Goal: Task Accomplishment & Management: Use online tool/utility

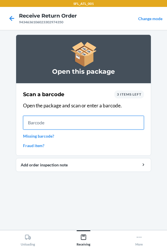
click at [89, 127] on input "text" at bounding box center [83, 123] width 121 height 14
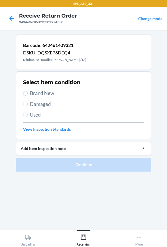
click at [49, 93] on span "Brand New" at bounding box center [87, 93] width 114 height 7
click at [28, 93] on input "Brand New" at bounding box center [25, 93] width 5 height 5
radio input "true"
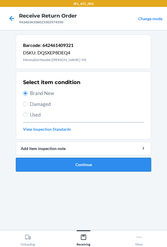
click at [63, 169] on button "Continue" at bounding box center [84, 165] width 136 height 14
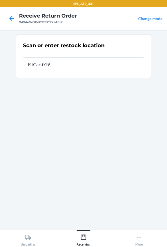
type input "RTCart019"
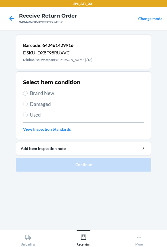
click at [44, 90] on span "Brand New" at bounding box center [87, 93] width 114 height 7
click at [28, 91] on input "Brand New" at bounding box center [25, 93] width 5 height 5
radio input "true"
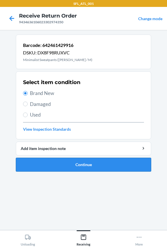
click at [55, 167] on button "Continue" at bounding box center [84, 165] width 136 height 14
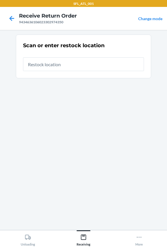
click at [50, 68] on input "text" at bounding box center [83, 64] width 121 height 14
type input "RTCart019"
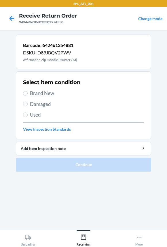
click at [35, 117] on span "Used" at bounding box center [87, 114] width 114 height 7
click at [28, 117] on input "Used" at bounding box center [25, 115] width 5 height 5
radio input "true"
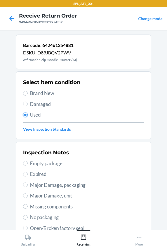
scroll to position [99, 0]
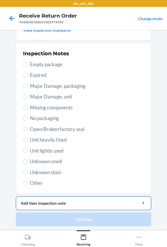
drag, startPoint x: 35, startPoint y: 183, endPoint x: 49, endPoint y: 204, distance: 25.3
click at [35, 184] on span "Other" at bounding box center [87, 183] width 114 height 7
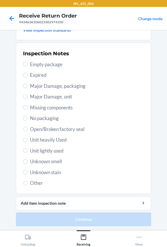
click at [38, 182] on span "Other" at bounding box center [87, 183] width 114 height 7
click at [28, 182] on input "Other" at bounding box center [25, 183] width 5 height 5
radio input "true"
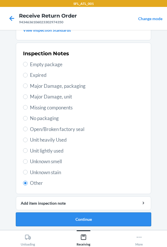
click at [49, 222] on button "Continue" at bounding box center [84, 220] width 136 height 14
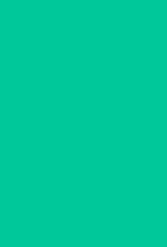
scroll to position [0, 0]
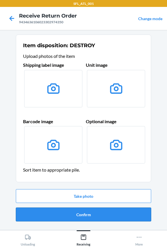
click at [52, 215] on button "Confirm" at bounding box center [84, 215] width 136 height 14
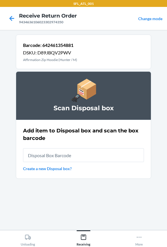
type input "RB00000191O"
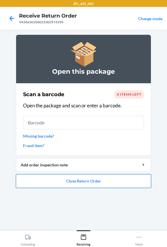
click at [51, 181] on button "Close Return Order" at bounding box center [84, 181] width 136 height 14
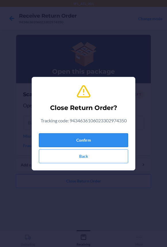
click at [59, 145] on button "Confirm" at bounding box center [83, 141] width 89 height 14
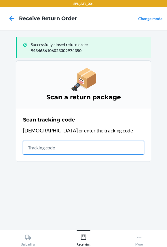
click at [42, 149] on input "text" at bounding box center [83, 148] width 121 height 14
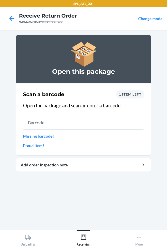
click at [35, 122] on input "text" at bounding box center [83, 123] width 121 height 14
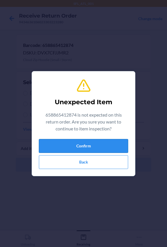
click at [66, 145] on button "Confirm" at bounding box center [83, 146] width 89 height 14
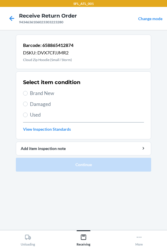
click at [40, 91] on span "Brand New" at bounding box center [87, 93] width 114 height 7
click at [28, 91] on input "Brand New" at bounding box center [25, 93] width 5 height 5
radio input "true"
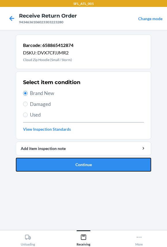
drag, startPoint x: 39, startPoint y: 165, endPoint x: 40, endPoint y: 118, distance: 47.0
click at [39, 164] on button "Continue" at bounding box center [84, 165] width 136 height 14
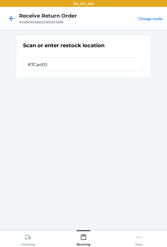
type input "RTCart015"
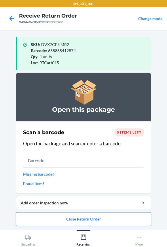
click at [89, 218] on button "Close Return Order" at bounding box center [84, 220] width 136 height 14
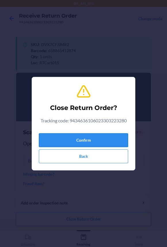
click at [87, 146] on button "Confirm" at bounding box center [83, 141] width 89 height 14
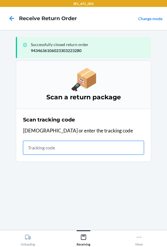
click at [56, 149] on input "text" at bounding box center [83, 148] width 121 height 14
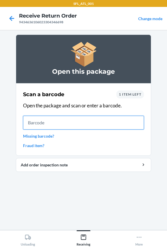
click at [71, 125] on input "text" at bounding box center [83, 123] width 121 height 14
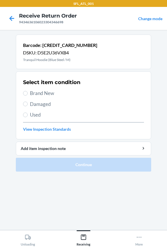
click at [41, 92] on span "Brand New" at bounding box center [87, 93] width 114 height 7
click at [28, 92] on input "Brand New" at bounding box center [25, 93] width 5 height 5
radio input "true"
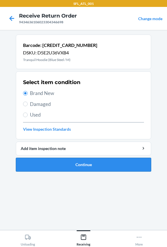
click at [51, 165] on button "Continue" at bounding box center [84, 165] width 136 height 14
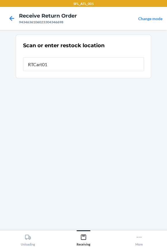
type input "RTCart015"
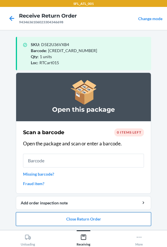
click at [55, 219] on button "Close Return Order" at bounding box center [84, 220] width 136 height 14
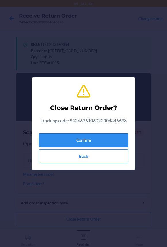
click at [65, 142] on button "Confirm" at bounding box center [83, 141] width 89 height 14
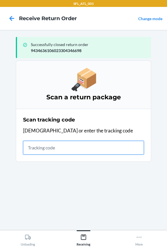
click at [26, 149] on input "text" at bounding box center [83, 148] width 121 height 14
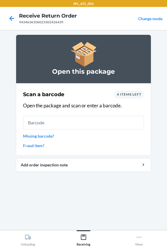
click at [43, 120] on input "text" at bounding box center [83, 123] width 121 height 14
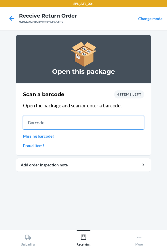
drag, startPoint x: 49, startPoint y: 124, endPoint x: 52, endPoint y: 119, distance: 5.6
click at [52, 119] on input "text" at bounding box center [83, 123] width 121 height 14
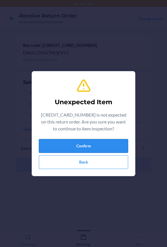
click at [93, 147] on button "Confirm" at bounding box center [83, 146] width 89 height 14
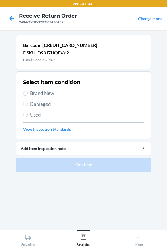
click at [52, 93] on span "Brand New" at bounding box center [87, 93] width 114 height 7
click at [28, 93] on input "Brand New" at bounding box center [25, 93] width 5 height 5
radio input "true"
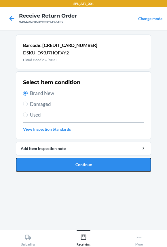
click at [50, 161] on button "Continue" at bounding box center [84, 165] width 136 height 14
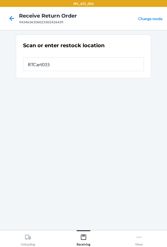
type input "RTCart015"
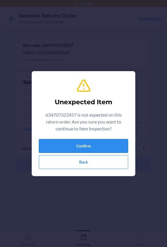
click at [75, 150] on button "Confirm" at bounding box center [83, 146] width 89 height 14
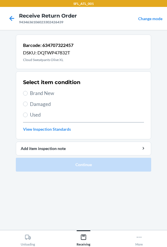
click at [44, 92] on span "Brand New" at bounding box center [87, 93] width 114 height 7
click at [28, 92] on input "Brand New" at bounding box center [25, 93] width 5 height 5
radio input "true"
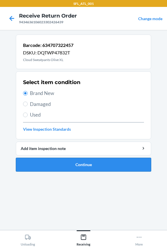
click at [50, 164] on button "Continue" at bounding box center [84, 165] width 136 height 14
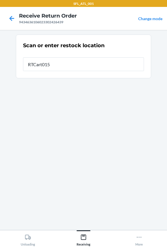
type input "RTCart015"
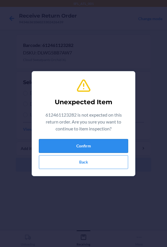
click at [54, 144] on button "Confirm" at bounding box center [83, 146] width 89 height 14
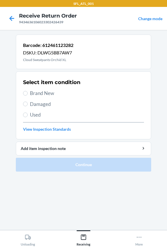
click at [49, 93] on span "Brand New" at bounding box center [87, 93] width 114 height 7
click at [28, 93] on input "Brand New" at bounding box center [25, 93] width 5 height 5
radio input "true"
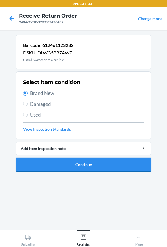
click at [45, 160] on button "Continue" at bounding box center [84, 165] width 136 height 14
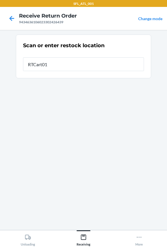
type input "RTCart015"
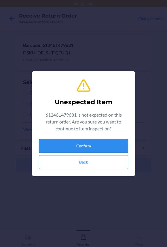
click at [67, 150] on button "Confirm" at bounding box center [83, 146] width 89 height 14
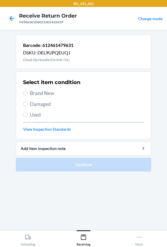
click at [29, 91] on label "Brand New" at bounding box center [83, 93] width 121 height 7
click at [28, 91] on input "Brand New" at bounding box center [25, 93] width 5 height 5
radio input "true"
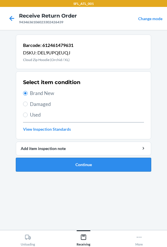
click at [52, 164] on button "Continue" at bounding box center [84, 165] width 136 height 14
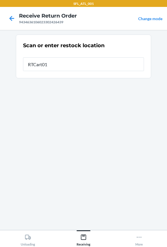
type input "RTCart015"
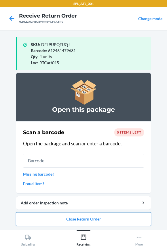
click at [58, 215] on button "Close Return Order" at bounding box center [84, 220] width 136 height 14
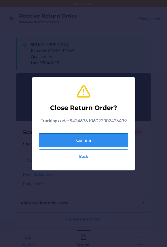
click at [58, 134] on button "Confirm" at bounding box center [83, 141] width 89 height 14
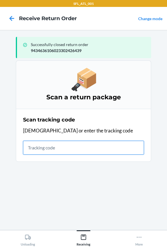
click at [61, 147] on input "text" at bounding box center [83, 148] width 121 height 14
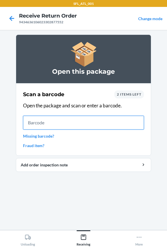
click at [48, 121] on input "text" at bounding box center [83, 123] width 121 height 14
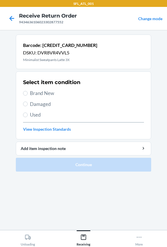
click at [35, 90] on span "Brand New" at bounding box center [87, 93] width 114 height 7
click at [28, 91] on input "Brand New" at bounding box center [25, 93] width 5 height 5
radio input "true"
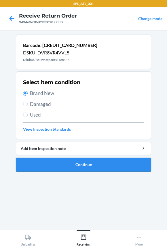
click at [52, 165] on button "Continue" at bounding box center [84, 165] width 136 height 14
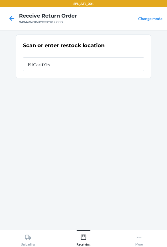
type input "RTCart015"
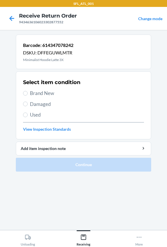
click at [36, 95] on span "Brand New" at bounding box center [87, 93] width 114 height 7
click at [28, 95] on input "Brand New" at bounding box center [25, 93] width 5 height 5
radio input "true"
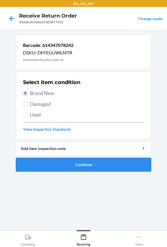
click at [50, 166] on button "Continue" at bounding box center [84, 165] width 136 height 14
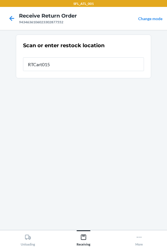
type input "RTCart015"
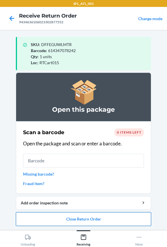
click at [73, 222] on button "Close Return Order" at bounding box center [84, 220] width 136 height 14
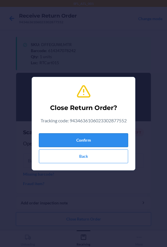
click at [51, 136] on button "Confirm" at bounding box center [83, 141] width 89 height 14
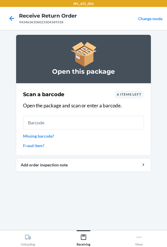
click at [45, 122] on input "text" at bounding box center [83, 123] width 121 height 14
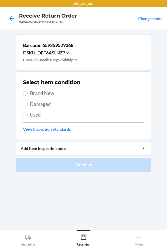
click at [39, 92] on span "Brand New" at bounding box center [87, 93] width 114 height 7
click at [28, 92] on input "Brand New" at bounding box center [25, 93] width 5 height 5
radio input "true"
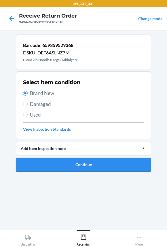
click at [53, 164] on button "Continue" at bounding box center [84, 165] width 136 height 14
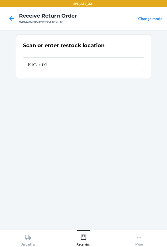
type input "RTCart015"
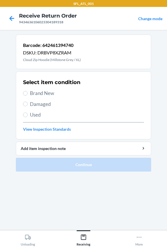
click at [40, 98] on div "Select item condition Brand New Damaged Used View Inspection Standards" at bounding box center [83, 105] width 121 height 57
click at [42, 86] on div "Select item condition Brand New Damaged Used View Inspection Standards" at bounding box center [83, 105] width 121 height 57
click at [40, 91] on span "Brand New" at bounding box center [87, 93] width 114 height 7
click at [28, 91] on input "Brand New" at bounding box center [25, 93] width 5 height 5
radio input "true"
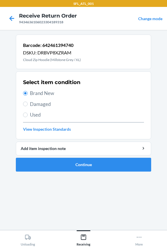
click at [51, 156] on li "Barcode: 642461394740 DSKU: DRBVP8XZRAM Cloud Zip Hoodie (Millstone Grey / XL) …" at bounding box center [84, 103] width 136 height 137
click at [73, 163] on button "Continue" at bounding box center [84, 165] width 136 height 14
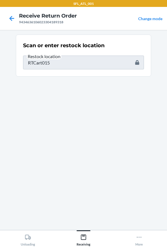
type input "659359529368"
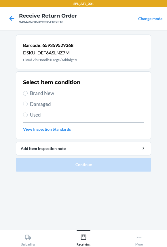
click at [37, 92] on span "Brand New" at bounding box center [87, 93] width 114 height 7
click at [28, 92] on input "Brand New" at bounding box center [25, 93] width 5 height 5
radio input "true"
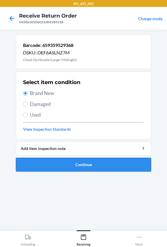
click at [60, 170] on button "Continue" at bounding box center [84, 165] width 136 height 14
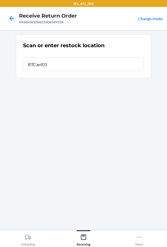
type input "RTCart015"
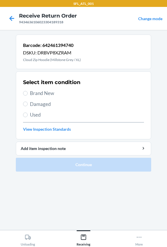
drag, startPoint x: 51, startPoint y: 90, endPoint x: 61, endPoint y: 109, distance: 21.4
click at [53, 93] on span "Brand New" at bounding box center [87, 93] width 114 height 7
click at [32, 95] on span "Brand New" at bounding box center [87, 93] width 114 height 7
click at [28, 95] on input "Brand New" at bounding box center [25, 93] width 5 height 5
radio input "true"
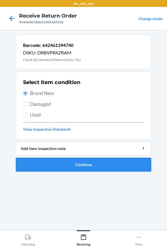
click at [53, 165] on button "Continue" at bounding box center [84, 165] width 136 height 14
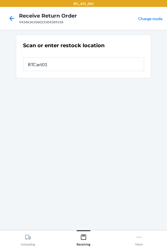
type input "RTCart015"
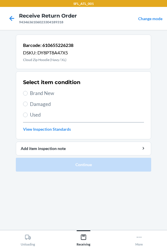
click at [42, 92] on span "Brand New" at bounding box center [87, 93] width 114 height 7
click at [28, 92] on input "Brand New" at bounding box center [25, 93] width 5 height 5
radio input "true"
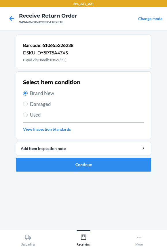
click at [45, 156] on li "Barcode: 610655226238 DSKU: DY8PT8A47X5 Cloud Zip Hoodie (Navy / XL) Select ite…" at bounding box center [84, 103] width 136 height 137
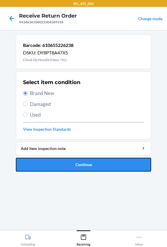
drag, startPoint x: 45, startPoint y: 168, endPoint x: 61, endPoint y: 135, distance: 36.6
click at [49, 162] on button "Continue" at bounding box center [84, 165] width 136 height 14
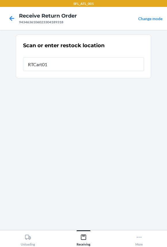
type input "RTCart015"
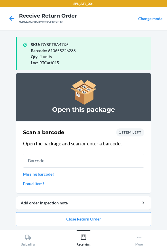
click at [135, 135] on div "1 item left" at bounding box center [131, 133] width 28 height 8
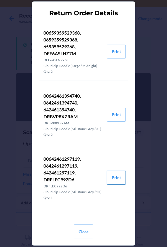
click at [112, 185] on button "Print" at bounding box center [116, 178] width 19 height 14
drag, startPoint x: 82, startPoint y: 236, endPoint x: 89, endPoint y: 194, distance: 42.6
click at [83, 235] on button "Close" at bounding box center [84, 232] width 20 height 14
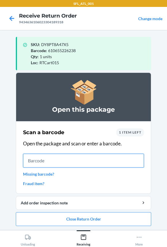
click at [75, 164] on input "text" at bounding box center [83, 161] width 121 height 14
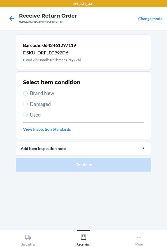
click at [43, 95] on span "Brand New" at bounding box center [87, 93] width 114 height 7
click at [28, 95] on input "Brand New" at bounding box center [25, 93] width 5 height 5
radio input "true"
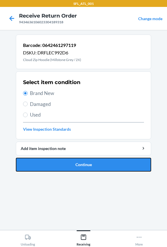
drag, startPoint x: 55, startPoint y: 164, endPoint x: 57, endPoint y: 162, distance: 3.5
click at [55, 164] on button "Continue" at bounding box center [84, 165] width 136 height 14
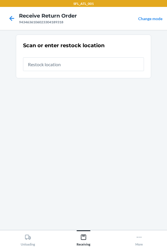
click at [61, 63] on input "text" at bounding box center [83, 64] width 121 height 14
type input "RTCart015"
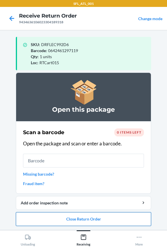
click at [68, 224] on button "Close Return Order" at bounding box center [84, 220] width 136 height 14
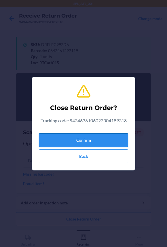
click at [75, 141] on button "Confirm" at bounding box center [83, 141] width 89 height 14
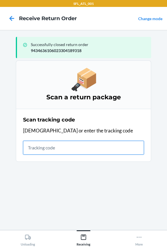
click at [84, 150] on input "text" at bounding box center [83, 148] width 121 height 14
click at [57, 152] on input "text" at bounding box center [83, 148] width 121 height 14
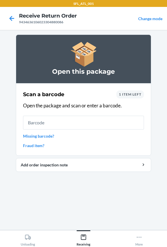
click at [126, 93] on span "1 item left" at bounding box center [130, 94] width 22 height 4
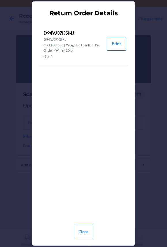
click at [119, 44] on button "Print" at bounding box center [116, 44] width 19 height 14
click at [85, 232] on button "Close" at bounding box center [84, 232] width 20 height 14
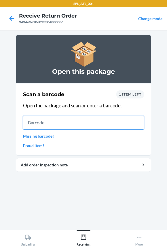
click at [73, 127] on input "text" at bounding box center [83, 123] width 121 height 14
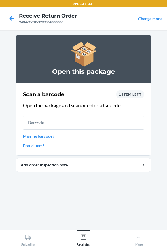
click at [138, 97] on div "1 item left" at bounding box center [131, 95] width 28 height 8
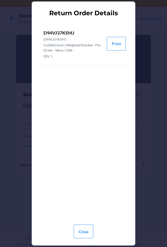
click at [58, 33] on p "D94VJ37KSMJ" at bounding box center [73, 32] width 59 height 7
copy p "D94VJ37KSMJ"
click at [76, 231] on button "Close" at bounding box center [84, 232] width 20 height 14
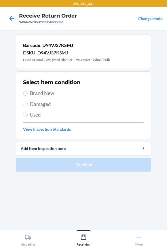
click at [35, 93] on span "Brand New" at bounding box center [87, 93] width 114 height 7
click at [28, 93] on input "Brand New" at bounding box center [25, 93] width 5 height 5
radio input "true"
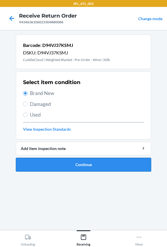
click at [49, 164] on button "Continue" at bounding box center [84, 165] width 136 height 14
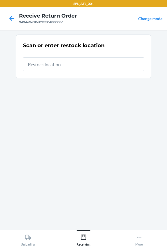
click at [49, 64] on input "text" at bounding box center [83, 64] width 121 height 14
type input "RTcart007"
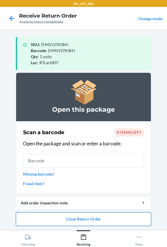
click at [87, 218] on button "Close Return Order" at bounding box center [84, 220] width 136 height 14
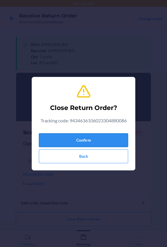
click at [77, 137] on button "Confirm" at bounding box center [83, 141] width 89 height 14
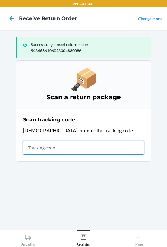
click at [56, 147] on input "text" at bounding box center [83, 148] width 121 height 14
click at [51, 149] on input "text" at bounding box center [83, 148] width 121 height 14
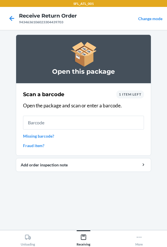
click at [55, 124] on input "text" at bounding box center [83, 123] width 121 height 14
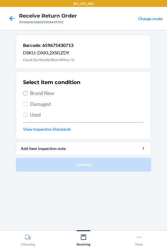
click at [25, 91] on input "Brand New" at bounding box center [25, 93] width 5 height 5
radio input "true"
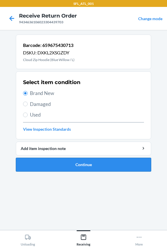
click at [43, 161] on button "Continue" at bounding box center [84, 165] width 136 height 14
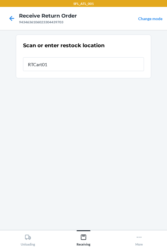
type input "RTCart015"
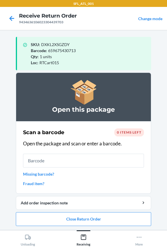
click at [46, 160] on input "text" at bounding box center [83, 161] width 121 height 14
click at [59, 221] on button "Close Return Order" at bounding box center [84, 220] width 136 height 14
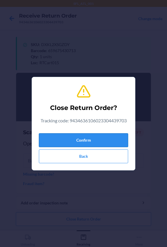
click at [58, 141] on button "Confirm" at bounding box center [83, 141] width 89 height 14
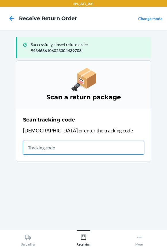
click at [39, 146] on input "text" at bounding box center [83, 148] width 121 height 14
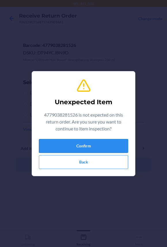
click at [77, 146] on button "Confirm" at bounding box center [83, 146] width 89 height 14
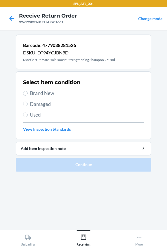
click at [49, 93] on span "Brand New" at bounding box center [87, 93] width 114 height 7
click at [28, 93] on input "Brand New" at bounding box center [25, 93] width 5 height 5
radio input "true"
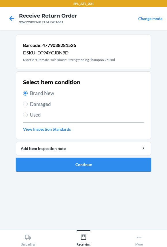
click at [76, 166] on button "Continue" at bounding box center [84, 165] width 136 height 14
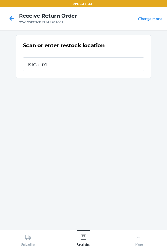
type input "RTCart015"
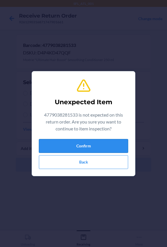
click at [72, 144] on button "Confirm" at bounding box center [83, 146] width 89 height 14
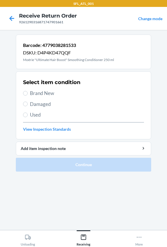
click at [40, 97] on div "Select item condition Brand New Damaged Used View Inspection Standards" at bounding box center [83, 105] width 121 height 57
click at [39, 97] on span "Brand New" at bounding box center [87, 93] width 114 height 7
click at [28, 96] on input "Brand New" at bounding box center [25, 93] width 5 height 5
radio input "true"
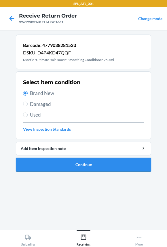
click at [52, 163] on button "Continue" at bounding box center [84, 165] width 136 height 14
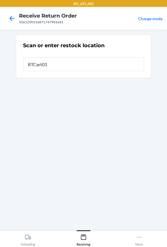
type input "RTCart015"
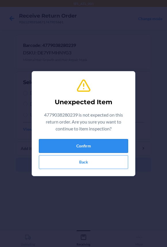
click at [51, 149] on button "Confirm" at bounding box center [83, 146] width 89 height 14
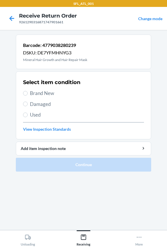
click at [36, 91] on span "Brand New" at bounding box center [87, 93] width 114 height 7
click at [28, 91] on input "Brand New" at bounding box center [25, 93] width 5 height 5
radio input "true"
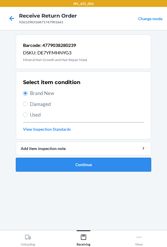
click at [52, 168] on button "Continue" at bounding box center [84, 165] width 136 height 14
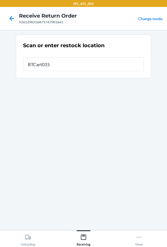
type input "RTCart015"
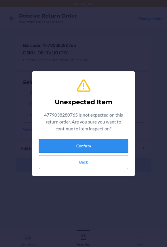
click at [63, 141] on button "Confirm" at bounding box center [83, 146] width 89 height 14
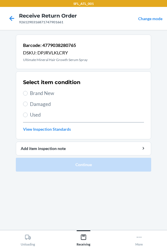
click at [40, 92] on span "Brand New" at bounding box center [87, 93] width 114 height 7
click at [28, 92] on input "Brand New" at bounding box center [25, 93] width 5 height 5
radio input "true"
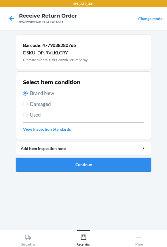
click at [51, 161] on button "Continue" at bounding box center [84, 165] width 136 height 14
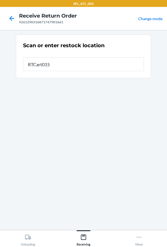
type input "RTCart015"
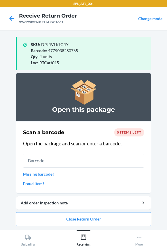
click at [52, 159] on input "text" at bounding box center [83, 161] width 121 height 14
click at [53, 221] on button "Close Return Order" at bounding box center [84, 220] width 136 height 14
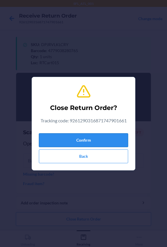
click at [57, 141] on button "Confirm" at bounding box center [83, 141] width 89 height 14
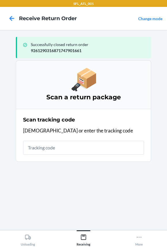
click at [54, 150] on input "text" at bounding box center [83, 148] width 121 height 14
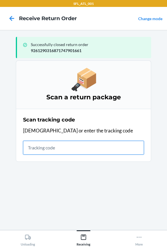
click at [58, 149] on input "text" at bounding box center [83, 148] width 121 height 14
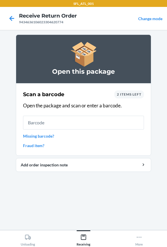
click at [34, 124] on input "text" at bounding box center [83, 123] width 121 height 14
click at [49, 122] on input "text" at bounding box center [83, 123] width 121 height 14
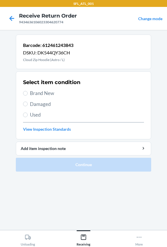
click at [42, 117] on span "Used" at bounding box center [87, 114] width 114 height 7
click at [28, 117] on input "Used" at bounding box center [25, 115] width 5 height 5
radio input "true"
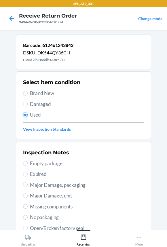
scroll to position [99, 0]
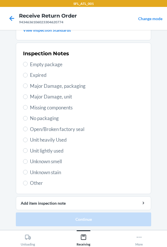
click at [32, 183] on span "Other" at bounding box center [87, 183] width 114 height 7
click at [28, 183] on input "Other" at bounding box center [25, 183] width 5 height 5
radio input "true"
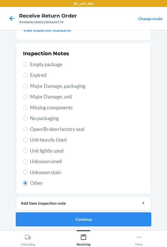
click at [61, 226] on button "Continue" at bounding box center [84, 220] width 136 height 14
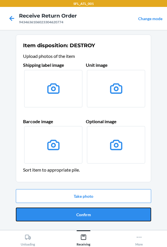
drag, startPoint x: 61, startPoint y: 211, endPoint x: 59, endPoint y: 191, distance: 20.8
click at [61, 210] on button "Confirm" at bounding box center [84, 215] width 136 height 14
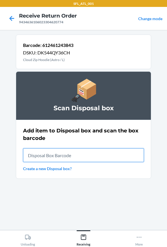
paste input "RB00000191O"
type input "RB00000191O"
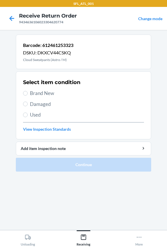
click at [40, 111] on div "Select item condition Brand New Damaged Used View Inspection Standards" at bounding box center [83, 105] width 121 height 57
click at [36, 114] on span "Used" at bounding box center [87, 114] width 114 height 7
click at [28, 114] on input "Used" at bounding box center [25, 115] width 5 height 5
radio input "true"
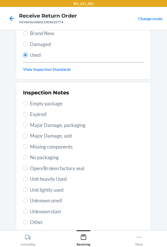
scroll to position [99, 0]
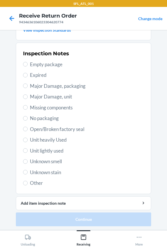
click at [41, 184] on span "Other" at bounding box center [87, 183] width 114 height 7
click at [28, 184] on input "Other" at bounding box center [25, 183] width 5 height 5
radio input "true"
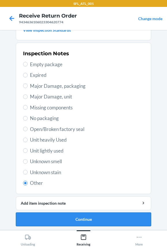
click at [55, 219] on button "Continue" at bounding box center [84, 220] width 136 height 14
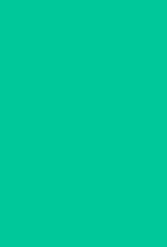
scroll to position [0, 0]
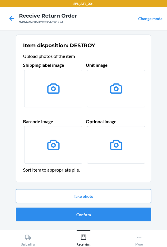
click at [43, 197] on button "Take photo" at bounding box center [84, 196] width 136 height 14
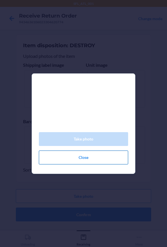
click at [47, 156] on button "Close" at bounding box center [83, 158] width 89 height 14
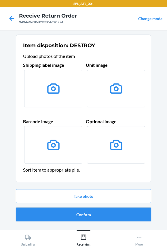
click at [63, 216] on button "Confirm" at bounding box center [84, 215] width 136 height 14
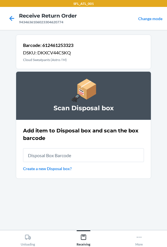
type input "RB00000191O"
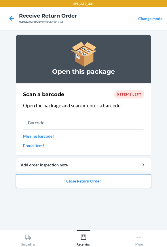
click at [57, 183] on button "Close Return Order" at bounding box center [84, 181] width 136 height 14
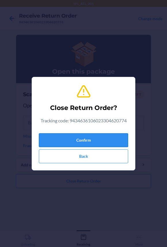
click at [61, 139] on button "Confirm" at bounding box center [83, 141] width 89 height 14
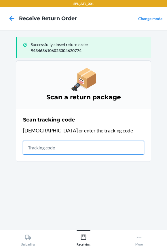
click at [56, 150] on input "text" at bounding box center [83, 148] width 121 height 14
click at [79, 151] on input "text" at bounding box center [83, 148] width 121 height 14
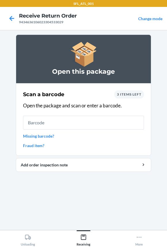
click at [50, 122] on input "text" at bounding box center [83, 123] width 121 height 14
click at [129, 93] on span "3 items left" at bounding box center [129, 94] width 25 height 4
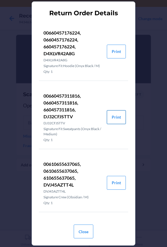
click at [115, 118] on button "Print" at bounding box center [116, 117] width 19 height 14
click at [81, 232] on button "Close" at bounding box center [84, 232] width 20 height 14
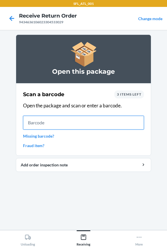
click at [76, 124] on input "text" at bounding box center [83, 123] width 121 height 14
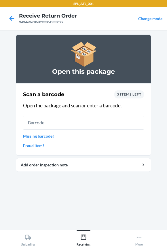
click at [124, 95] on span "3 items left" at bounding box center [129, 94] width 25 height 4
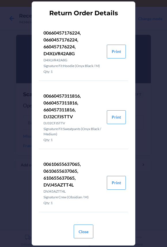
click at [54, 110] on p "00660457311816, 0660457311816, 660457311816, DJ32CFJSTTV" at bounding box center [73, 107] width 59 height 28
click at [91, 234] on button "Close" at bounding box center [84, 232] width 20 height 14
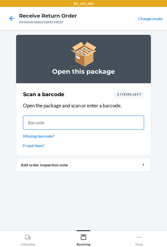
click at [43, 121] on input "text" at bounding box center [83, 123] width 121 height 14
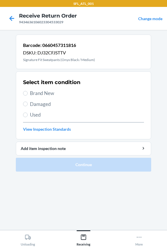
click at [31, 114] on span "Used" at bounding box center [87, 114] width 114 height 7
click at [28, 114] on input "Used" at bounding box center [25, 115] width 5 height 5
radio input "true"
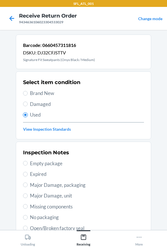
scroll to position [99, 0]
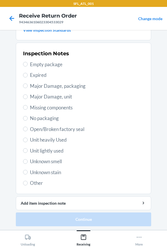
click at [34, 180] on span "Other" at bounding box center [87, 183] width 114 height 7
click at [28, 181] on input "Other" at bounding box center [25, 183] width 5 height 5
radio input "true"
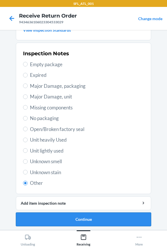
click at [50, 216] on button "Continue" at bounding box center [84, 220] width 136 height 14
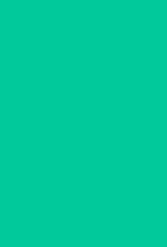
scroll to position [0, 0]
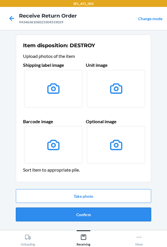
click at [51, 214] on button "Confirm" at bounding box center [84, 215] width 136 height 14
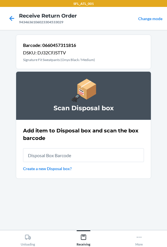
type input "RB00000191O"
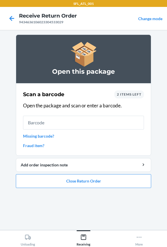
click at [129, 94] on span "2 items left" at bounding box center [129, 94] width 25 height 4
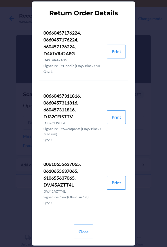
click at [60, 109] on p "00660457311816, 0660457311816, 660457311816, DJ32CFJSTTV" at bounding box center [73, 107] width 59 height 28
copy p "660457311816"
click at [87, 233] on button "Close" at bounding box center [84, 232] width 20 height 14
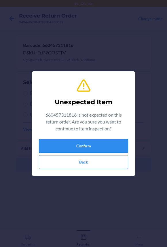
click at [72, 144] on button "Confirm" at bounding box center [83, 146] width 89 height 14
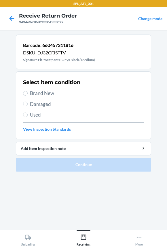
click at [29, 22] on div "9434636106023304533029" at bounding box center [48, 22] width 58 height 5
copy div "9434636106023304533029"
click at [12, 19] on icon at bounding box center [12, 19] width 10 height 10
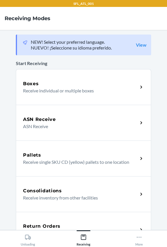
click at [63, 217] on div "Return Orders Receive return order package items" at bounding box center [84, 230] width 136 height 36
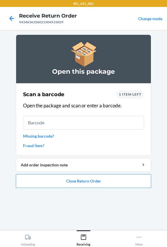
click at [130, 95] on span "1 item left" at bounding box center [130, 94] width 22 height 4
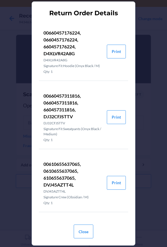
click at [58, 47] on p "00660457176224, 0660457176224, 660457176224, D4XLVR42A8G" at bounding box center [73, 43] width 59 height 28
copy p "660457176224"
click at [90, 233] on button "Close" at bounding box center [84, 232] width 20 height 14
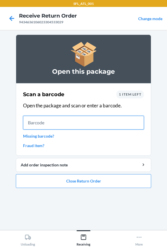
drag, startPoint x: 51, startPoint y: 117, endPoint x: 48, endPoint y: 123, distance: 6.3
click at [48, 123] on input "text" at bounding box center [83, 123] width 121 height 14
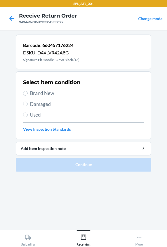
click at [34, 113] on span "Used" at bounding box center [87, 114] width 114 height 7
click at [28, 113] on input "Used" at bounding box center [25, 115] width 5 height 5
radio input "true"
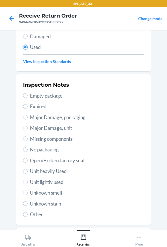
scroll to position [99, 0]
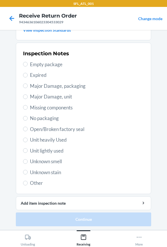
click at [34, 185] on span "Other" at bounding box center [87, 183] width 114 height 7
click at [28, 185] on input "Other" at bounding box center [25, 183] width 5 height 5
radio input "true"
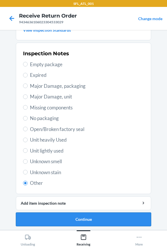
click at [55, 220] on button "Continue" at bounding box center [84, 220] width 136 height 14
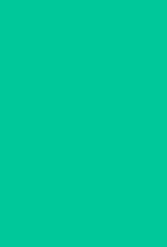
scroll to position [0, 0]
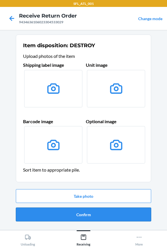
click at [57, 215] on button "Confirm" at bounding box center [84, 215] width 136 height 14
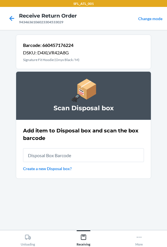
type input "660457176224"
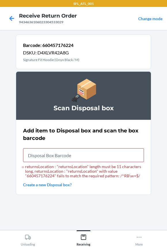
click at [45, 156] on input "returnsLocation : "returnsLocation" length must be 11 characters long, returnsL…" at bounding box center [83, 156] width 121 height 14
type input "RB00000191O"
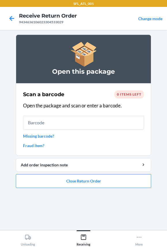
click at [63, 123] on input "text" at bounding box center [83, 123] width 121 height 14
click at [129, 92] on span "0 items left" at bounding box center [129, 94] width 25 height 4
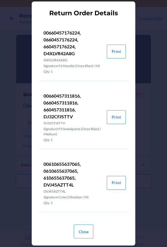
click at [60, 175] on p "00610655637065, 0610655637065, 610655637065, DVJ45AZTT4L" at bounding box center [73, 175] width 59 height 28
drag, startPoint x: 60, startPoint y: 175, endPoint x: 94, endPoint y: 189, distance: 36.5
click at [94, 189] on p "DVJ45AZTT4L" at bounding box center [73, 191] width 59 height 5
click at [115, 182] on button "Print" at bounding box center [116, 183] width 19 height 14
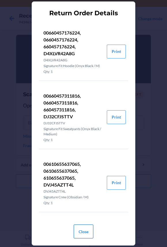
click at [84, 228] on button "Close" at bounding box center [84, 232] width 20 height 14
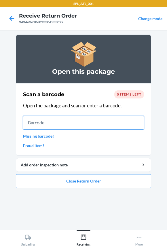
click at [62, 120] on input "text" at bounding box center [83, 123] width 121 height 14
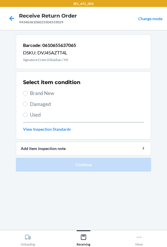
click at [48, 92] on span "Brand New" at bounding box center [87, 93] width 114 height 7
click at [28, 92] on input "Brand New" at bounding box center [25, 93] width 5 height 5
radio input "true"
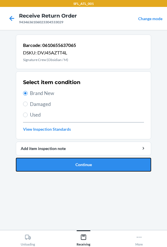
click at [73, 161] on button "Continue" at bounding box center [84, 165] width 136 height 14
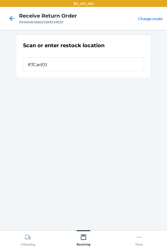
type input "RTCart015"
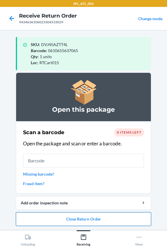
click at [87, 219] on button "Close Return Order" at bounding box center [84, 220] width 136 height 14
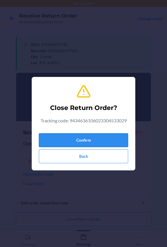
click at [84, 145] on button "Confirm" at bounding box center [83, 141] width 89 height 14
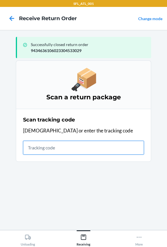
click at [61, 145] on input "text" at bounding box center [83, 148] width 121 height 14
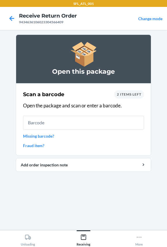
click at [36, 125] on input "text" at bounding box center [83, 123] width 121 height 14
click at [134, 94] on span "2 items left" at bounding box center [129, 94] width 25 height 4
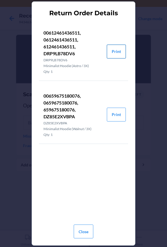
click at [115, 52] on button "Print" at bounding box center [116, 52] width 19 height 14
click at [82, 229] on button "Close" at bounding box center [84, 232] width 20 height 14
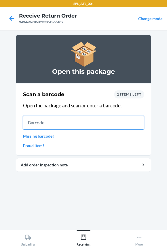
click at [79, 123] on input "text" at bounding box center [83, 123] width 121 height 14
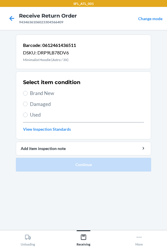
click at [40, 94] on span "Brand New" at bounding box center [87, 93] width 114 height 7
click at [28, 94] on input "Brand New" at bounding box center [25, 93] width 5 height 5
radio input "true"
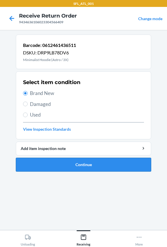
click at [48, 170] on button "Continue" at bounding box center [84, 165] width 136 height 14
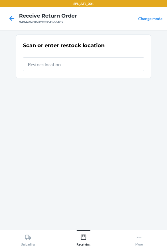
click at [68, 66] on input "text" at bounding box center [83, 64] width 121 height 14
type input "RTCart015"
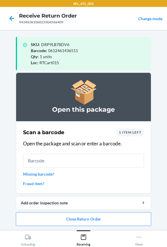
click at [121, 132] on span "1 item left" at bounding box center [130, 132] width 22 height 4
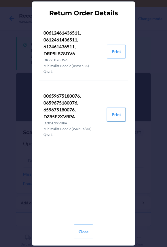
click at [114, 114] on button "Print" at bounding box center [116, 115] width 19 height 14
click at [87, 231] on button "Close" at bounding box center [84, 232] width 20 height 14
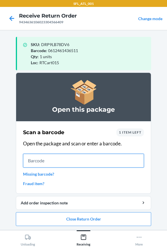
click at [61, 160] on input "text" at bounding box center [83, 161] width 121 height 14
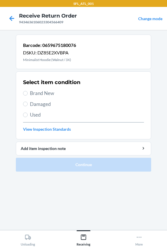
click at [39, 92] on span "Brand New" at bounding box center [87, 93] width 114 height 7
click at [28, 92] on input "Brand New" at bounding box center [25, 93] width 5 height 5
radio input "true"
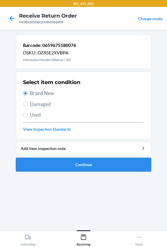
click at [44, 170] on button "Continue" at bounding box center [84, 165] width 136 height 14
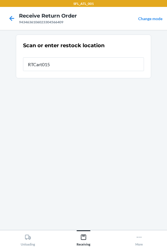
type input "RTCart015"
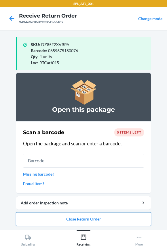
click at [50, 219] on button "Close Return Order" at bounding box center [84, 220] width 136 height 14
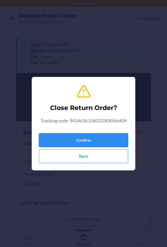
click at [59, 140] on button "Confirm" at bounding box center [83, 141] width 89 height 14
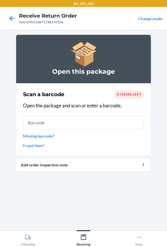
click at [52, 124] on input "text" at bounding box center [83, 123] width 121 height 14
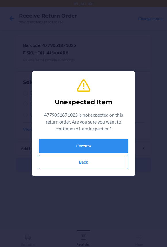
click at [63, 149] on button "Confirm" at bounding box center [83, 146] width 89 height 14
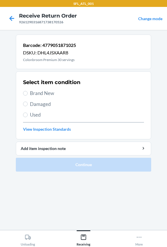
click at [35, 112] on span "Used" at bounding box center [87, 114] width 114 height 7
click at [28, 113] on input "Used" at bounding box center [25, 115] width 5 height 5
radio input "true"
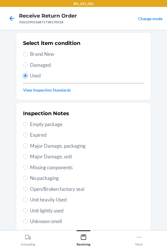
scroll to position [78, 0]
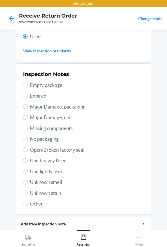
click at [40, 205] on span "Other" at bounding box center [87, 203] width 114 height 7
click at [28, 205] on input "Other" at bounding box center [25, 204] width 5 height 5
radio input "true"
click at [42, 173] on span "Unit lightly used" at bounding box center [87, 171] width 114 height 7
click at [28, 173] on input "Unit lightly used" at bounding box center [25, 171] width 5 height 5
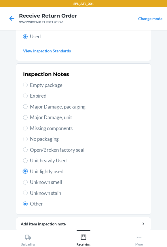
radio input "true"
radio input "false"
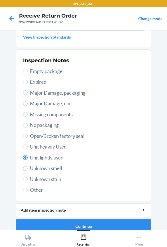
scroll to position [99, 0]
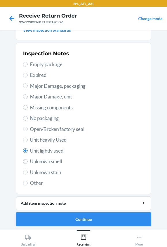
click at [49, 216] on button "Continue" at bounding box center [84, 220] width 136 height 14
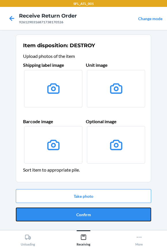
click at [49, 217] on button "Confirm" at bounding box center [84, 215] width 136 height 14
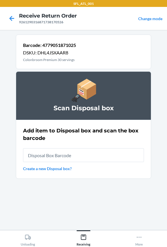
type input "660457176224"
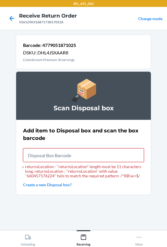
paste input "RB00000191O"
type input "RB00000191O"
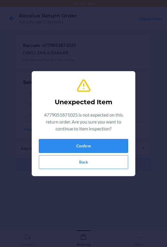
click at [57, 144] on button "Confirm" at bounding box center [83, 146] width 89 height 14
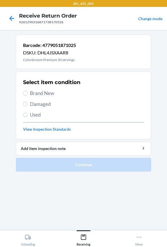
click at [35, 115] on span "Used" at bounding box center [87, 114] width 114 height 7
click at [28, 115] on input "Used" at bounding box center [25, 115] width 5 height 5
radio input "true"
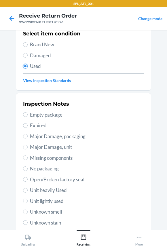
scroll to position [99, 0]
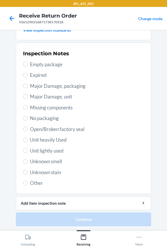
click at [40, 153] on span "Unit lightly used" at bounding box center [87, 150] width 114 height 7
click at [28, 153] on input "Unit lightly used" at bounding box center [25, 151] width 5 height 5
radio input "true"
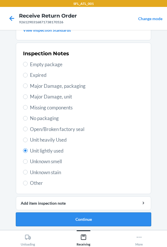
click at [45, 215] on button "Continue" at bounding box center [84, 220] width 136 height 14
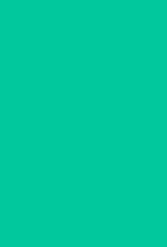
scroll to position [0, 0]
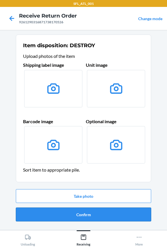
click at [52, 216] on button "Confirm" at bounding box center [84, 215] width 136 height 14
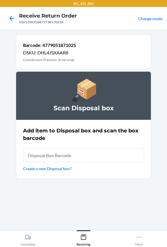
type input "RB00000191O"
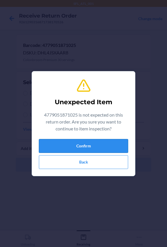
click at [58, 144] on button "Confirm" at bounding box center [83, 146] width 89 height 14
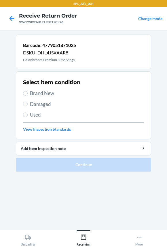
click at [37, 113] on span "Used" at bounding box center [87, 114] width 114 height 7
click at [28, 113] on input "Used" at bounding box center [25, 115] width 5 height 5
radio input "true"
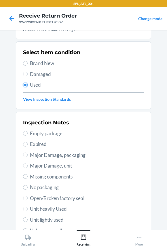
scroll to position [99, 0]
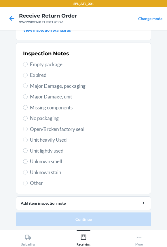
click at [46, 150] on span "Unit lightly used" at bounding box center [87, 150] width 114 height 7
click at [28, 150] on input "Unit lightly used" at bounding box center [25, 151] width 5 height 5
radio input "true"
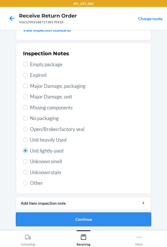
click at [45, 218] on button "Continue" at bounding box center [84, 220] width 136 height 14
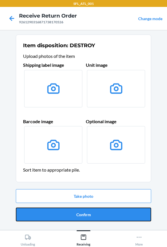
drag, startPoint x: 50, startPoint y: 209, endPoint x: 50, endPoint y: 204, distance: 5.2
click at [50, 209] on button "Confirm" at bounding box center [84, 215] width 136 height 14
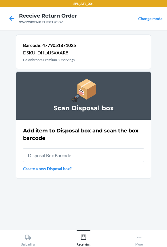
type input "RB00000191O"
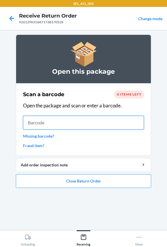
click at [57, 122] on input "text" at bounding box center [83, 123] width 121 height 14
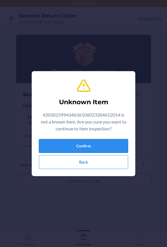
click at [67, 147] on button "Confirm" at bounding box center [83, 146] width 89 height 14
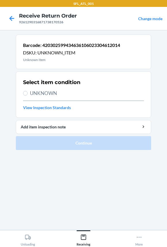
click at [39, 20] on div "9261290316871738170526" at bounding box center [48, 22] width 58 height 5
click at [38, 20] on div "9261290316871738170526" at bounding box center [48, 22] width 58 height 5
copy div "9261290316871738170526"
click at [10, 20] on icon at bounding box center [12, 19] width 10 height 10
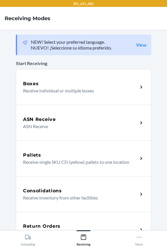
click at [62, 216] on div "Return Orders Receive return order package items" at bounding box center [84, 230] width 136 height 36
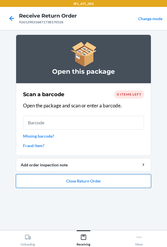
click at [76, 181] on button "Close Return Order" at bounding box center [84, 181] width 136 height 14
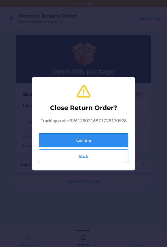
click at [84, 140] on button "Confirm" at bounding box center [83, 141] width 89 height 14
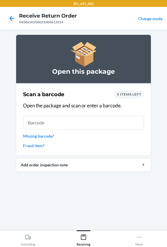
click at [87, 125] on input "text" at bounding box center [83, 123] width 121 height 14
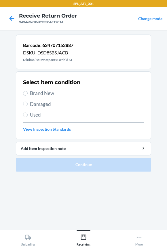
click at [31, 93] on span "Brand New" at bounding box center [87, 93] width 114 height 7
click at [28, 93] on input "Brand New" at bounding box center [25, 93] width 5 height 5
radio input "true"
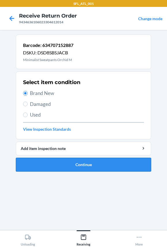
click at [46, 164] on button "Continue" at bounding box center [84, 165] width 136 height 14
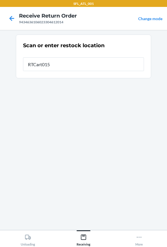
type input "RTCart015"
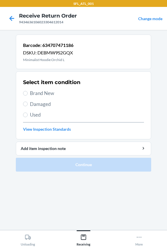
click at [50, 93] on span "Brand New" at bounding box center [87, 93] width 114 height 7
click at [28, 93] on input "Brand New" at bounding box center [25, 93] width 5 height 5
radio input "true"
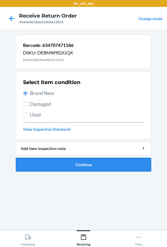
click at [49, 162] on button "Continue" at bounding box center [84, 165] width 136 height 14
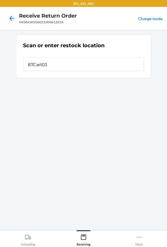
type input "RTCart015"
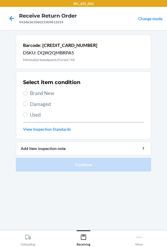
click at [39, 92] on span "Brand New" at bounding box center [87, 93] width 114 height 7
click at [28, 92] on input "Brand New" at bounding box center [25, 93] width 5 height 5
radio input "true"
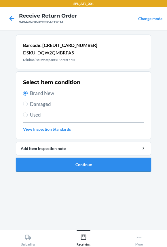
click at [44, 166] on button "Continue" at bounding box center [84, 165] width 136 height 14
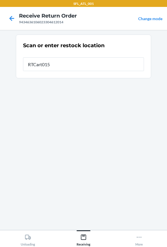
type input "RTCart015"
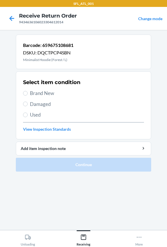
click at [36, 91] on span "Brand New" at bounding box center [87, 93] width 114 height 7
click at [28, 91] on input "Brand New" at bounding box center [25, 93] width 5 height 5
radio input "true"
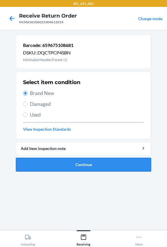
click at [48, 163] on button "Continue" at bounding box center [84, 165] width 136 height 14
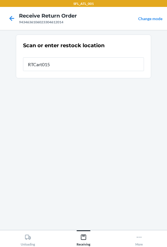
type input "RTCart015"
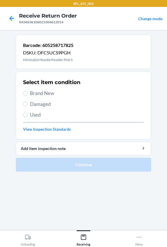
click at [39, 113] on span "Used" at bounding box center [87, 114] width 114 height 7
click at [28, 113] on input "Used" at bounding box center [25, 115] width 5 height 5
radio input "true"
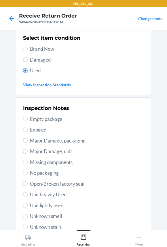
scroll to position [99, 0]
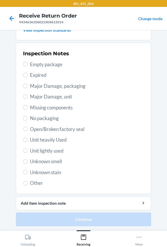
click at [33, 185] on span "Other" at bounding box center [87, 183] width 114 height 7
click at [28, 185] on input "Other" at bounding box center [25, 183] width 5 height 5
radio input "true"
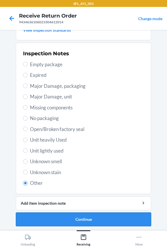
click at [65, 223] on button "Continue" at bounding box center [84, 220] width 136 height 14
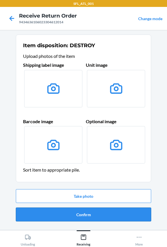
click at [62, 215] on button "Confirm" at bounding box center [84, 215] width 136 height 14
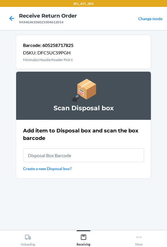
type input "9261290316871738170526"
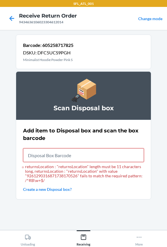
paste input "RB00000191O"
type input "RB00000191O"
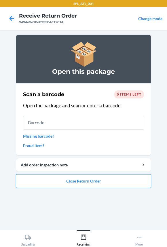
drag, startPoint x: 46, startPoint y: 121, endPoint x: 65, endPoint y: 185, distance: 66.2
click at [65, 185] on button "Close Return Order" at bounding box center [84, 181] width 136 height 14
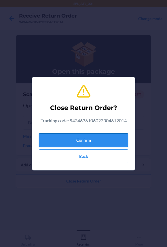
click at [65, 139] on button "Confirm" at bounding box center [83, 141] width 89 height 14
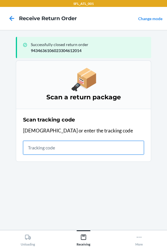
click at [49, 149] on input "text" at bounding box center [83, 148] width 121 height 14
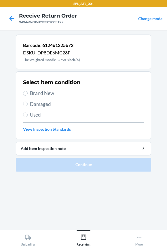
click at [32, 112] on span "Used" at bounding box center [87, 114] width 114 height 7
click at [28, 113] on input "Used" at bounding box center [25, 115] width 5 height 5
radio input "true"
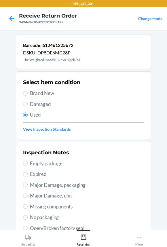
click at [30, 184] on span "Major Damage, packaging" at bounding box center [87, 185] width 114 height 7
click at [28, 184] on input "Major Damage, packaging" at bounding box center [25, 185] width 5 height 5
radio input "true"
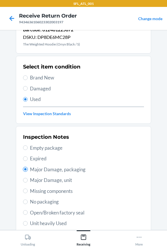
scroll to position [99, 0]
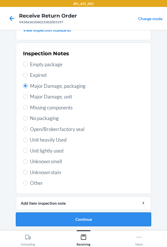
click at [34, 221] on button "Continue" at bounding box center [84, 220] width 136 height 14
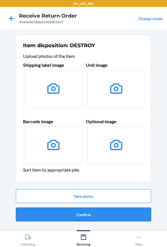
click at [34, 213] on button "Confirm" at bounding box center [84, 215] width 136 height 14
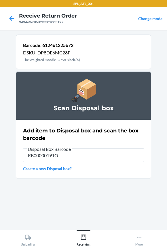
type input "RB00000191O"
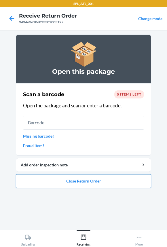
click at [19, 179] on button "Close Return Order" at bounding box center [84, 181] width 136 height 14
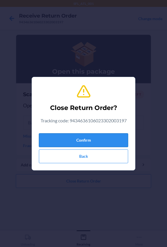
click at [85, 146] on button "Confirm" at bounding box center [83, 141] width 89 height 14
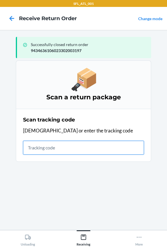
click at [45, 149] on input "text" at bounding box center [83, 148] width 121 height 14
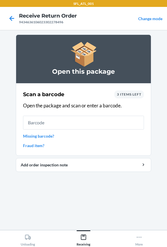
click at [56, 121] on input "text" at bounding box center [83, 123] width 121 height 14
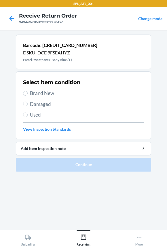
click at [46, 87] on div "Select item condition Brand New Damaged Used View Inspection Standards" at bounding box center [83, 105] width 121 height 57
click at [46, 92] on span "Brand New" at bounding box center [87, 93] width 114 height 7
click at [28, 92] on input "Brand New" at bounding box center [25, 93] width 5 height 5
radio input "true"
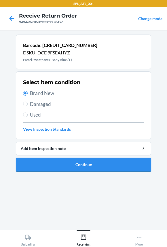
click at [52, 164] on button "Continue" at bounding box center [84, 165] width 136 height 14
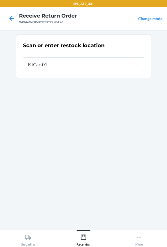
type input "RTCart015"
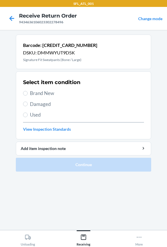
click at [40, 116] on span "Used" at bounding box center [87, 114] width 114 height 7
click at [28, 116] on input "Used" at bounding box center [25, 115] width 5 height 5
radio input "true"
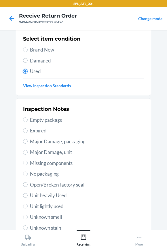
scroll to position [99, 0]
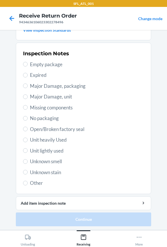
click at [44, 149] on span "Unit lightly used" at bounding box center [87, 150] width 114 height 7
click at [28, 149] on input "Unit lightly used" at bounding box center [25, 151] width 5 height 5
radio input "true"
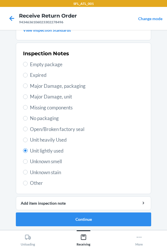
click at [40, 138] on span "Unit heavily Used" at bounding box center [87, 139] width 114 height 7
click at [28, 138] on input "Unit heavily Used" at bounding box center [25, 140] width 5 height 5
radio input "true"
radio input "false"
click at [38, 222] on button "Continue" at bounding box center [84, 220] width 136 height 14
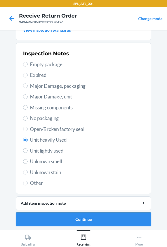
scroll to position [0, 0]
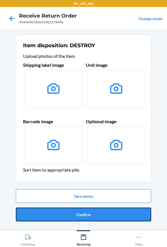
click at [43, 212] on button "Confirm" at bounding box center [84, 215] width 136 height 14
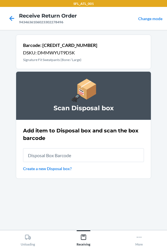
type input "RB00000191O"
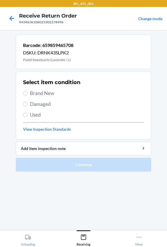
click at [29, 115] on label "Used" at bounding box center [83, 114] width 121 height 7
click at [28, 115] on input "Used" at bounding box center [25, 115] width 5 height 5
radio input "true"
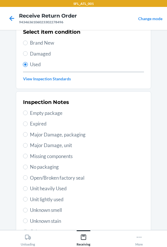
scroll to position [99, 0]
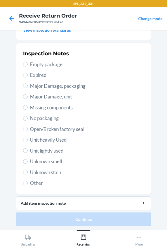
click at [34, 160] on span "Unknown smell" at bounding box center [87, 161] width 114 height 7
click at [28, 160] on input "Unknown smell" at bounding box center [25, 161] width 5 height 5
radio input "true"
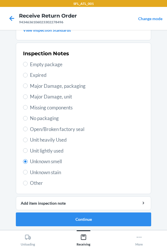
click at [42, 143] on span "Unit heavily Used" at bounding box center [87, 139] width 114 height 7
click at [28, 142] on input "Unit heavily Used" at bounding box center [25, 140] width 5 height 5
radio input "true"
radio input "false"
click at [35, 216] on button "Continue" at bounding box center [84, 220] width 136 height 14
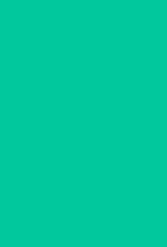
scroll to position [0, 0]
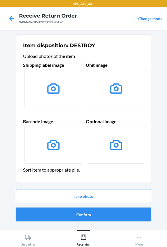
click at [36, 216] on button "Confirm" at bounding box center [84, 215] width 136 height 14
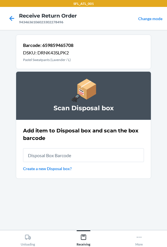
type input "RB00000191O"
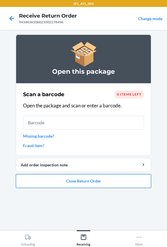
click at [32, 182] on button "Close Return Order" at bounding box center [84, 181] width 136 height 14
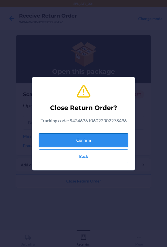
click at [52, 141] on button "Confirm" at bounding box center [83, 141] width 89 height 14
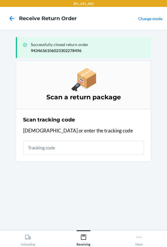
click at [46, 149] on input "text" at bounding box center [83, 148] width 121 height 14
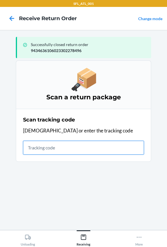
click at [33, 146] on input "text" at bounding box center [83, 148] width 121 height 14
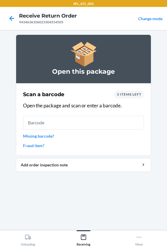
click at [40, 127] on input "text" at bounding box center [83, 123] width 121 height 14
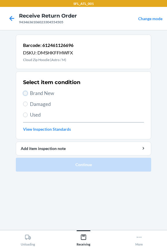
click at [26, 93] on input "Brand New" at bounding box center [25, 93] width 5 height 5
radio input "true"
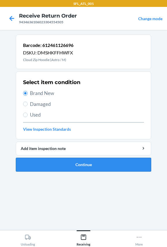
click at [47, 162] on button "Continue" at bounding box center [84, 165] width 136 height 14
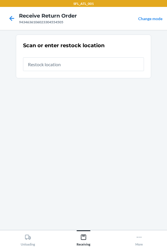
click at [50, 65] on input "text" at bounding box center [83, 64] width 121 height 14
type input "RTCart015"
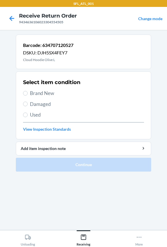
click at [31, 95] on span "Brand New" at bounding box center [87, 93] width 114 height 7
click at [28, 95] on input "Brand New" at bounding box center [25, 93] width 5 height 5
radio input "true"
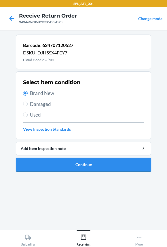
click at [31, 162] on button "Continue" at bounding box center [84, 165] width 136 height 14
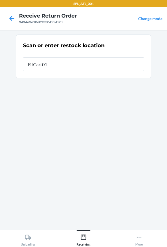
type input "RTCart015"
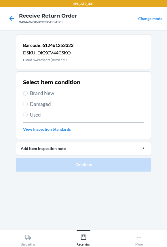
drag, startPoint x: 40, startPoint y: 92, endPoint x: 45, endPoint y: 97, distance: 6.5
click at [40, 92] on span "Brand New" at bounding box center [87, 93] width 114 height 7
click at [28, 92] on input "Brand New" at bounding box center [25, 93] width 5 height 5
radio input "true"
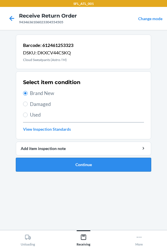
click at [47, 168] on button "Continue" at bounding box center [84, 165] width 136 height 14
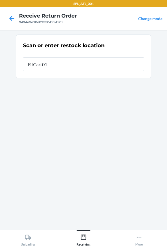
type input "RTCart015"
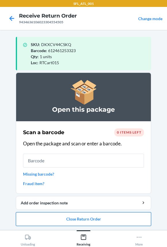
click at [55, 219] on button "Close Return Order" at bounding box center [84, 220] width 136 height 14
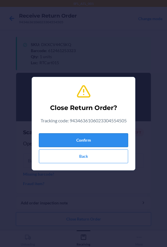
click at [67, 135] on button "Confirm" at bounding box center [83, 141] width 89 height 14
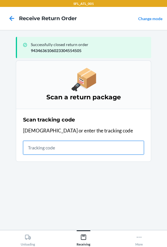
click at [115, 151] on input "text" at bounding box center [83, 148] width 121 height 14
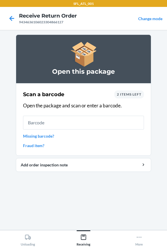
click at [68, 123] on input "text" at bounding box center [83, 123] width 121 height 14
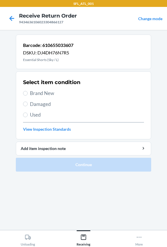
click at [30, 91] on span "Brand New" at bounding box center [87, 93] width 114 height 7
click at [28, 91] on input "Brand New" at bounding box center [25, 93] width 5 height 5
radio input "true"
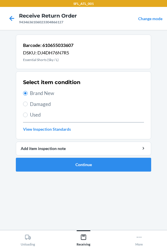
click at [50, 172] on ol "Barcode: 610655033607 DSKU: DJ4DH76N7R5 Essential Shorts (Sky / L) Select item …" at bounding box center [84, 106] width 136 height 142
click at [50, 164] on button "Continue" at bounding box center [84, 165] width 136 height 14
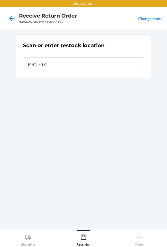
type input "RTCart015"
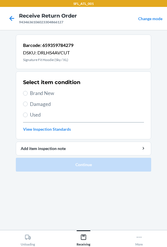
click at [48, 96] on span "Brand New" at bounding box center [87, 93] width 114 height 7
click at [28, 96] on input "Brand New" at bounding box center [25, 93] width 5 height 5
radio input "true"
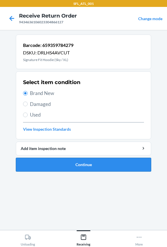
click at [46, 164] on button "Continue" at bounding box center [84, 165] width 136 height 14
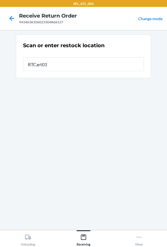
type input "RTCart015"
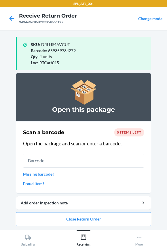
click at [46, 164] on input "text" at bounding box center [83, 161] width 121 height 14
click at [53, 220] on button "Close Return Order" at bounding box center [84, 220] width 136 height 14
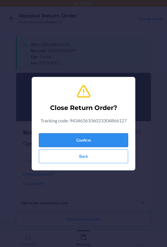
click at [58, 139] on button "Confirm" at bounding box center [83, 141] width 89 height 14
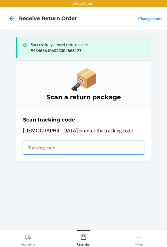
click at [41, 149] on input "text" at bounding box center [83, 148] width 121 height 14
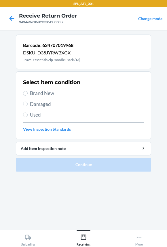
click at [37, 94] on span "Brand New" at bounding box center [87, 93] width 114 height 7
click at [28, 94] on input "Brand New" at bounding box center [25, 93] width 5 height 5
radio input "true"
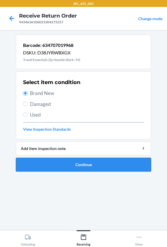
click at [49, 166] on button "Continue" at bounding box center [84, 165] width 136 height 14
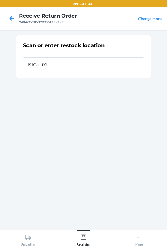
type input "RTCart015"
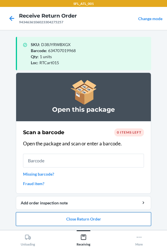
click at [56, 222] on button "Close Return Order" at bounding box center [84, 220] width 136 height 14
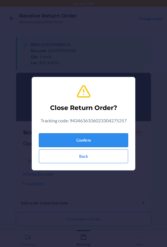
click at [63, 143] on button "Confirm" at bounding box center [83, 141] width 89 height 14
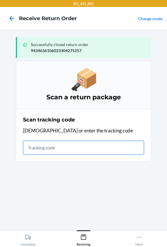
click at [40, 148] on input "text" at bounding box center [83, 148] width 121 height 14
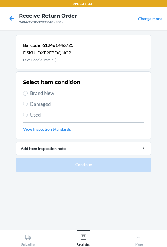
click at [40, 95] on span "Brand New" at bounding box center [87, 93] width 114 height 7
click at [28, 95] on input "Brand New" at bounding box center [25, 93] width 5 height 5
radio input "true"
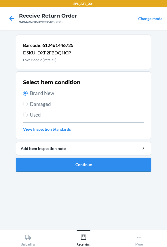
click at [43, 167] on button "Continue" at bounding box center [84, 165] width 136 height 14
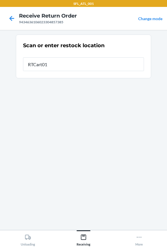
type input "RTCart015"
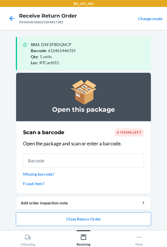
click at [41, 163] on input "text" at bounding box center [83, 161] width 121 height 14
click at [45, 223] on button "Close Return Order" at bounding box center [84, 220] width 136 height 14
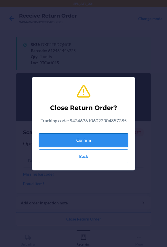
click at [59, 140] on button "Confirm" at bounding box center [83, 141] width 89 height 14
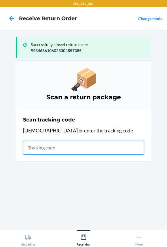
click at [37, 149] on input "text" at bounding box center [83, 148] width 121 height 14
click at [50, 154] on input "text" at bounding box center [83, 148] width 121 height 14
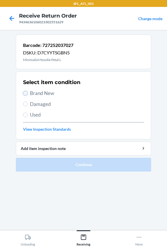
click at [27, 94] on input "Brand New" at bounding box center [25, 93] width 5 height 5
radio input "true"
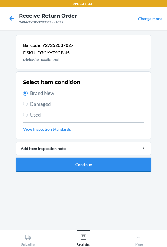
click at [37, 162] on button "Continue" at bounding box center [84, 165] width 136 height 14
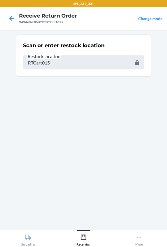
type input "610655683376"
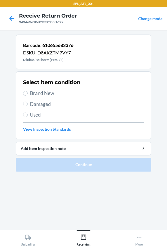
click at [43, 93] on span "Brand New" at bounding box center [87, 93] width 114 height 7
click at [28, 93] on input "Brand New" at bounding box center [25, 93] width 5 height 5
radio input "true"
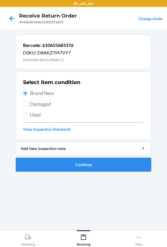
click at [38, 164] on button "Continue" at bounding box center [84, 165] width 136 height 14
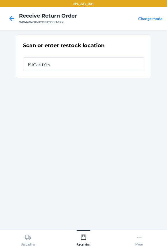
type input "RTCart015"
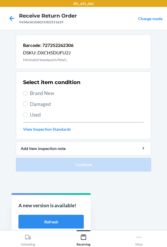
click at [43, 90] on span "Brand New" at bounding box center [87, 93] width 114 height 7
click at [28, 91] on input "Brand New" at bounding box center [25, 93] width 5 height 5
radio input "true"
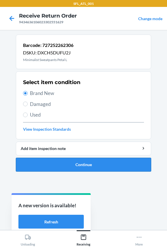
click at [49, 165] on button "Continue" at bounding box center [84, 165] width 136 height 14
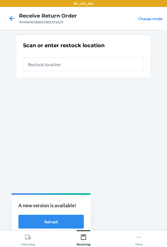
click at [49, 67] on input "text" at bounding box center [83, 64] width 121 height 14
type input "RTCart015"
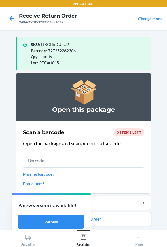
click at [110, 220] on button "Close Return Order" at bounding box center [84, 220] width 136 height 14
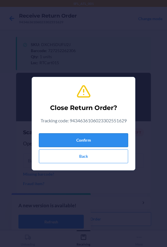
click at [93, 138] on button "Confirm" at bounding box center [83, 141] width 89 height 14
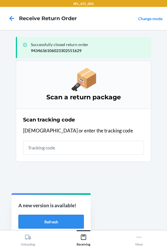
click at [33, 224] on button "Refresh" at bounding box center [50, 222] width 65 height 14
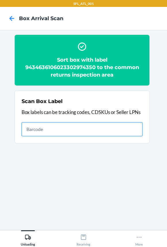
click at [107, 132] on input "text" at bounding box center [82, 130] width 121 height 14
click at [79, 131] on input "text" at bounding box center [82, 130] width 121 height 14
click at [101, 127] on input "text" at bounding box center [82, 130] width 121 height 14
type input "420302599434636106023303223280"
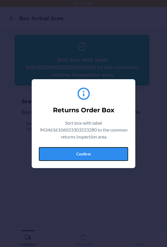
drag, startPoint x: 91, startPoint y: 153, endPoint x: 166, endPoint y: 144, distance: 75.3
click at [97, 153] on button "Confirm" at bounding box center [83, 154] width 89 height 14
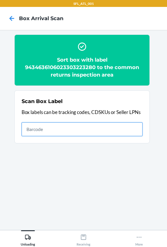
click at [105, 127] on input "text" at bounding box center [82, 130] width 121 height 14
type input "420302599434636106023304346698"
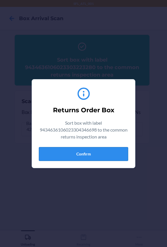
click at [110, 152] on button "Confirm" at bounding box center [83, 154] width 89 height 14
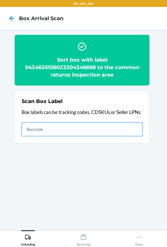
click at [75, 130] on input "text" at bounding box center [82, 130] width 121 height 14
type input "420302599434636106023302426439"
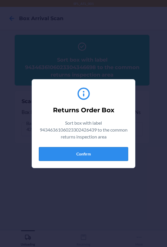
click at [82, 155] on button "Confirm" at bounding box center [83, 154] width 89 height 14
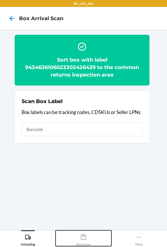
click at [71, 239] on button "Receiving" at bounding box center [84, 239] width 56 height 16
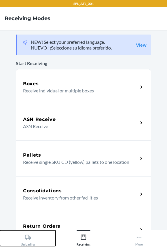
click at [22, 242] on div "Unloading" at bounding box center [28, 239] width 14 height 14
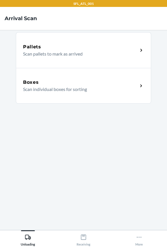
click at [70, 93] on div "Boxes Scan individual boxes for sorting" at bounding box center [84, 86] width 136 height 36
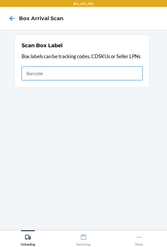
click at [121, 75] on input "text" at bounding box center [82, 74] width 121 height 14
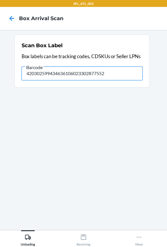
type input "420302599434636106023302877552"
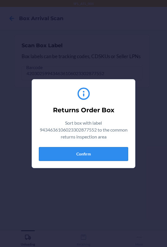
click at [105, 153] on button "Confirm" at bounding box center [83, 154] width 89 height 14
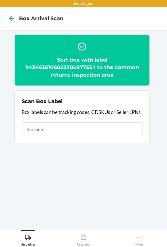
click at [112, 121] on div "Scan Box Label Box labels can be tracking codes, CDSKUs or Seller LPNs" at bounding box center [82, 117] width 121 height 42
type input "4203025900299434636106023304189318"
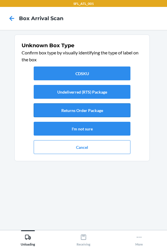
click at [90, 111] on button "Returns Order Package" at bounding box center [82, 111] width 97 height 14
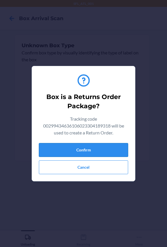
click at [79, 154] on button "Confirm" at bounding box center [83, 150] width 89 height 14
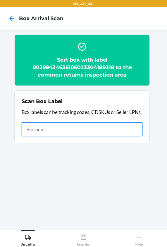
click at [132, 127] on input "text" at bounding box center [82, 130] width 121 height 14
type input "420302599434636106023304880086"
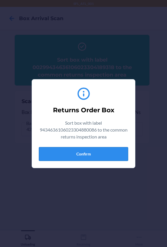
click at [97, 156] on button "Confirm" at bounding box center [83, 154] width 89 height 14
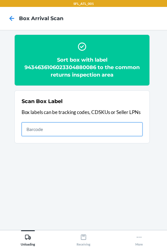
click at [117, 134] on input "text" at bounding box center [82, 130] width 121 height 14
type input "420302599434636106023304439703"
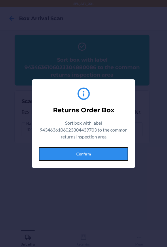
click at [104, 154] on button "Confirm" at bounding box center [83, 154] width 89 height 14
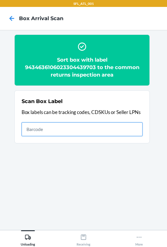
click at [123, 134] on input "text" at bounding box center [82, 130] width 121 height 14
type input "420414659261290316871747901661"
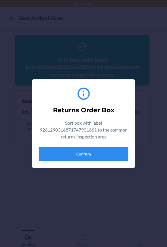
click at [102, 153] on button "Confirm" at bounding box center [83, 154] width 89 height 14
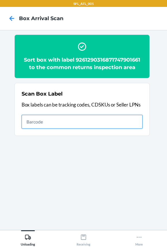
click at [91, 121] on input "text" at bounding box center [82, 122] width 121 height 14
type input "420302599434636106023304620774"
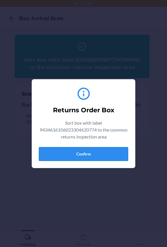
click at [99, 157] on button "Confirm" at bounding box center [83, 154] width 89 height 14
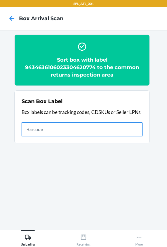
click at [82, 125] on input "text" at bounding box center [82, 130] width 121 height 14
type input "420302599434636106023304533029"
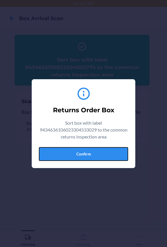
drag, startPoint x: 45, startPoint y: 158, endPoint x: 60, endPoint y: 156, distance: 15.2
click at [45, 158] on button "Confirm" at bounding box center [83, 154] width 89 height 14
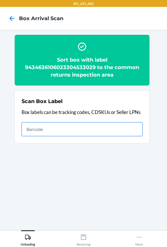
click at [130, 127] on input "text" at bounding box center [82, 130] width 121 height 14
click at [98, 127] on input "text" at bounding box center [82, 130] width 121 height 14
type input "420302599434636106023304566409"
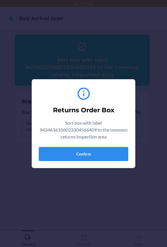
click at [76, 156] on button "Confirm" at bounding box center [83, 154] width 89 height 14
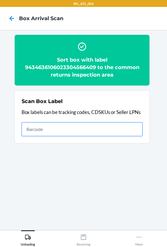
click at [89, 132] on input "text" at bounding box center [82, 130] width 121 height 14
click at [106, 129] on input "text" at bounding box center [82, 130] width 121 height 14
click at [89, 135] on input "text" at bounding box center [82, 130] width 121 height 14
type input "9261290316871738170526"
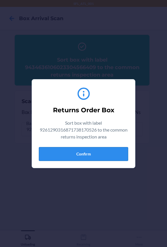
click at [90, 157] on button "Confirm" at bounding box center [83, 154] width 89 height 14
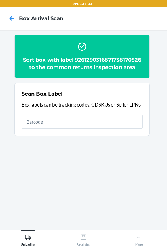
click at [90, 60] on h2 "Sort box with label 9261290316871738170526 to the common returns inspection area" at bounding box center [82, 63] width 121 height 15
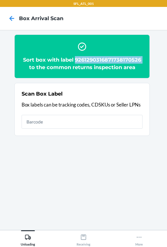
click at [91, 60] on h2 "Sort box with label 9261290316871738170526 to the common returns inspection area" at bounding box center [82, 63] width 121 height 15
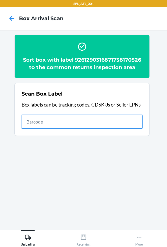
click at [123, 122] on input "text" at bounding box center [82, 122] width 121 height 14
type input "420302599434636106023304612014"
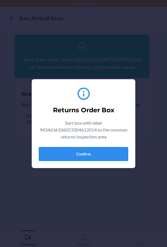
click at [89, 154] on button "Confirm" at bounding box center [83, 154] width 89 height 14
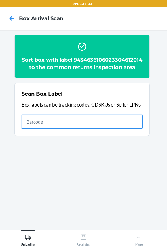
click at [104, 129] on input "text" at bounding box center [82, 122] width 121 height 14
type input "420302599434636106023302003197"
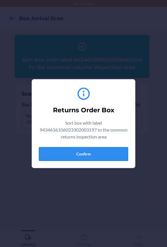
click at [91, 153] on button "Confirm" at bounding box center [83, 154] width 89 height 14
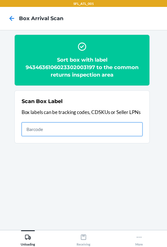
click at [82, 131] on input "text" at bounding box center [82, 130] width 121 height 14
click at [79, 132] on input "text" at bounding box center [82, 130] width 121 height 14
type input "420302599434636106023302278496"
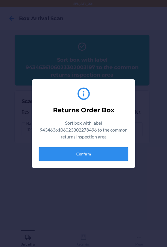
click at [95, 153] on button "Confirm" at bounding box center [83, 154] width 89 height 14
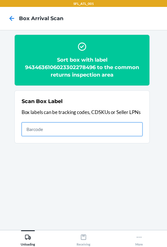
click at [82, 128] on input "text" at bounding box center [82, 130] width 121 height 14
type input "420302599434636106023304554505"
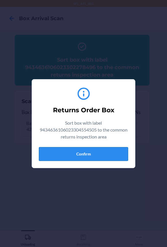
click at [100, 151] on button "Confirm" at bounding box center [83, 154] width 89 height 14
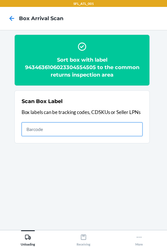
click at [117, 132] on input "text" at bounding box center [82, 130] width 121 height 14
click at [90, 130] on input "text" at bounding box center [82, 130] width 121 height 14
type input "420302599434636106023304866127"
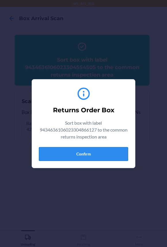
click at [61, 153] on button "Confirm" at bounding box center [83, 154] width 89 height 14
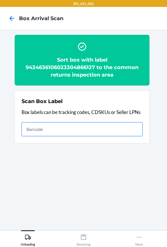
click at [88, 129] on input "text" at bounding box center [82, 130] width 121 height 14
click at [94, 129] on input "text" at bounding box center [82, 130] width 121 height 14
type input "420302599434636106023304275257"
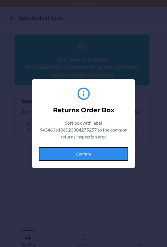
drag, startPoint x: 90, startPoint y: 155, endPoint x: 156, endPoint y: 159, distance: 66.1
click at [90, 155] on button "Confirm" at bounding box center [83, 154] width 89 height 14
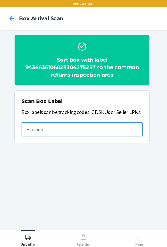
click at [84, 126] on input "text" at bounding box center [82, 130] width 121 height 14
type input "420302599434636106023304857385"
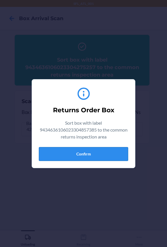
click at [105, 155] on button "Confirm" at bounding box center [83, 154] width 89 height 14
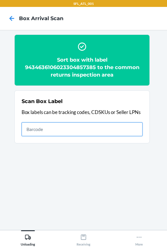
click at [127, 133] on input "text" at bounding box center [82, 130] width 121 height 14
type input "420302599434636106023302551629"
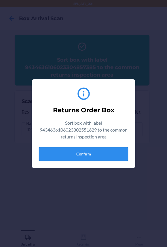
click at [125, 153] on button "Confirm" at bounding box center [83, 154] width 89 height 14
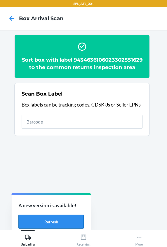
click at [49, 216] on button "Refresh" at bounding box center [50, 222] width 65 height 14
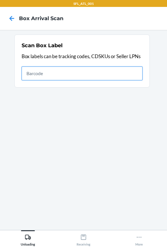
click at [117, 71] on input "text" at bounding box center [82, 74] width 121 height 14
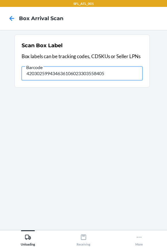
type input "420302599434636106023303558405"
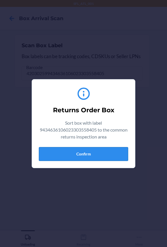
click at [97, 156] on button "Confirm" at bounding box center [83, 154] width 89 height 14
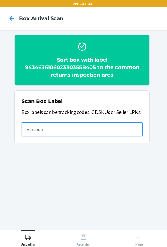
click at [104, 129] on input "text" at bounding box center [82, 130] width 121 height 14
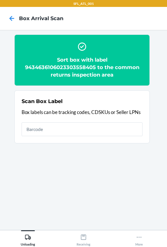
click at [111, 136] on div "Scan Box Label Box labels can be tracking codes, CDSKUs or Seller LPNs" at bounding box center [82, 117] width 121 height 42
type input "4203025900299434636106023304907707"
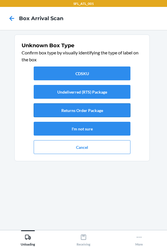
click at [95, 115] on button "Returns Order Package" at bounding box center [82, 111] width 97 height 14
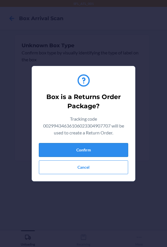
click at [97, 149] on button "Confirm" at bounding box center [83, 150] width 89 height 14
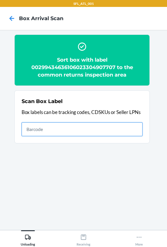
click at [109, 128] on input "text" at bounding box center [82, 130] width 121 height 14
type input "420302599434636106023303814563"
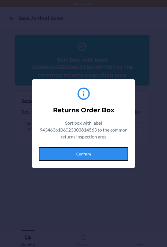
click at [81, 151] on button "Confirm" at bounding box center [83, 154] width 89 height 14
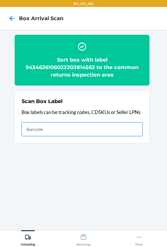
click at [78, 126] on input "text" at bounding box center [82, 130] width 121 height 14
type input "420302599434636106023303956102"
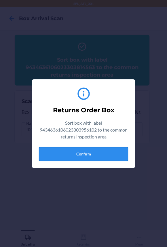
click at [79, 150] on button "Confirm" at bounding box center [83, 154] width 89 height 14
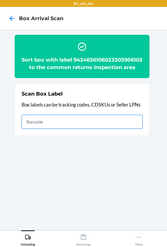
click at [130, 129] on input "text" at bounding box center [82, 122] width 121 height 14
type input "420302599434636106023304404862"
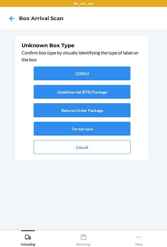
click at [68, 111] on button "Returns Order Package" at bounding box center [82, 111] width 97 height 14
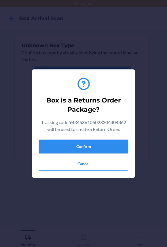
click at [89, 144] on button "Confirm" at bounding box center [83, 147] width 89 height 14
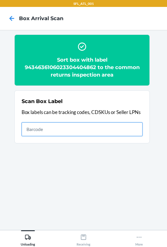
click at [84, 131] on input "text" at bounding box center [82, 130] width 121 height 14
type input "420302599434636106023303777912"
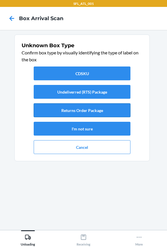
click at [71, 112] on button "Returns Order Package" at bounding box center [82, 111] width 97 height 14
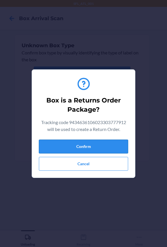
click at [94, 147] on button "Confirm" at bounding box center [83, 147] width 89 height 14
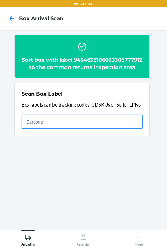
click at [116, 129] on input "text" at bounding box center [82, 122] width 121 height 14
type input "420302599434636106023304370839"
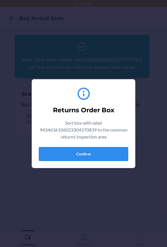
click at [99, 157] on button "Confirm" at bounding box center [83, 154] width 89 height 14
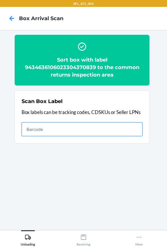
click at [84, 131] on input "text" at bounding box center [82, 130] width 121 height 14
type input "420302599434636106023302739584"
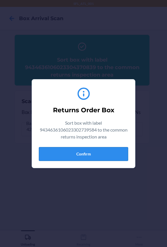
click at [125, 154] on button "Confirm" at bounding box center [83, 154] width 89 height 14
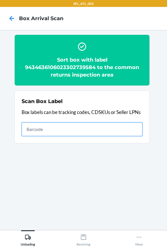
click at [97, 132] on input "text" at bounding box center [82, 130] width 121 height 14
click at [116, 132] on input "text" at bounding box center [82, 130] width 121 height 14
type input "420302599434636106023304360496"
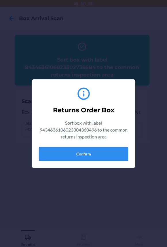
click at [77, 156] on button "Confirm" at bounding box center [83, 154] width 89 height 14
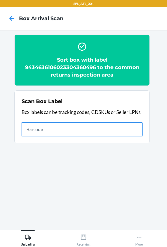
click at [97, 125] on input "text" at bounding box center [82, 130] width 121 height 14
click at [68, 128] on input "text" at bounding box center [82, 130] width 121 height 14
type input "[CREDIT_CARD_NUMBER]"
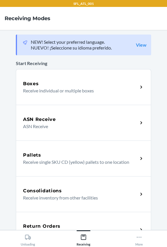
click at [85, 226] on div "Return Orders" at bounding box center [80, 226] width 115 height 7
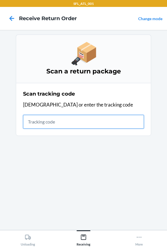
click at [55, 124] on input "text" at bounding box center [83, 122] width 121 height 14
type input "42030259943463610"
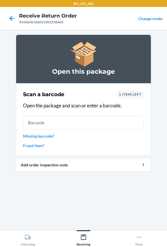
click at [74, 117] on input "text" at bounding box center [83, 123] width 121 height 14
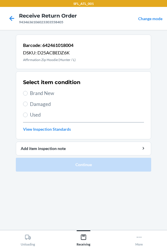
click at [36, 93] on span "Brand New" at bounding box center [87, 93] width 114 height 7
click at [28, 93] on input "Brand New" at bounding box center [25, 93] width 5 height 5
radio input "true"
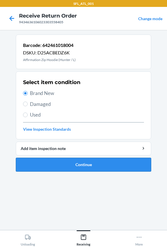
click at [40, 160] on button "Continue" at bounding box center [84, 165] width 136 height 14
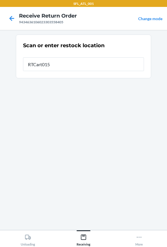
type input "RTCart015"
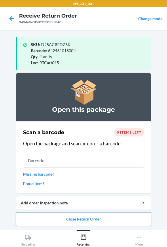
click at [81, 222] on button "Close Return Order" at bounding box center [84, 220] width 136 height 14
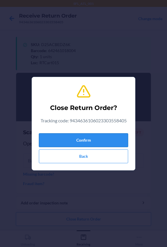
click at [73, 136] on button "Confirm" at bounding box center [83, 141] width 89 height 14
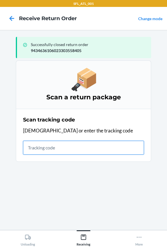
click at [83, 147] on input "text" at bounding box center [83, 148] width 121 height 14
type input "4203025994346361060233"
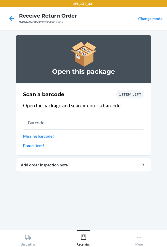
click at [68, 121] on input "text" at bounding box center [83, 123] width 121 height 14
click at [67, 125] on input "text" at bounding box center [83, 123] width 121 height 14
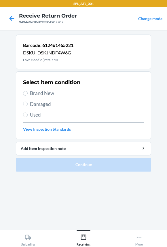
click at [52, 92] on span "Brand New" at bounding box center [87, 93] width 114 height 7
click at [28, 92] on input "Brand New" at bounding box center [25, 93] width 5 height 5
radio input "true"
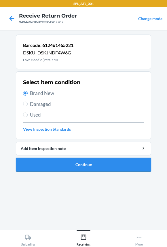
click at [58, 166] on button "Continue" at bounding box center [84, 165] width 136 height 14
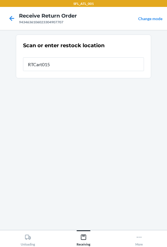
type input "RTCart015"
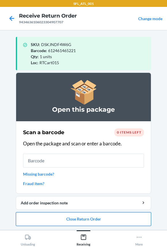
click at [97, 221] on button "Close Return Order" at bounding box center [84, 220] width 136 height 14
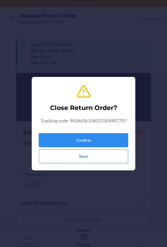
click at [82, 140] on button "Confirm" at bounding box center [83, 141] width 89 height 14
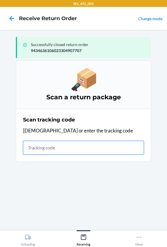
click at [116, 152] on input "text" at bounding box center [83, 148] width 121 height 14
type input "420302599434636106023"
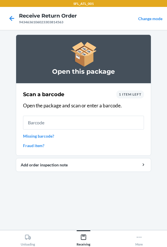
click at [65, 123] on input "text" at bounding box center [83, 123] width 121 height 14
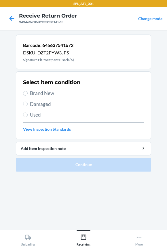
click at [44, 95] on span "Brand New" at bounding box center [87, 93] width 114 height 7
click at [28, 95] on input "Brand New" at bounding box center [25, 93] width 5 height 5
radio input "true"
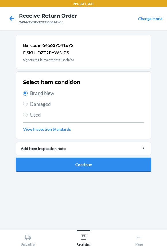
click at [46, 165] on button "Continue" at bounding box center [84, 165] width 136 height 14
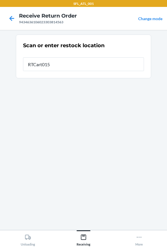
type input "RTCart015"
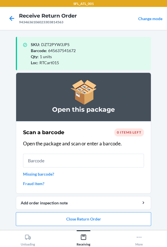
click at [41, 164] on input "text" at bounding box center [83, 161] width 121 height 14
click at [40, 159] on input "text" at bounding box center [83, 161] width 121 height 14
click at [32, 164] on input "text" at bounding box center [83, 161] width 121 height 14
click at [41, 222] on button "Close Return Order" at bounding box center [84, 220] width 136 height 14
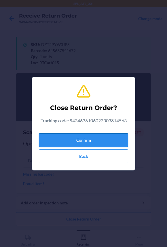
click at [55, 146] on button "Confirm" at bounding box center [83, 141] width 89 height 14
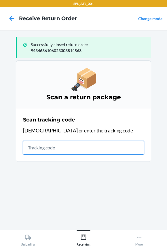
click at [38, 147] on input "text" at bounding box center [83, 148] width 121 height 14
type input "420302599434"
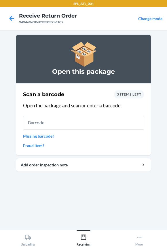
click at [68, 127] on input "text" at bounding box center [83, 123] width 121 height 14
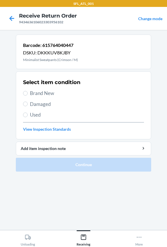
click at [43, 95] on span "Brand New" at bounding box center [87, 93] width 114 height 7
click at [28, 95] on input "Brand New" at bounding box center [25, 93] width 5 height 5
radio input "true"
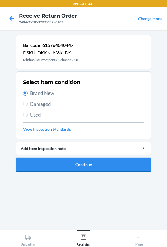
click at [45, 164] on button "Continue" at bounding box center [84, 165] width 136 height 14
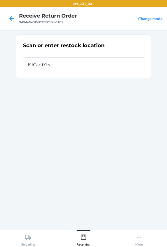
type input "RTCart015"
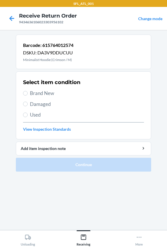
click at [35, 97] on div "Select item condition Brand New Damaged Used View Inspection Standards" at bounding box center [83, 105] width 121 height 57
click at [35, 94] on span "Brand New" at bounding box center [87, 93] width 114 height 7
click at [28, 94] on input "Brand New" at bounding box center [25, 93] width 5 height 5
radio input "true"
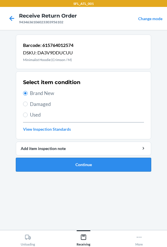
click at [44, 164] on button "Continue" at bounding box center [84, 165] width 136 height 14
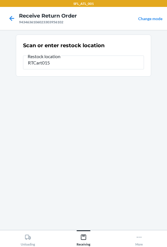
type input "RTCart015"
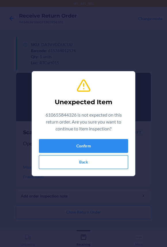
click at [61, 164] on button "Back" at bounding box center [83, 162] width 89 height 14
click at [45, 145] on button "Confirm" at bounding box center [83, 146] width 89 height 14
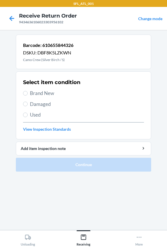
click at [55, 95] on span "Brand New" at bounding box center [87, 93] width 114 height 7
click at [28, 95] on input "Brand New" at bounding box center [25, 93] width 5 height 5
radio input "true"
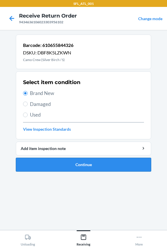
click at [56, 160] on button "Continue" at bounding box center [84, 165] width 136 height 14
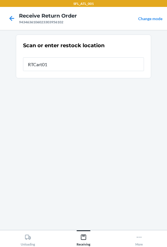
type input "RTCart015"
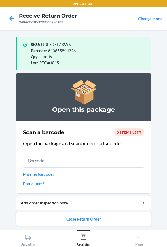
click at [63, 219] on button "Close Return Order" at bounding box center [84, 220] width 136 height 14
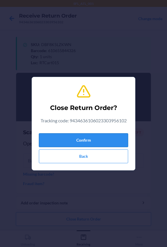
click at [54, 139] on button "Confirm" at bounding box center [83, 141] width 89 height 14
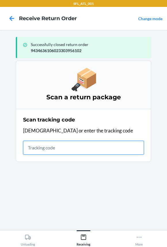
click at [31, 148] on input "text" at bounding box center [83, 148] width 121 height 14
type input "420302599434636"
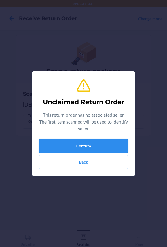
click at [63, 143] on button "Confirm" at bounding box center [83, 146] width 89 height 14
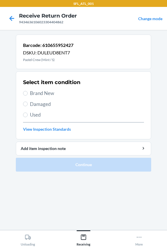
click at [49, 92] on span "Brand New" at bounding box center [87, 93] width 114 height 7
click at [28, 92] on input "Brand New" at bounding box center [25, 93] width 5 height 5
radio input "true"
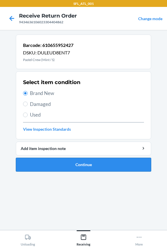
click at [41, 164] on button "Continue" at bounding box center [84, 165] width 136 height 14
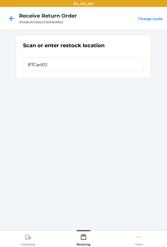
type input "RTCart015"
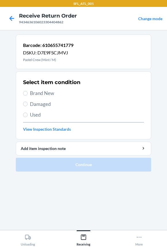
click at [44, 93] on span "Brand New" at bounding box center [87, 93] width 114 height 7
click at [28, 93] on input "Brand New" at bounding box center [25, 93] width 5 height 5
radio input "true"
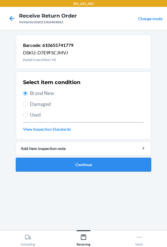
click at [54, 162] on button "Continue" at bounding box center [84, 165] width 136 height 14
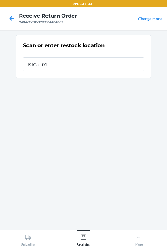
type input "RTCart015"
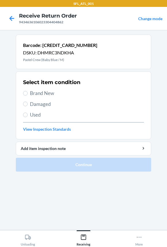
click at [37, 86] on h2 "Select item condition" at bounding box center [51, 82] width 57 height 7
click at [36, 91] on span "Brand New" at bounding box center [87, 93] width 114 height 7
click at [28, 91] on input "Brand New" at bounding box center [25, 93] width 5 height 5
radio input "true"
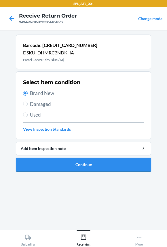
click at [45, 161] on button "Continue" at bounding box center [84, 165] width 136 height 14
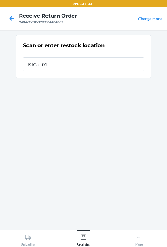
type input "RTCart015"
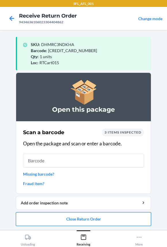
click at [49, 224] on button "Close Return Order" at bounding box center [84, 220] width 136 height 14
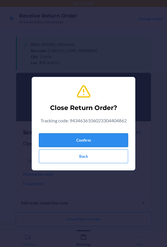
click at [57, 137] on button "Confirm" at bounding box center [83, 141] width 89 height 14
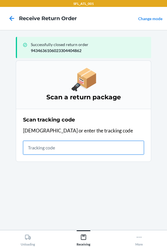
click at [87, 148] on input "text" at bounding box center [83, 148] width 121 height 14
type input "4203025994346361060233037779"
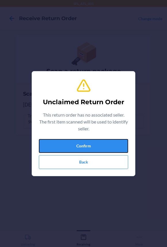
click at [87, 149] on button "Confirm" at bounding box center [83, 146] width 89 height 14
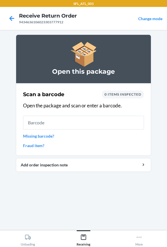
click at [37, 134] on link "Missing barcode?" at bounding box center [83, 136] width 121 height 6
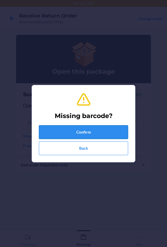
click at [53, 129] on button "Confirm" at bounding box center [83, 132] width 89 height 14
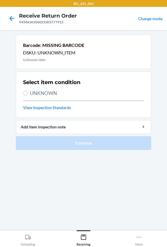
drag, startPoint x: 35, startPoint y: 96, endPoint x: 35, endPoint y: 91, distance: 5.2
click at [35, 95] on span "UNKNOWN" at bounding box center [87, 93] width 114 height 7
click at [28, 95] on input "UNKNOWN" at bounding box center [25, 93] width 5 height 5
radio input "true"
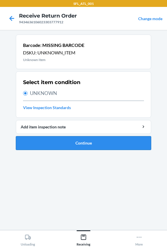
click at [48, 143] on button "Continue" at bounding box center [84, 143] width 136 height 14
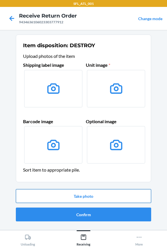
click at [67, 199] on button "Take photo" at bounding box center [84, 196] width 136 height 14
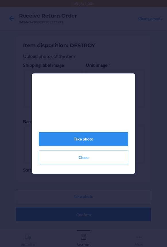
click at [73, 138] on button "Take photo" at bounding box center [83, 139] width 89 height 14
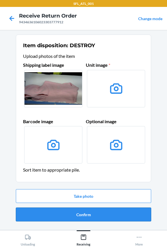
drag, startPoint x: 71, startPoint y: 214, endPoint x: 81, endPoint y: 183, distance: 33.3
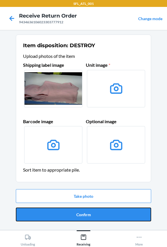
click at [72, 211] on button "Confirm" at bounding box center [84, 215] width 136 height 14
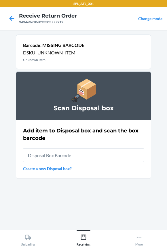
type input "RB00000191O"
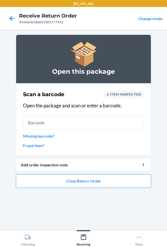
click at [34, 135] on link "Missing barcode?" at bounding box center [83, 136] width 121 height 6
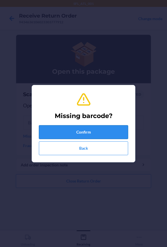
click at [59, 132] on button "Confirm" at bounding box center [83, 132] width 89 height 14
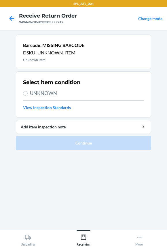
click at [50, 92] on span "UNKNOWN" at bounding box center [87, 93] width 114 height 7
click at [28, 92] on input "UNKNOWN" at bounding box center [25, 93] width 5 height 5
radio input "true"
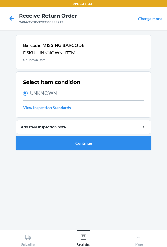
click at [63, 146] on button "Continue" at bounding box center [84, 143] width 136 height 14
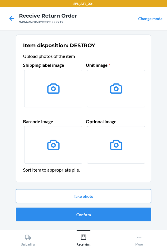
click at [60, 201] on button "Take photo" at bounding box center [84, 196] width 136 height 14
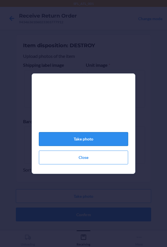
click at [63, 142] on button "Take photo" at bounding box center [83, 139] width 89 height 14
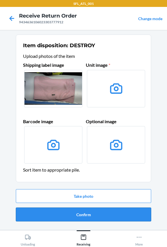
click at [72, 215] on button "Confirm" at bounding box center [84, 215] width 136 height 14
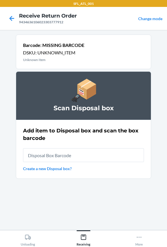
type input "RB00000191O"
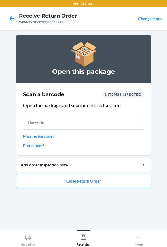
click at [75, 183] on button "Close Return Order" at bounding box center [84, 181] width 136 height 14
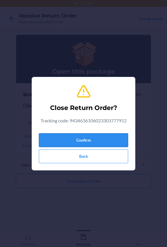
click at [74, 140] on button "Confirm" at bounding box center [83, 141] width 89 height 14
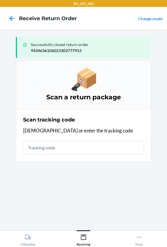
drag, startPoint x: 65, startPoint y: 144, endPoint x: 8, endPoint y: 135, distance: 57.8
click at [63, 144] on input "text" at bounding box center [83, 148] width 121 height 14
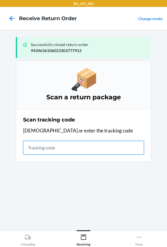
click at [70, 148] on input "text" at bounding box center [83, 148] width 121 height 14
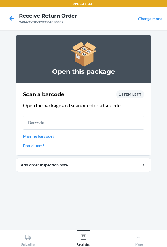
click at [63, 122] on input "text" at bounding box center [83, 123] width 121 height 14
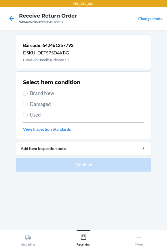
drag, startPoint x: 44, startPoint y: 94, endPoint x: 47, endPoint y: 108, distance: 15.1
click at [44, 93] on span "Brand New" at bounding box center [87, 93] width 114 height 7
click at [28, 93] on input "Brand New" at bounding box center [25, 93] width 5 height 5
radio input "true"
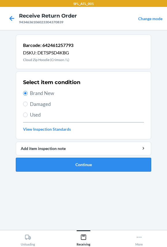
click at [49, 163] on button "Continue" at bounding box center [84, 165] width 136 height 14
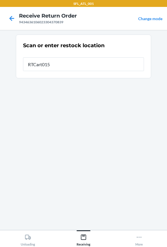
type input "RTCart015"
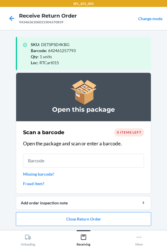
click at [46, 161] on input "text" at bounding box center [83, 161] width 121 height 14
click at [55, 219] on button "Close Return Order" at bounding box center [84, 220] width 136 height 14
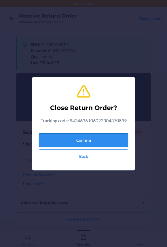
click at [58, 138] on button "Confirm" at bounding box center [83, 141] width 89 height 14
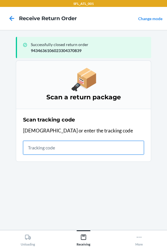
click at [38, 144] on input "text" at bounding box center [83, 148] width 121 height 14
type input "4203025994346"
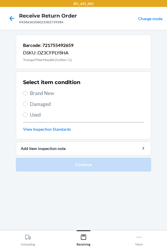
click at [34, 92] on span "Brand New" at bounding box center [87, 93] width 114 height 7
click at [28, 92] on input "Brand New" at bounding box center [25, 93] width 5 height 5
radio input "true"
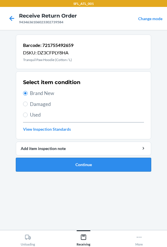
click at [46, 164] on button "Continue" at bounding box center [84, 165] width 136 height 14
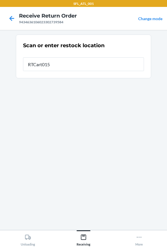
type input "RTCart015"
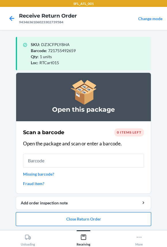
click at [53, 222] on button "Close Return Order" at bounding box center [84, 220] width 136 height 14
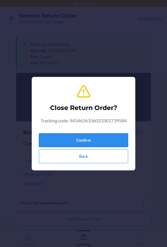
click at [75, 147] on button "Confirm" at bounding box center [83, 141] width 89 height 14
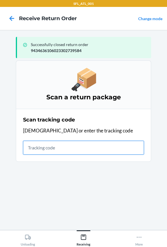
click at [72, 143] on input "text" at bounding box center [83, 148] width 121 height 14
type input "4203025994346361060233"
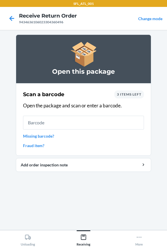
click at [44, 126] on input "text" at bounding box center [83, 123] width 121 height 14
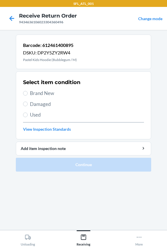
click at [32, 92] on span "Brand New" at bounding box center [87, 93] width 114 height 7
click at [28, 92] on input "Brand New" at bounding box center [25, 93] width 5 height 5
radio input "true"
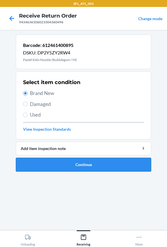
click at [25, 166] on button "Continue" at bounding box center [84, 165] width 136 height 14
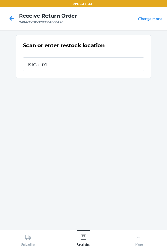
type input "RTCart015"
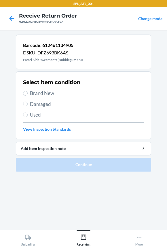
click at [34, 91] on span "Brand New" at bounding box center [87, 93] width 114 height 7
click at [28, 91] on input "Brand New" at bounding box center [25, 93] width 5 height 5
radio input "true"
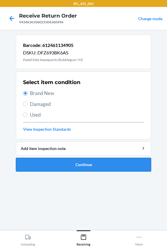
click at [40, 167] on button "Continue" at bounding box center [84, 165] width 136 height 14
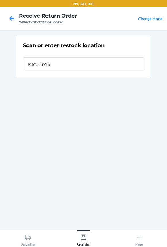
type input "RTCart015"
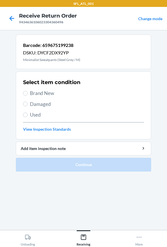
click at [29, 90] on label "Brand New" at bounding box center [83, 93] width 121 height 7
click at [28, 91] on input "Brand New" at bounding box center [25, 93] width 5 height 5
radio input "true"
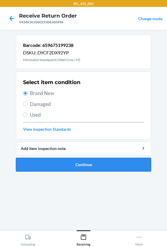
click at [55, 162] on button "Continue" at bounding box center [84, 165] width 136 height 14
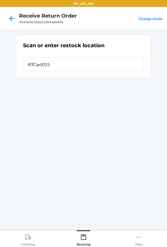
type input "RTCart015"
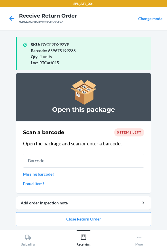
click at [55, 162] on input "text" at bounding box center [83, 161] width 121 height 14
click at [41, 220] on button "Close Return Order" at bounding box center [84, 220] width 136 height 14
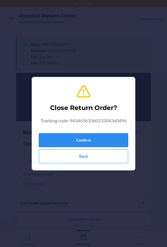
click at [48, 138] on button "Confirm" at bounding box center [83, 141] width 89 height 14
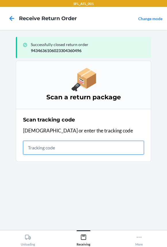
click at [60, 146] on input "text" at bounding box center [83, 148] width 121 height 14
type input "42030259943"
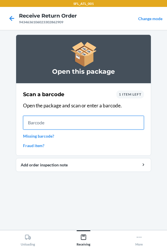
click at [61, 121] on input "text" at bounding box center [83, 123] width 121 height 14
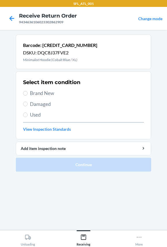
click at [38, 92] on span "Brand New" at bounding box center [87, 93] width 114 height 7
click at [28, 92] on input "Brand New" at bounding box center [25, 93] width 5 height 5
radio input "true"
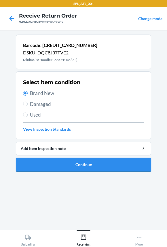
click at [40, 169] on button "Continue" at bounding box center [84, 165] width 136 height 14
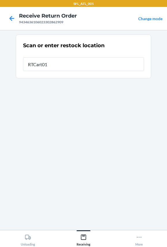
type input "RTCart015"
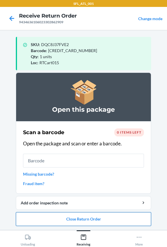
click at [45, 218] on button "Close Return Order" at bounding box center [84, 220] width 136 height 14
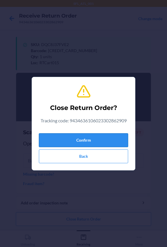
click at [47, 143] on button "Confirm" at bounding box center [83, 141] width 89 height 14
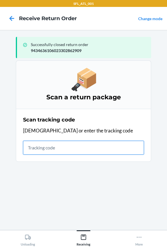
click at [61, 145] on input "text" at bounding box center [83, 148] width 121 height 14
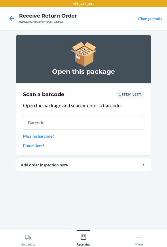
click at [59, 123] on input "text" at bounding box center [83, 123] width 121 height 14
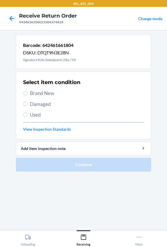
click at [41, 95] on span "Brand New" at bounding box center [87, 93] width 114 height 7
click at [28, 95] on input "Brand New" at bounding box center [25, 93] width 5 height 5
radio input "true"
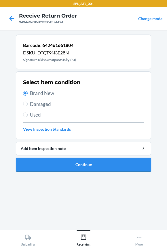
click at [56, 167] on button "Continue" at bounding box center [84, 165] width 136 height 14
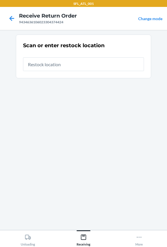
click at [58, 64] on input "text" at bounding box center [83, 64] width 121 height 14
type input "RTCart015"
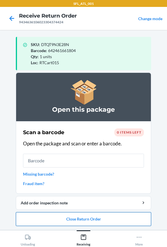
click at [23, 223] on button "Close Return Order" at bounding box center [84, 220] width 136 height 14
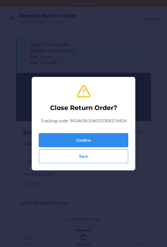
click at [47, 136] on button "Confirm" at bounding box center [83, 141] width 89 height 14
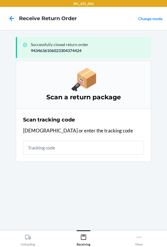
click at [44, 149] on input "text" at bounding box center [83, 148] width 121 height 14
type input "420302599434636106023"
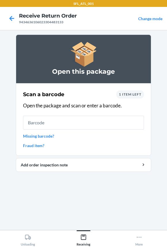
click at [40, 124] on input "text" at bounding box center [83, 123] width 121 height 14
click at [130, 95] on span "1 item left" at bounding box center [130, 94] width 22 height 4
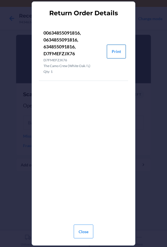
click at [113, 51] on button "Print" at bounding box center [116, 52] width 19 height 14
click at [87, 230] on button "Close" at bounding box center [84, 232] width 20 height 14
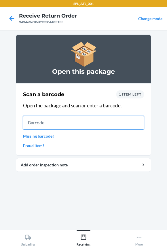
click at [44, 125] on input "text" at bounding box center [83, 123] width 121 height 14
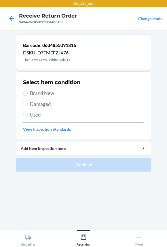
click at [33, 91] on span "Brand New" at bounding box center [87, 93] width 114 height 7
click at [28, 91] on input "Brand New" at bounding box center [25, 93] width 5 height 5
radio input "true"
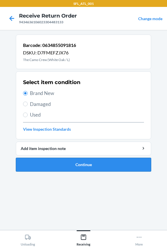
click at [33, 163] on button "Continue" at bounding box center [84, 165] width 136 height 14
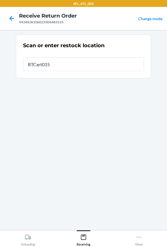
type input "RTCart015"
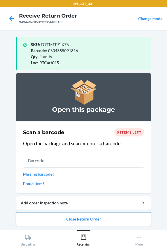
click at [37, 219] on button "Close Return Order" at bounding box center [84, 220] width 136 height 14
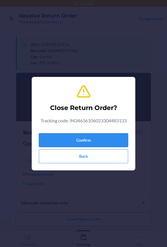
click at [59, 136] on button "Confirm" at bounding box center [83, 141] width 89 height 14
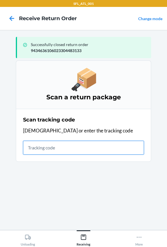
click at [65, 147] on input "text" at bounding box center [83, 148] width 121 height 14
type input "4203025994346361060"
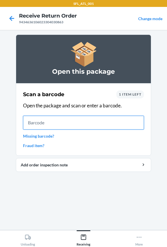
click at [31, 120] on input "text" at bounding box center [83, 123] width 121 height 14
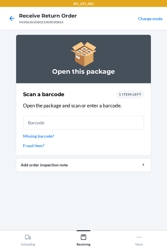
click at [127, 90] on div "Scan a barcode 1 item left Open the package and scan or enter a barcode. Missin…" at bounding box center [83, 120] width 121 height 62
click at [127, 94] on span "1 item left" at bounding box center [130, 94] width 22 height 4
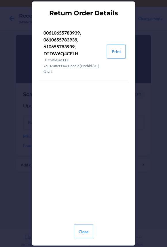
click at [116, 52] on button "Print" at bounding box center [116, 52] width 19 height 14
click at [76, 234] on button "Close" at bounding box center [84, 232] width 20 height 14
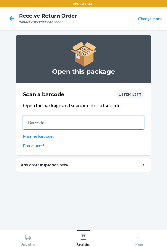
click at [70, 124] on input "text" at bounding box center [83, 123] width 121 height 14
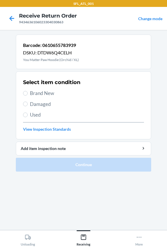
click at [41, 95] on span "Brand New" at bounding box center [87, 93] width 114 height 7
click at [28, 95] on input "Brand New" at bounding box center [25, 93] width 5 height 5
radio input "true"
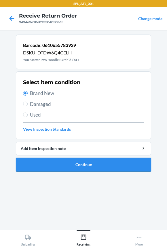
click at [44, 168] on button "Continue" at bounding box center [84, 165] width 136 height 14
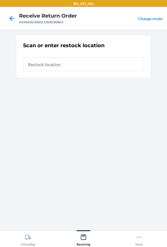
click at [47, 65] on input "text" at bounding box center [83, 64] width 121 height 14
type input "RTCart015"
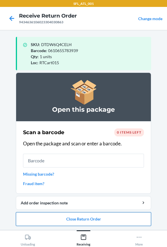
click at [46, 219] on button "Close Return Order" at bounding box center [84, 220] width 136 height 14
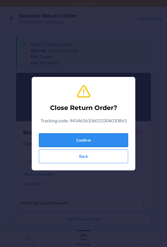
click at [60, 142] on button "Confirm" at bounding box center [83, 141] width 89 height 14
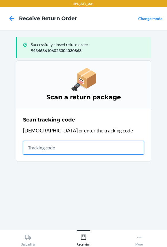
click at [41, 150] on input "text" at bounding box center [83, 148] width 121 height 14
type input "42030259943463610602330479493"
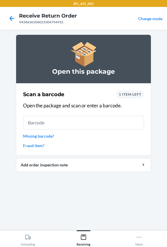
click at [51, 127] on input "text" at bounding box center [83, 123] width 121 height 14
click at [51, 124] on input "text" at bounding box center [83, 123] width 121 height 14
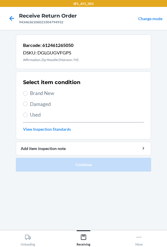
click at [44, 91] on span "Brand New" at bounding box center [87, 93] width 114 height 7
click at [28, 91] on input "Brand New" at bounding box center [25, 93] width 5 height 5
radio input "true"
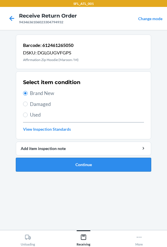
click at [46, 164] on button "Continue" at bounding box center [84, 165] width 136 height 14
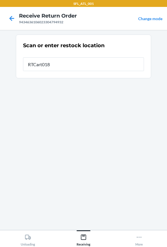
type input "RTCart018"
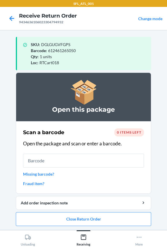
click at [50, 159] on input "text" at bounding box center [83, 161] width 121 height 14
click at [52, 217] on button "Close Return Order" at bounding box center [84, 220] width 136 height 14
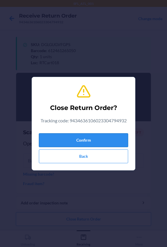
click at [66, 136] on button "Confirm" at bounding box center [83, 141] width 89 height 14
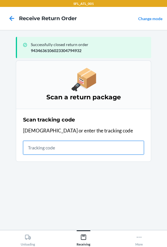
click at [59, 147] on input "text" at bounding box center [83, 148] width 121 height 14
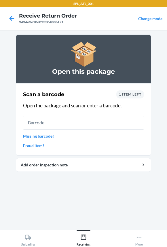
click at [58, 125] on input "text" at bounding box center [83, 123] width 121 height 14
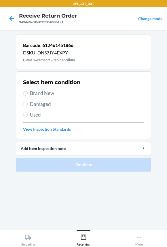
click at [44, 93] on span "Brand New" at bounding box center [87, 93] width 114 height 7
click at [28, 93] on input "Brand New" at bounding box center [25, 93] width 5 height 5
radio input "true"
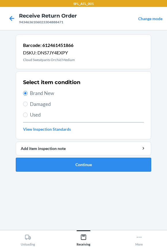
click at [40, 169] on button "Continue" at bounding box center [84, 165] width 136 height 14
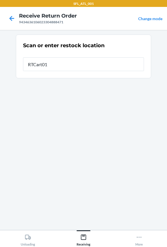
type input "RTCart018"
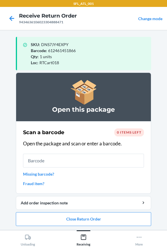
click at [49, 162] on input "text" at bounding box center [83, 161] width 121 height 14
click at [36, 218] on button "Close Return Order" at bounding box center [84, 220] width 136 height 14
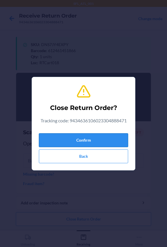
click at [50, 138] on button "Confirm" at bounding box center [83, 141] width 89 height 14
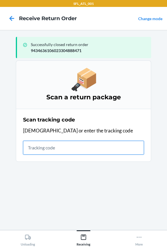
click at [51, 149] on input "text" at bounding box center [83, 148] width 121 height 14
click at [52, 148] on input "text" at bounding box center [83, 148] width 121 height 14
type input "4203025994346361060233044"
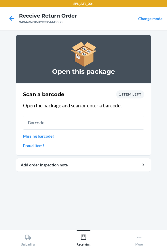
click at [51, 123] on input "text" at bounding box center [83, 123] width 121 height 14
click at [134, 94] on span "1 item left" at bounding box center [130, 94] width 22 height 4
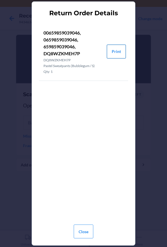
click at [112, 50] on button "Print" at bounding box center [116, 52] width 19 height 14
click at [80, 234] on button "Close" at bounding box center [84, 232] width 20 height 14
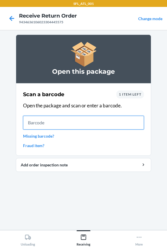
click at [75, 124] on input "text" at bounding box center [83, 123] width 121 height 14
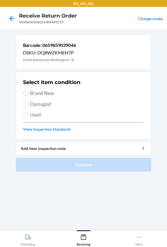
click at [54, 95] on span "Brand New" at bounding box center [87, 93] width 114 height 7
click at [28, 95] on input "Brand New" at bounding box center [25, 93] width 5 height 5
radio input "true"
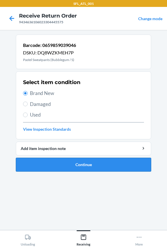
click at [59, 163] on button "Continue" at bounding box center [84, 165] width 136 height 14
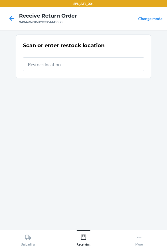
click at [45, 67] on input "text" at bounding box center [83, 64] width 121 height 14
type input "RTCart018"
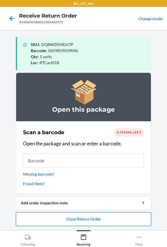
click at [56, 220] on button "Close Return Order" at bounding box center [84, 220] width 136 height 14
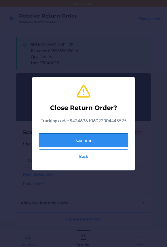
click at [57, 140] on button "Confirm" at bounding box center [83, 141] width 89 height 14
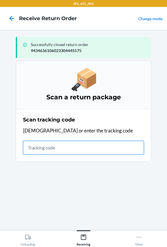
click at [91, 147] on input "text" at bounding box center [83, 148] width 121 height 14
type input "42030259943463610"
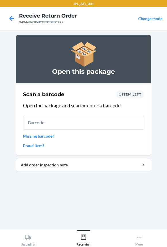
click at [76, 121] on input "text" at bounding box center [83, 123] width 121 height 14
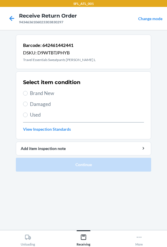
click at [39, 92] on span "Brand New" at bounding box center [87, 93] width 114 height 7
click at [28, 92] on input "Brand New" at bounding box center [25, 93] width 5 height 5
radio input "true"
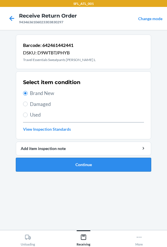
click at [50, 169] on button "Continue" at bounding box center [84, 165] width 136 height 14
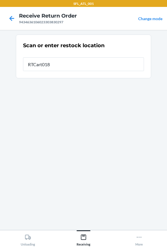
type input "RTCart018"
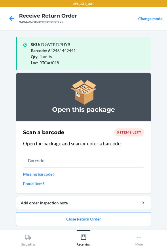
click at [51, 156] on input "text" at bounding box center [83, 161] width 121 height 14
click at [54, 219] on button "Close Return Order" at bounding box center [84, 220] width 136 height 14
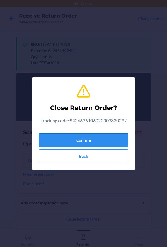
click at [49, 141] on button "Confirm" at bounding box center [83, 141] width 89 height 14
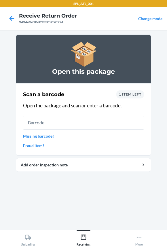
click at [55, 123] on input "text" at bounding box center [83, 123] width 121 height 14
click at [123, 93] on span "1 item left" at bounding box center [130, 94] width 22 height 4
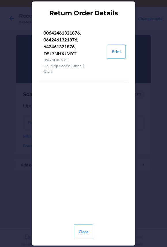
click at [119, 50] on button "Print" at bounding box center [116, 52] width 19 height 14
drag, startPoint x: 83, startPoint y: 234, endPoint x: 90, endPoint y: 185, distance: 49.2
click at [86, 227] on button "Close" at bounding box center [84, 232] width 20 height 14
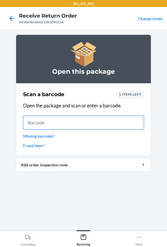
drag, startPoint x: 55, startPoint y: 118, endPoint x: 58, endPoint y: 115, distance: 4.1
click at [58, 116] on input "text" at bounding box center [83, 123] width 121 height 14
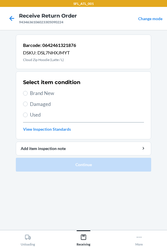
click at [36, 92] on span "Brand New" at bounding box center [87, 93] width 114 height 7
click at [28, 92] on input "Brand New" at bounding box center [25, 93] width 5 height 5
radio input "true"
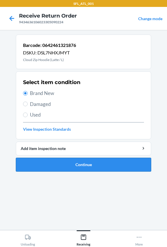
click at [41, 160] on button "Continue" at bounding box center [84, 165] width 136 height 14
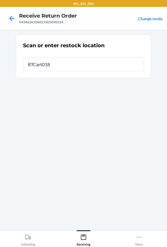
type input "RTCart018"
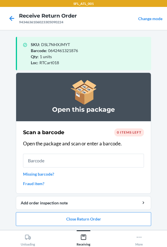
click at [31, 161] on input "text" at bounding box center [83, 161] width 121 height 14
click at [63, 219] on button "Close Return Order" at bounding box center [84, 220] width 136 height 14
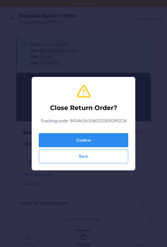
click at [80, 140] on button "Confirm" at bounding box center [83, 141] width 89 height 14
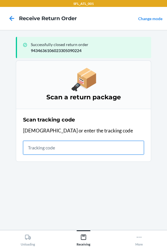
click at [43, 149] on input "text" at bounding box center [83, 148] width 121 height 14
type input "42030259943463610602330"
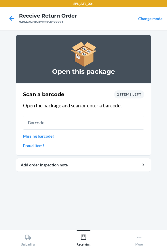
click at [46, 125] on input "text" at bounding box center [83, 123] width 121 height 14
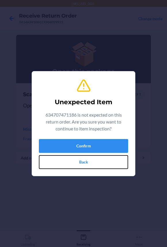
drag, startPoint x: 56, startPoint y: 162, endPoint x: 53, endPoint y: 156, distance: 6.8
click at [56, 162] on button "Back" at bounding box center [83, 162] width 89 height 14
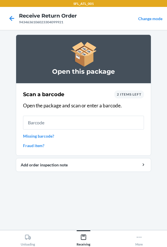
click at [136, 96] on span "2 items left" at bounding box center [129, 94] width 25 height 4
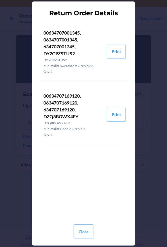
click at [88, 231] on button "Close" at bounding box center [84, 232] width 20 height 14
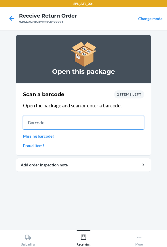
click at [56, 125] on input "text" at bounding box center [83, 123] width 121 height 14
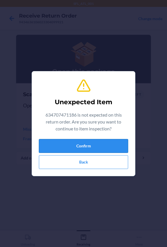
click at [63, 147] on button "Confirm" at bounding box center [83, 146] width 89 height 14
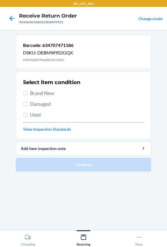
click at [36, 113] on span "Used" at bounding box center [87, 114] width 114 height 7
click at [28, 113] on input "Used" at bounding box center [25, 115] width 5 height 5
radio input "true"
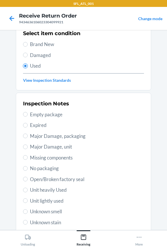
scroll to position [99, 0]
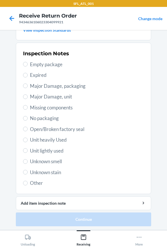
click at [46, 172] on span "Unknown stain" at bounding box center [87, 172] width 114 height 7
click at [28, 172] on input "Unknown stain" at bounding box center [25, 172] width 5 height 5
radio input "true"
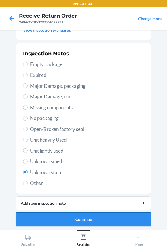
click at [43, 216] on button "Continue" at bounding box center [84, 220] width 136 height 14
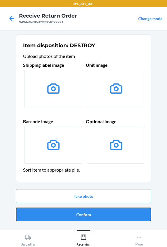
click at [44, 216] on button "Confirm" at bounding box center [84, 215] width 136 height 14
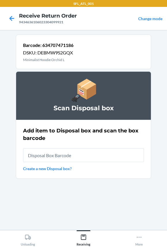
type input "RB00000191O"
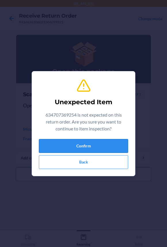
click at [59, 146] on button "Confirm" at bounding box center [83, 146] width 89 height 14
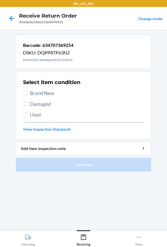
click at [42, 92] on span "Brand New" at bounding box center [87, 93] width 114 height 7
click at [28, 92] on input "Brand New" at bounding box center [25, 93] width 5 height 5
radio input "true"
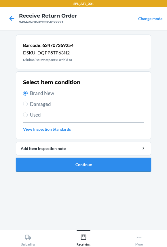
click at [56, 164] on button "Continue" at bounding box center [84, 165] width 136 height 14
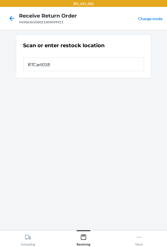
type input "RTCart018"
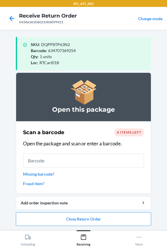
click at [44, 160] on input "text" at bounding box center [83, 161] width 121 height 14
click at [47, 220] on button "Close Return Order" at bounding box center [84, 220] width 136 height 14
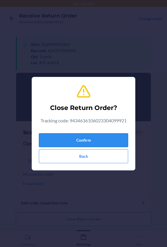
click at [53, 138] on button "Confirm" at bounding box center [83, 141] width 89 height 14
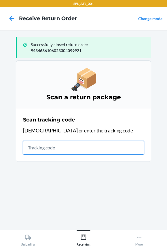
click at [52, 147] on input "text" at bounding box center [83, 148] width 121 height 14
type input "4203025"
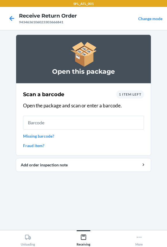
click at [52, 124] on input "text" at bounding box center [83, 123] width 121 height 14
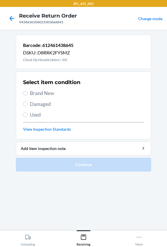
click at [40, 90] on span "Brand New" at bounding box center [87, 93] width 114 height 7
click at [28, 91] on input "Brand New" at bounding box center [25, 93] width 5 height 5
radio input "true"
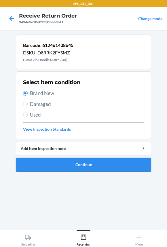
click at [45, 166] on button "Continue" at bounding box center [84, 165] width 136 height 14
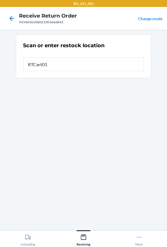
type input "RTCart018"
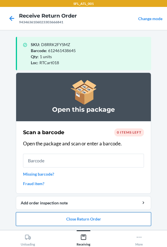
click at [45, 217] on button "Close Return Order" at bounding box center [84, 220] width 136 height 14
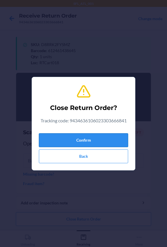
click at [60, 141] on button "Confirm" at bounding box center [83, 141] width 89 height 14
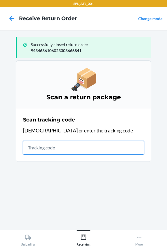
click at [48, 148] on input "text" at bounding box center [83, 148] width 121 height 14
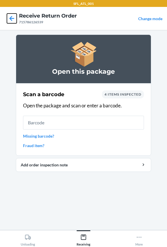
click at [10, 19] on icon at bounding box center [12, 19] width 10 height 10
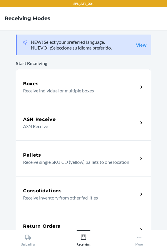
click at [42, 222] on div "Return Orders Receive return order package items" at bounding box center [84, 230] width 136 height 36
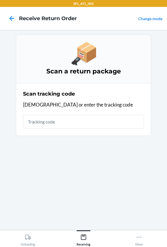
click at [48, 121] on input "text" at bounding box center [83, 122] width 121 height 14
type input "42030259943463"
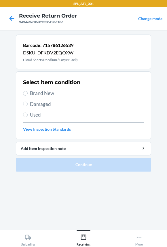
click at [30, 94] on span "Brand New" at bounding box center [87, 93] width 114 height 7
click at [28, 94] on input "Brand New" at bounding box center [25, 93] width 5 height 5
radio input "true"
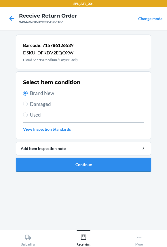
click at [42, 165] on button "Continue" at bounding box center [84, 165] width 136 height 14
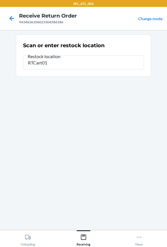
type input "RTCart018"
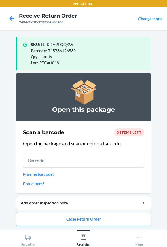
click at [80, 222] on button "Close Return Order" at bounding box center [84, 220] width 136 height 14
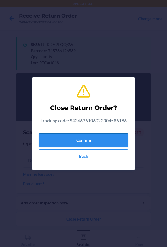
click at [61, 139] on button "Confirm" at bounding box center [83, 141] width 89 height 14
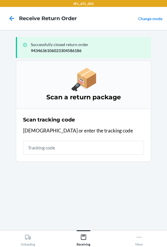
click at [56, 147] on input "text" at bounding box center [83, 148] width 121 height 14
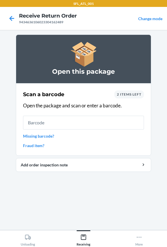
click at [56, 124] on input "text" at bounding box center [83, 123] width 121 height 14
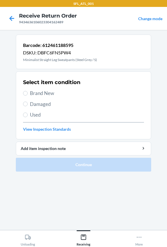
click at [38, 90] on span "Brand New" at bounding box center [87, 93] width 114 height 7
click at [28, 91] on input "Brand New" at bounding box center [25, 93] width 5 height 5
radio input "true"
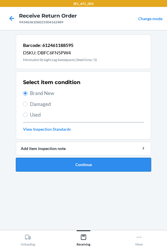
click at [25, 169] on button "Continue" at bounding box center [84, 165] width 136 height 14
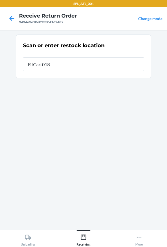
type input "RTCart018"
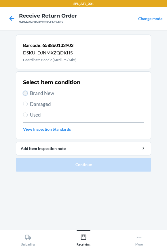
click at [27, 93] on input "Brand New" at bounding box center [25, 93] width 5 height 5
radio input "true"
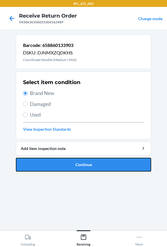
drag, startPoint x: 52, startPoint y: 162, endPoint x: 49, endPoint y: 159, distance: 3.9
click at [50, 162] on button "Continue" at bounding box center [84, 165] width 136 height 14
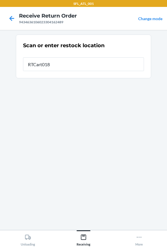
type input "RTCart018"
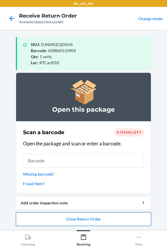
click at [68, 221] on button "Close Return Order" at bounding box center [84, 220] width 136 height 14
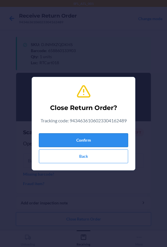
click at [66, 138] on button "Confirm" at bounding box center [83, 141] width 89 height 14
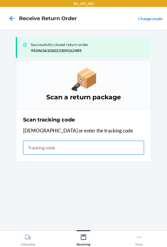
click at [58, 150] on input "text" at bounding box center [83, 148] width 121 height 14
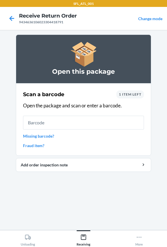
click at [38, 121] on input "text" at bounding box center [83, 123] width 121 height 14
click at [37, 125] on input "text" at bounding box center [83, 123] width 121 height 14
click at [127, 95] on span "1 item left" at bounding box center [130, 94] width 22 height 4
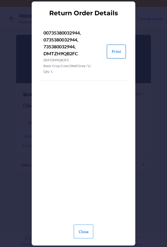
click at [115, 50] on button "Print" at bounding box center [116, 52] width 19 height 14
click at [84, 233] on button "Close" at bounding box center [84, 232] width 20 height 14
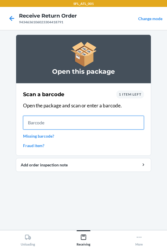
click at [61, 125] on input "text" at bounding box center [83, 123] width 121 height 14
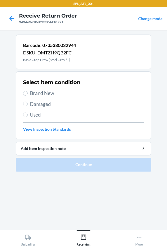
click at [39, 92] on span "Brand New" at bounding box center [87, 93] width 114 height 7
click at [28, 92] on input "Brand New" at bounding box center [25, 93] width 5 height 5
radio input "true"
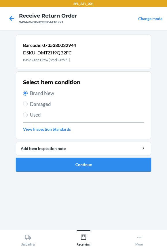
click at [48, 160] on button "Continue" at bounding box center [84, 165] width 136 height 14
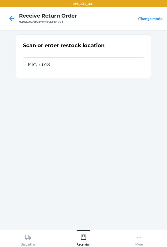
type input "RTCart018"
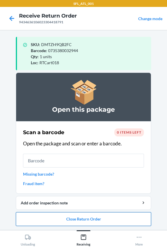
click at [40, 219] on button "Close Return Order" at bounding box center [84, 220] width 136 height 14
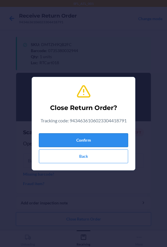
click at [46, 139] on button "Confirm" at bounding box center [83, 141] width 89 height 14
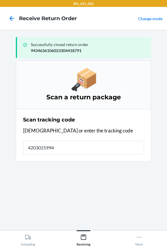
type input "42030259943"
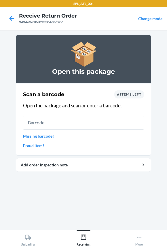
click at [57, 125] on input "text" at bounding box center [83, 123] width 121 height 14
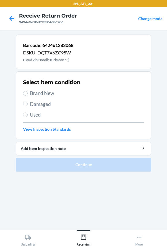
click at [37, 91] on span "Brand New" at bounding box center [87, 93] width 114 height 7
click at [28, 91] on input "Brand New" at bounding box center [25, 93] width 5 height 5
radio input "true"
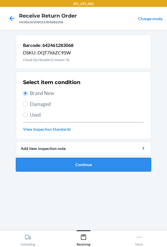
click at [37, 163] on button "Continue" at bounding box center [84, 165] width 136 height 14
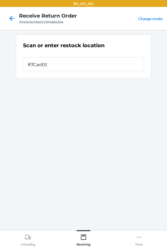
type input "RTCart018"
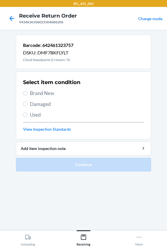
click at [42, 93] on span "Brand New" at bounding box center [87, 93] width 114 height 7
click at [28, 93] on input "Brand New" at bounding box center [25, 93] width 5 height 5
radio input "true"
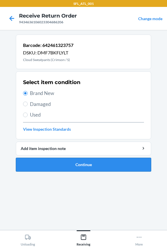
click at [41, 165] on button "Continue" at bounding box center [84, 165] width 136 height 14
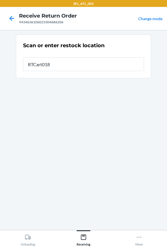
type input "RTCart018"
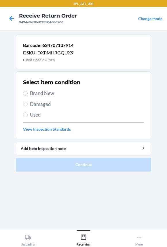
click at [45, 92] on span "Brand New" at bounding box center [87, 93] width 114 height 7
click at [28, 92] on input "Brand New" at bounding box center [25, 93] width 5 height 5
radio input "true"
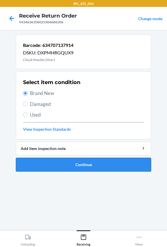
click at [65, 166] on button "Continue" at bounding box center [84, 165] width 136 height 14
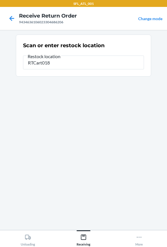
type input "RTCart018"
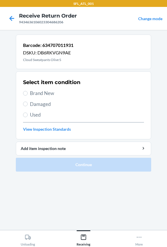
click at [43, 92] on span "Brand New" at bounding box center [87, 93] width 114 height 7
click at [28, 92] on input "Brand New" at bounding box center [25, 93] width 5 height 5
radio input "true"
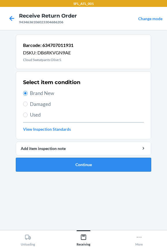
click at [48, 163] on button "Continue" at bounding box center [84, 165] width 136 height 14
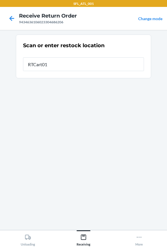
type input "RTCart018"
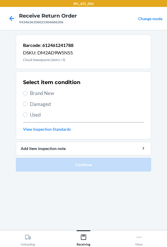
click at [40, 94] on span "Brand New" at bounding box center [87, 93] width 114 height 7
click at [28, 94] on input "Brand New" at bounding box center [25, 93] width 5 height 5
radio input "true"
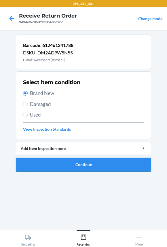
click at [50, 163] on button "Continue" at bounding box center [84, 165] width 136 height 14
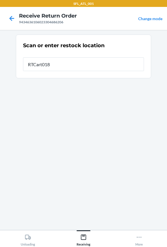
type input "RTCart018"
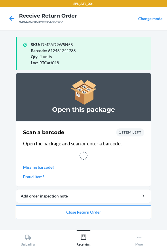
click at [84, 156] on icon at bounding box center [84, 156] width 10 height 10
click at [84, 156] on icon at bounding box center [84, 156] width 14 height 14
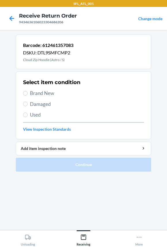
click at [34, 94] on span "Brand New" at bounding box center [87, 93] width 114 height 7
click at [28, 94] on input "Brand New" at bounding box center [25, 93] width 5 height 5
radio input "true"
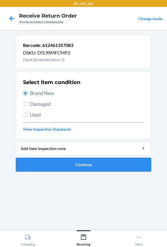
click at [45, 162] on button "Continue" at bounding box center [84, 165] width 136 height 14
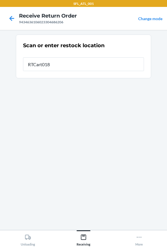
type input "RTCart018"
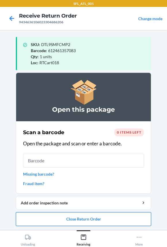
click at [64, 218] on button "Close Return Order" at bounding box center [84, 220] width 136 height 14
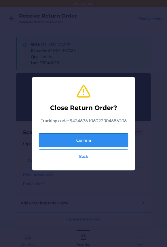
click at [69, 144] on button "Confirm" at bounding box center [83, 141] width 89 height 14
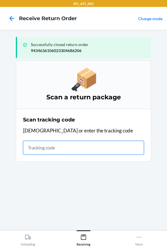
click at [92, 149] on input "text" at bounding box center [83, 148] width 121 height 14
type input "420302599434636106023302982"
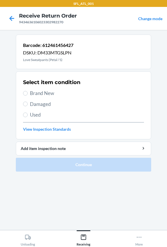
click at [37, 95] on span "Brand New" at bounding box center [87, 93] width 114 height 7
click at [28, 95] on input "Brand New" at bounding box center [25, 93] width 5 height 5
radio input "true"
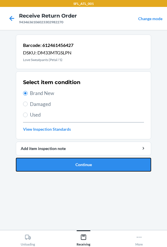
click at [61, 165] on button "Continue" at bounding box center [84, 165] width 136 height 14
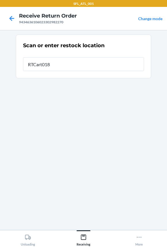
type input "RTCart018"
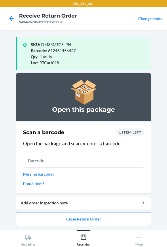
click at [52, 162] on input "text" at bounding box center [83, 161] width 121 height 14
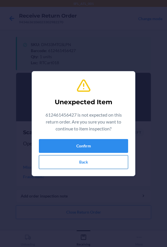
click at [57, 166] on button "Back" at bounding box center [83, 162] width 89 height 14
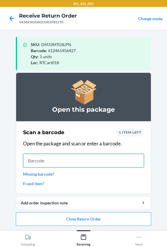
click at [61, 161] on input "text" at bounding box center [83, 161] width 121 height 14
click at [53, 162] on input "text" at bounding box center [83, 161] width 121 height 14
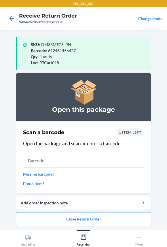
click at [119, 130] on span "1 item left" at bounding box center [130, 132] width 22 height 4
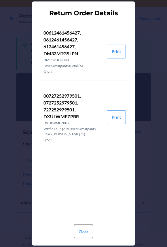
click at [87, 230] on button "Close" at bounding box center [84, 232] width 20 height 14
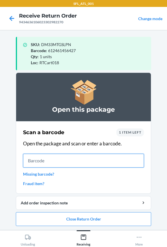
click at [59, 161] on input "text" at bounding box center [83, 161] width 121 height 14
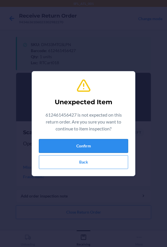
click at [55, 144] on button "Confirm" at bounding box center [83, 146] width 89 height 14
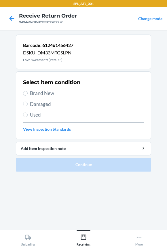
click at [33, 93] on span "Brand New" at bounding box center [87, 93] width 114 height 7
click at [28, 93] on input "Brand New" at bounding box center [25, 93] width 5 height 5
radio input "true"
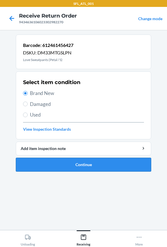
click at [38, 167] on button "Continue" at bounding box center [84, 165] width 136 height 14
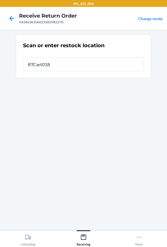
type input "RTCart018"
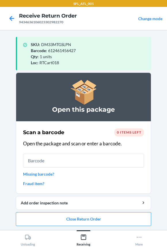
click at [42, 163] on input "text" at bounding box center [83, 161] width 121 height 14
click at [41, 218] on button "Close Return Order" at bounding box center [84, 220] width 136 height 14
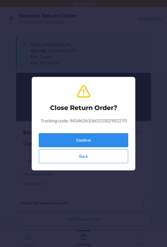
click at [54, 143] on button "Confirm" at bounding box center [83, 141] width 89 height 14
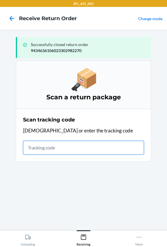
click at [38, 146] on input "text" at bounding box center [83, 148] width 121 height 14
click at [83, 151] on input "text" at bounding box center [83, 148] width 121 height 14
type input "42030259943463610"
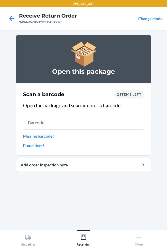
click at [55, 125] on input "text" at bounding box center [83, 123] width 121 height 14
click at [122, 95] on span "2 items left" at bounding box center [129, 94] width 25 height 4
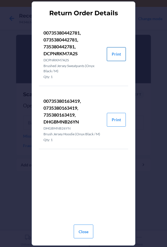
click at [122, 58] on button "Print" at bounding box center [116, 54] width 19 height 14
click at [117, 121] on button "Print" at bounding box center [116, 120] width 19 height 14
click at [89, 231] on button "Close" at bounding box center [84, 232] width 20 height 14
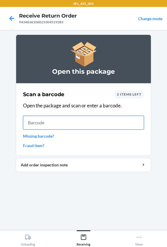
click at [65, 126] on input "text" at bounding box center [83, 123] width 121 height 14
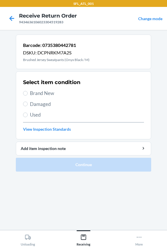
click at [40, 95] on span "Brand New" at bounding box center [87, 93] width 114 height 7
click at [28, 95] on input "Brand New" at bounding box center [25, 93] width 5 height 5
radio input "true"
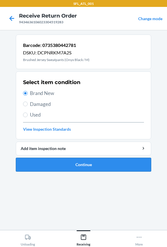
click at [48, 163] on button "Continue" at bounding box center [84, 165] width 136 height 14
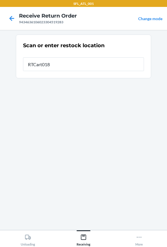
type input "RTCart018"
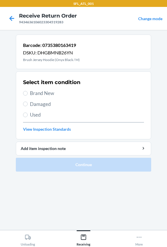
click at [36, 95] on span "Brand New" at bounding box center [87, 93] width 114 height 7
click at [28, 95] on input "Brand New" at bounding box center [25, 93] width 5 height 5
radio input "true"
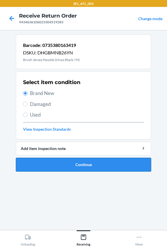
click at [35, 161] on button "Continue" at bounding box center [84, 165] width 136 height 14
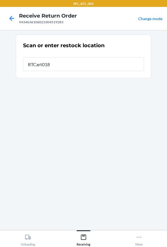
type input "RTCart018"
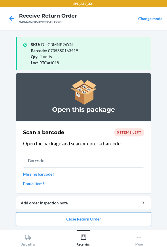
click at [30, 222] on button "Close Return Order" at bounding box center [84, 220] width 136 height 14
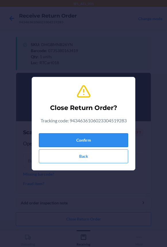
click at [59, 134] on div "Confirm Back" at bounding box center [83, 147] width 89 height 32
click at [53, 138] on button "Confirm" at bounding box center [83, 141] width 89 height 14
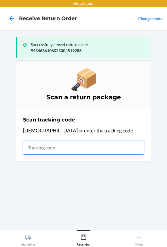
click at [87, 144] on input "text" at bounding box center [83, 148] width 121 height 14
type input "4203025994346"
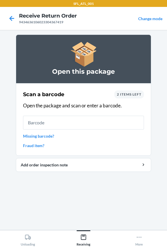
click at [71, 122] on input "text" at bounding box center [83, 123] width 121 height 14
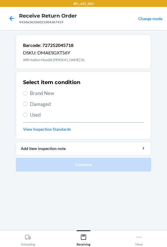
click at [44, 90] on span "Brand New" at bounding box center [87, 93] width 114 height 7
click at [28, 91] on input "Brand New" at bounding box center [25, 93] width 5 height 5
radio input "true"
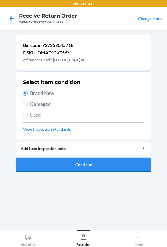
click at [45, 160] on button "Continue" at bounding box center [84, 165] width 136 height 14
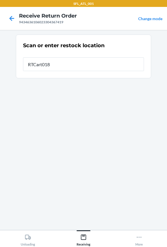
type input "RTCart018"
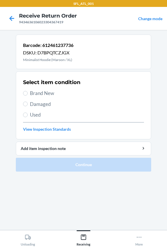
click at [56, 96] on span "Brand New" at bounding box center [87, 93] width 114 height 7
click at [28, 96] on input "Brand New" at bounding box center [25, 93] width 5 height 5
radio input "true"
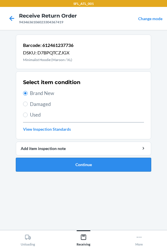
click at [65, 165] on button "Continue" at bounding box center [84, 165] width 136 height 14
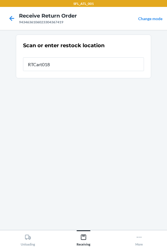
type input "RTCart018"
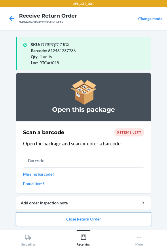
click at [45, 216] on button "Close Return Order" at bounding box center [84, 220] width 136 height 14
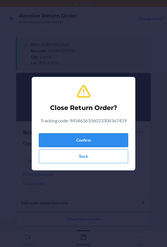
click at [55, 140] on button "Confirm" at bounding box center [83, 141] width 89 height 14
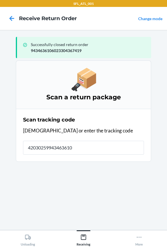
type input "420302599434636106"
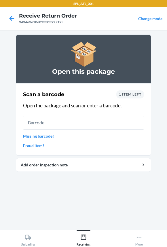
click at [128, 98] on div "1 item left" at bounding box center [131, 95] width 28 height 8
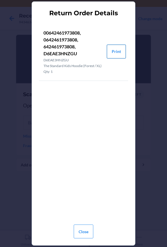
click at [115, 54] on button "Print" at bounding box center [116, 52] width 19 height 14
click at [81, 230] on button "Close" at bounding box center [84, 232] width 20 height 14
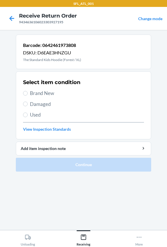
click at [27, 91] on label "Brand New" at bounding box center [83, 93] width 121 height 7
click at [27, 91] on input "Brand New" at bounding box center [25, 93] width 5 height 5
radio input "true"
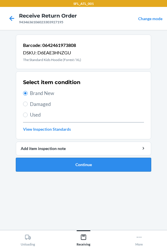
click at [56, 160] on button "Continue" at bounding box center [84, 165] width 136 height 14
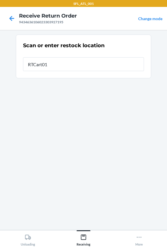
type input "RTCart018"
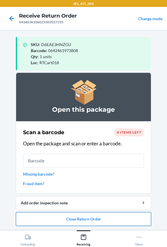
click at [55, 219] on button "Close Return Order" at bounding box center [84, 220] width 136 height 14
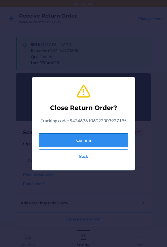
click at [53, 143] on button "Confirm" at bounding box center [83, 141] width 89 height 14
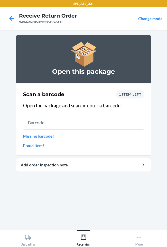
click at [65, 119] on input "text" at bounding box center [83, 123] width 121 height 14
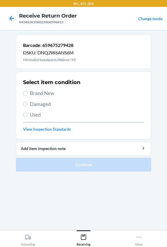
click at [35, 114] on span "Used" at bounding box center [87, 114] width 114 height 7
click at [28, 114] on input "Used" at bounding box center [25, 115] width 5 height 5
radio input "true"
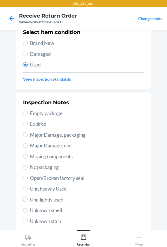
scroll to position [52, 0]
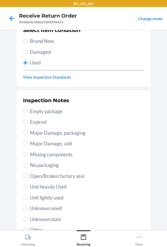
click at [46, 187] on span "Unit heavily Used" at bounding box center [87, 186] width 114 height 7
click at [28, 187] on input "Unit heavily Used" at bounding box center [25, 187] width 5 height 5
radio input "true"
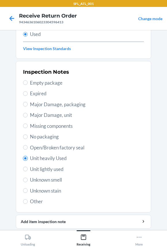
scroll to position [99, 0]
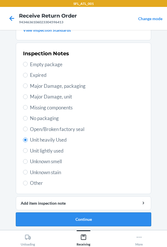
click at [52, 220] on button "Continue" at bounding box center [84, 220] width 136 height 14
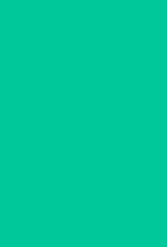
scroll to position [0, 0]
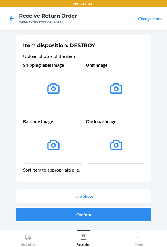
click at [52, 217] on button "Confirm" at bounding box center [84, 215] width 136 height 14
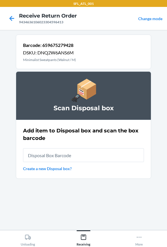
type input "RB00000191O"
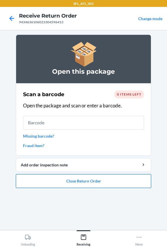
click at [44, 187] on button "Close Return Order" at bounding box center [84, 181] width 136 height 14
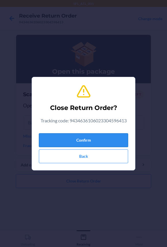
click at [62, 138] on button "Confirm" at bounding box center [83, 141] width 89 height 14
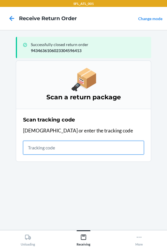
click at [38, 148] on input "text" at bounding box center [83, 148] width 121 height 14
type input "420302599434636106023"
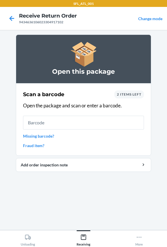
click at [43, 125] on input "text" at bounding box center [83, 123] width 121 height 14
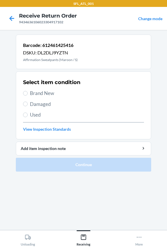
click at [30, 93] on span "Brand New" at bounding box center [87, 93] width 114 height 7
click at [28, 93] on input "Brand New" at bounding box center [25, 93] width 5 height 5
radio input "true"
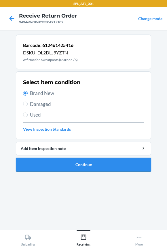
click at [47, 166] on button "Continue" at bounding box center [84, 165] width 136 height 14
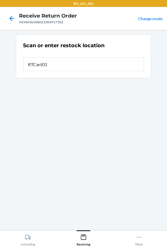
type input "RTCart018"
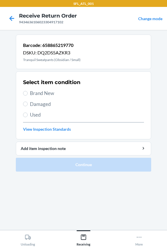
click at [43, 97] on div "Select item condition Brand New Damaged Used View Inspection Standards" at bounding box center [83, 105] width 121 height 57
click at [43, 94] on span "Brand New" at bounding box center [87, 93] width 114 height 7
click at [28, 94] on input "Brand New" at bounding box center [25, 93] width 5 height 5
radio input "true"
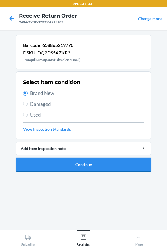
click at [38, 163] on button "Continue" at bounding box center [84, 165] width 136 height 14
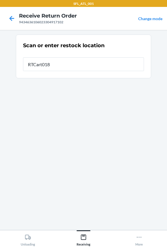
type input "RTCart018"
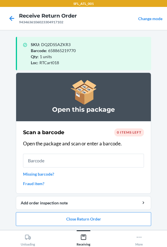
click at [31, 155] on input "text" at bounding box center [83, 161] width 121 height 14
click at [31, 161] on input "text" at bounding box center [83, 161] width 121 height 14
click at [35, 219] on button "Close Return Order" at bounding box center [84, 220] width 136 height 14
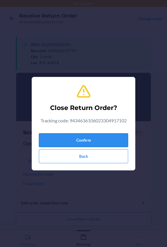
click at [59, 137] on button "Confirm" at bounding box center [83, 141] width 89 height 14
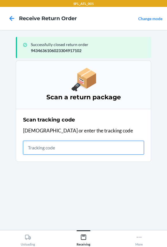
click at [35, 150] on input "text" at bounding box center [83, 148] width 121 height 14
type input "420302599434"
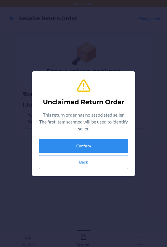
click at [64, 133] on div "This return order has no associated seller. The first item scanned will be used…" at bounding box center [83, 123] width 89 height 23
click at [62, 139] on button "Confirm" at bounding box center [83, 146] width 89 height 14
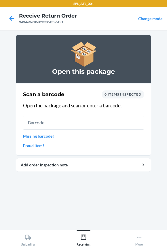
click at [61, 119] on input "text" at bounding box center [83, 123] width 121 height 14
click at [62, 119] on input "text" at bounding box center [83, 123] width 121 height 14
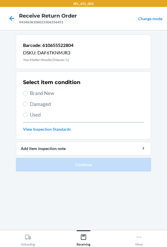
drag, startPoint x: 33, startPoint y: 92, endPoint x: 48, endPoint y: 121, distance: 32.5
click at [33, 92] on span "Brand New" at bounding box center [87, 93] width 114 height 7
click at [28, 92] on input "Brand New" at bounding box center [25, 93] width 5 height 5
radio input "true"
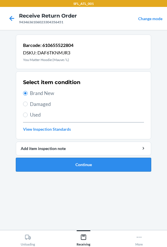
click at [57, 167] on button "Continue" at bounding box center [84, 165] width 136 height 14
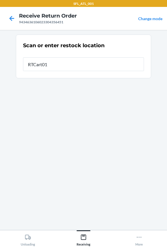
type input "RTCart018"
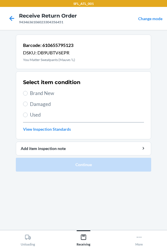
click at [28, 95] on label "Brand New" at bounding box center [83, 93] width 121 height 7
click at [28, 95] on input "Brand New" at bounding box center [25, 93] width 5 height 5
radio input "true"
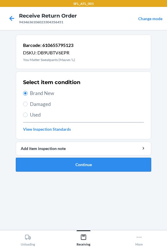
click at [31, 164] on button "Continue" at bounding box center [84, 165] width 136 height 14
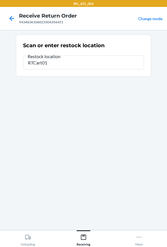
type input "RTCart018"
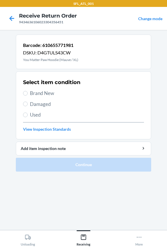
click at [45, 92] on span "Brand New" at bounding box center [87, 93] width 114 height 7
click at [28, 92] on input "Brand New" at bounding box center [25, 93] width 5 height 5
radio input "true"
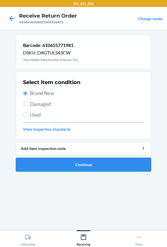
click at [56, 160] on button "Continue" at bounding box center [84, 165] width 136 height 14
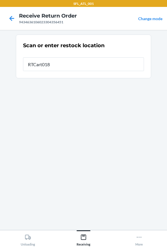
type input "RTCart018"
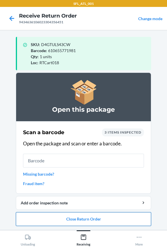
click at [68, 223] on button "Close Return Order" at bounding box center [84, 220] width 136 height 14
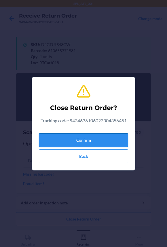
click at [74, 139] on button "Confirm" at bounding box center [83, 141] width 89 height 14
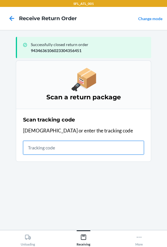
click at [54, 149] on input "text" at bounding box center [83, 148] width 121 height 14
click at [50, 149] on input "text" at bounding box center [83, 148] width 121 height 14
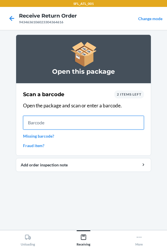
click at [74, 121] on input "text" at bounding box center [83, 123] width 121 height 14
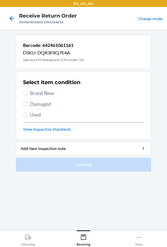
click at [42, 93] on span "Brand New" at bounding box center [87, 93] width 114 height 7
click at [28, 93] on input "Brand New" at bounding box center [25, 93] width 5 height 5
radio input "true"
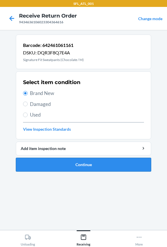
click at [55, 163] on button "Continue" at bounding box center [84, 165] width 136 height 14
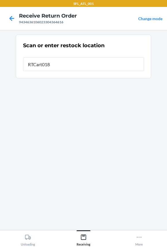
type input "RTCart018"
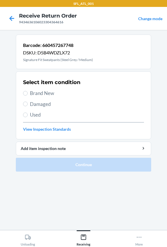
click at [40, 95] on span "Brand New" at bounding box center [87, 93] width 114 height 7
click at [28, 95] on input "Brand New" at bounding box center [25, 93] width 5 height 5
radio input "true"
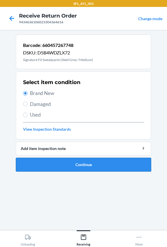
click at [50, 163] on button "Continue" at bounding box center [84, 165] width 136 height 14
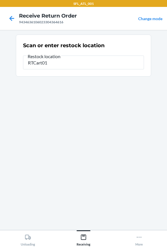
type input "RTCart018"
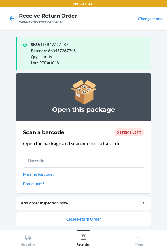
click at [51, 160] on input "text" at bounding box center [83, 161] width 121 height 14
click at [40, 214] on button "Close Return Order" at bounding box center [84, 220] width 136 height 14
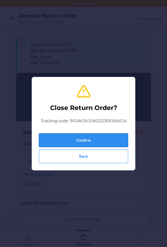
click at [48, 144] on button "Confirm" at bounding box center [83, 141] width 89 height 14
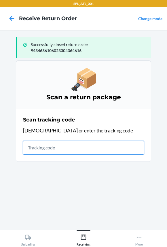
click at [64, 147] on input "text" at bounding box center [83, 148] width 121 height 14
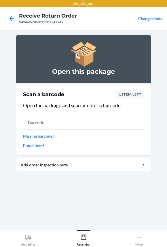
click at [64, 121] on input "text" at bounding box center [83, 123] width 121 height 14
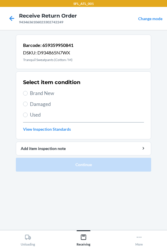
click at [37, 96] on span "Brand New" at bounding box center [87, 93] width 114 height 7
click at [28, 96] on input "Brand New" at bounding box center [25, 93] width 5 height 5
radio input "true"
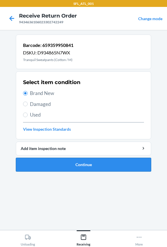
click at [40, 162] on button "Continue" at bounding box center [84, 165] width 136 height 14
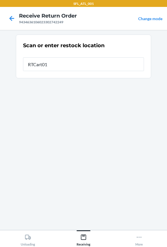
type input "RTCart018"
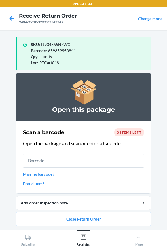
click at [40, 159] on input "text" at bounding box center [83, 161] width 121 height 14
click at [55, 214] on button "Close Return Order" at bounding box center [84, 220] width 136 height 14
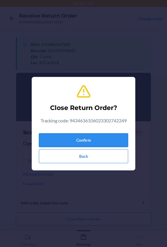
click at [59, 141] on button "Confirm" at bounding box center [83, 141] width 89 height 14
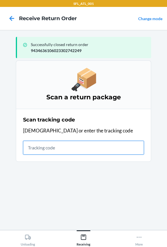
click at [63, 153] on input "text" at bounding box center [83, 148] width 121 height 14
type input "4203025994"
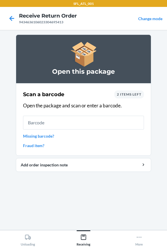
click at [60, 124] on input "text" at bounding box center [83, 123] width 121 height 14
click at [37, 124] on input "text" at bounding box center [83, 123] width 121 height 14
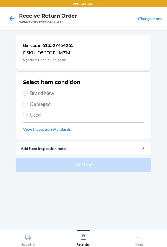
click at [44, 92] on span "Brand New" at bounding box center [87, 93] width 114 height 7
click at [28, 92] on input "Brand New" at bounding box center [25, 93] width 5 height 5
radio input "true"
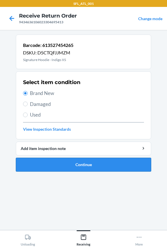
click at [42, 165] on button "Continue" at bounding box center [84, 165] width 136 height 14
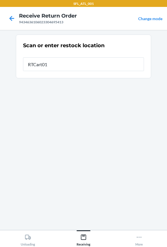
type input "RTCart018"
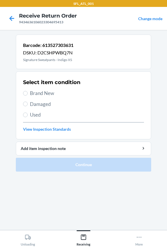
click at [40, 90] on span "Brand New" at bounding box center [87, 93] width 114 height 7
click at [28, 91] on input "Brand New" at bounding box center [25, 93] width 5 height 5
radio input "true"
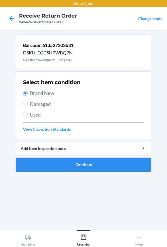
click at [39, 166] on button "Continue" at bounding box center [84, 165] width 136 height 14
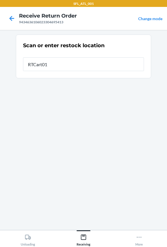
type input "RTCart018"
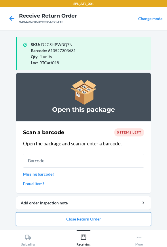
click at [56, 222] on button "Close Return Order" at bounding box center [84, 220] width 136 height 14
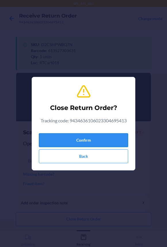
click at [74, 138] on button "Confirm" at bounding box center [83, 141] width 89 height 14
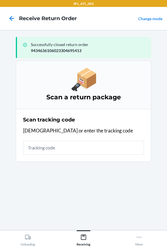
click at [55, 148] on input "text" at bounding box center [83, 148] width 121 height 14
type input "420302599434636106023304"
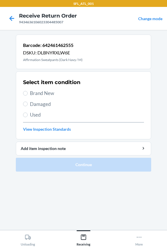
click at [36, 91] on span "Brand New" at bounding box center [87, 93] width 114 height 7
click at [28, 91] on input "Brand New" at bounding box center [25, 93] width 5 height 5
radio input "true"
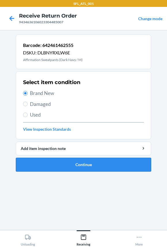
click at [41, 165] on button "Continue" at bounding box center [84, 165] width 136 height 14
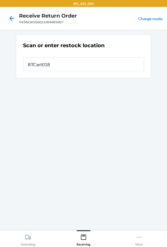
type input "RTCart018"
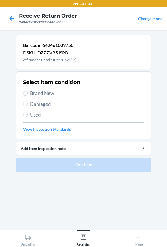
click at [38, 93] on span "Brand New" at bounding box center [87, 93] width 114 height 7
click at [28, 93] on input "Brand New" at bounding box center [25, 93] width 5 height 5
radio input "true"
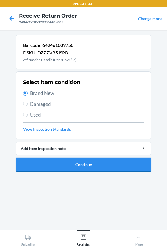
click at [39, 162] on button "Continue" at bounding box center [84, 165] width 136 height 14
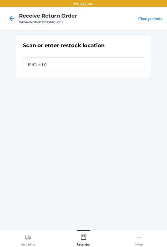
type input "RTCart018"
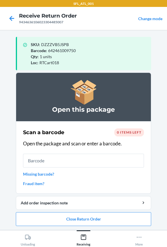
click at [39, 162] on input "text" at bounding box center [83, 161] width 121 height 14
click at [48, 219] on button "Close Return Order" at bounding box center [84, 220] width 136 height 14
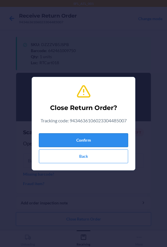
click at [43, 140] on button "Confirm" at bounding box center [83, 141] width 89 height 14
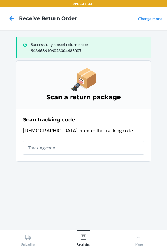
click at [73, 151] on input "text" at bounding box center [83, 148] width 121 height 14
type input "42030259"
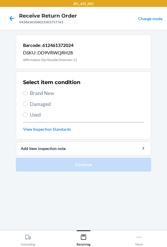
click at [42, 96] on span "Brand New" at bounding box center [87, 93] width 114 height 7
click at [28, 96] on input "Brand New" at bounding box center [25, 93] width 5 height 5
radio input "true"
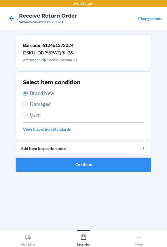
click at [43, 162] on button "Continue" at bounding box center [84, 165] width 136 height 14
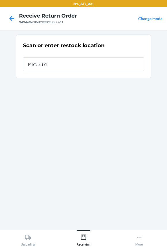
type input "RTCart018"
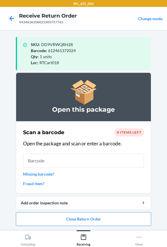
click at [43, 162] on input "text" at bounding box center [83, 161] width 121 height 14
click at [40, 221] on button "Close Return Order" at bounding box center [84, 220] width 136 height 14
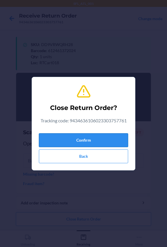
click at [43, 141] on button "Confirm" at bounding box center [83, 141] width 89 height 14
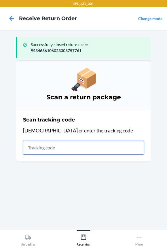
click at [71, 149] on input "text" at bounding box center [83, 148] width 121 height 14
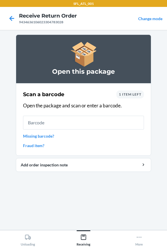
click at [123, 95] on span "1 item left" at bounding box center [130, 94] width 22 height 4
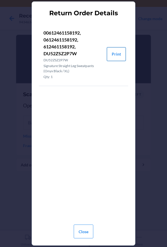
click at [110, 51] on button "Print" at bounding box center [116, 54] width 19 height 14
drag, startPoint x: 76, startPoint y: 229, endPoint x: 81, endPoint y: 221, distance: 10.1
click at [78, 228] on button "Close" at bounding box center [84, 232] width 20 height 14
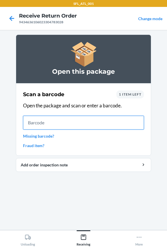
click at [63, 122] on input "text" at bounding box center [83, 123] width 121 height 14
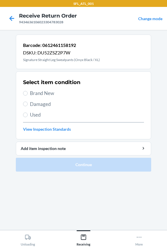
click at [41, 90] on span "Brand New" at bounding box center [87, 93] width 114 height 7
click at [28, 91] on input "Brand New" at bounding box center [25, 93] width 5 height 5
radio input "true"
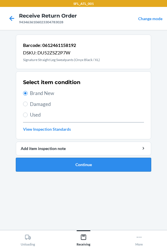
click at [57, 161] on button "Continue" at bounding box center [84, 165] width 136 height 14
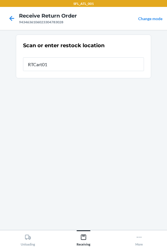
type input "RTCart018"
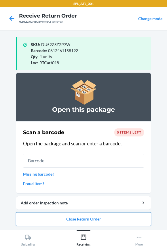
click at [55, 218] on button "Close Return Order" at bounding box center [84, 220] width 136 height 14
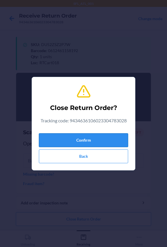
click at [59, 138] on button "Confirm" at bounding box center [83, 141] width 89 height 14
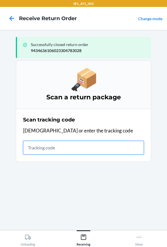
click at [41, 146] on input "text" at bounding box center [83, 148] width 121 height 14
type input "420302599434636106023301274420"
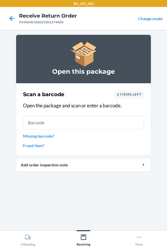
click at [123, 98] on div "2 items left" at bounding box center [130, 95] width 30 height 8
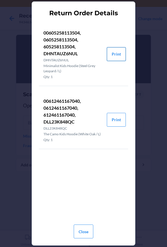
click at [116, 56] on button "Print" at bounding box center [116, 54] width 19 height 14
click at [120, 54] on button "Print" at bounding box center [116, 54] width 19 height 14
click at [120, 53] on button "Print" at bounding box center [116, 54] width 19 height 14
click at [82, 234] on button "Close" at bounding box center [84, 232] width 20 height 14
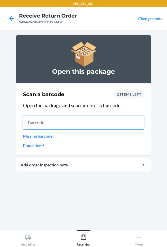
click at [64, 122] on input "text" at bounding box center [83, 123] width 121 height 14
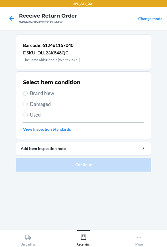
click at [34, 93] on span "Brand New" at bounding box center [87, 93] width 114 height 7
click at [28, 93] on input "Brand New" at bounding box center [25, 93] width 5 height 5
radio input "true"
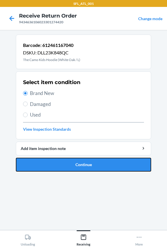
click at [46, 163] on button "Continue" at bounding box center [84, 165] width 136 height 14
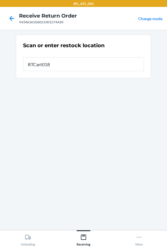
type input "RTCart018"
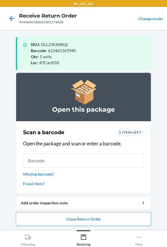
click at [131, 133] on span "1 item left" at bounding box center [130, 132] width 22 height 4
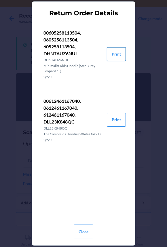
click at [115, 51] on button "Print" at bounding box center [116, 54] width 19 height 14
click at [87, 236] on button "Close" at bounding box center [84, 232] width 20 height 14
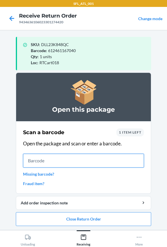
click at [75, 165] on input "text" at bounding box center [83, 161] width 121 height 14
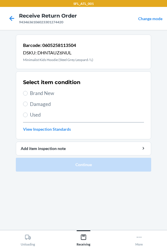
click at [39, 96] on span "Brand New" at bounding box center [87, 93] width 114 height 7
click at [28, 96] on input "Brand New" at bounding box center [25, 93] width 5 height 5
radio input "true"
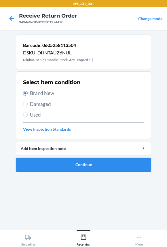
click at [43, 159] on button "Continue" at bounding box center [84, 165] width 136 height 14
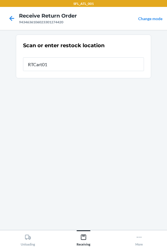
type input "RTCart018"
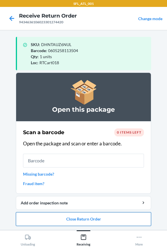
click at [71, 219] on button "Close Return Order" at bounding box center [84, 220] width 136 height 14
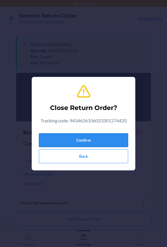
click at [67, 138] on button "Confirm" at bounding box center [83, 141] width 89 height 14
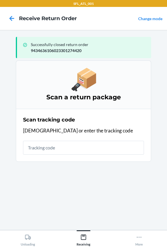
click at [65, 144] on input "text" at bounding box center [83, 148] width 121 height 14
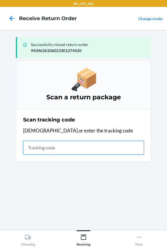
click at [34, 147] on input "text" at bounding box center [83, 148] width 121 height 14
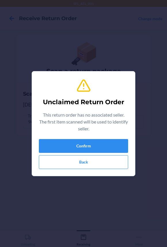
type input "659859271972"
click at [62, 167] on button "Back" at bounding box center [83, 162] width 89 height 14
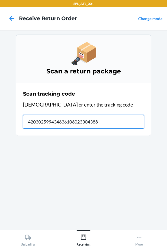
type input "4203025994346361060233043880"
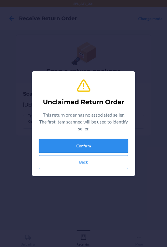
click at [62, 145] on button "Confirm" at bounding box center [83, 146] width 89 height 14
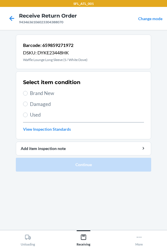
click at [49, 93] on span "Brand New" at bounding box center [87, 93] width 114 height 7
click at [28, 93] on input "Brand New" at bounding box center [25, 93] width 5 height 5
radio input "true"
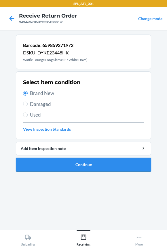
click at [83, 166] on button "Continue" at bounding box center [84, 165] width 136 height 14
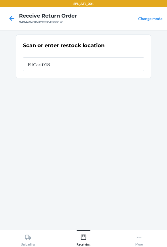
type input "RTCart018"
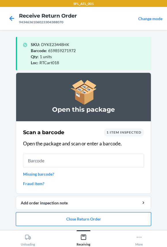
drag, startPoint x: 76, startPoint y: 217, endPoint x: 78, endPoint y: 214, distance: 3.9
click at [77, 216] on button "Close Return Order" at bounding box center [84, 220] width 136 height 14
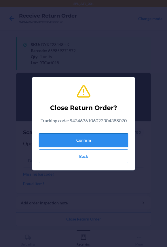
click at [89, 136] on button "Confirm" at bounding box center [83, 141] width 89 height 14
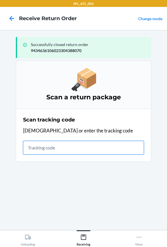
click at [37, 148] on input "text" at bounding box center [83, 148] width 121 height 14
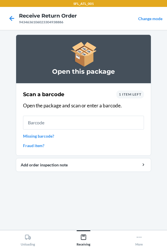
click at [43, 22] on div "9434636106023304938886" at bounding box center [48, 22] width 58 height 5
click at [35, 20] on div "9434636106023304938886" at bounding box center [48, 22] width 58 height 5
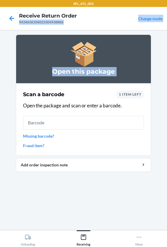
drag, startPoint x: 35, startPoint y: 20, endPoint x: -214, endPoint y: 57, distance: 252.2
click at [0, 57] on html "SFL_ATL_001 Receive Return Order 9434636106023304938886 Change mode Open this p…" at bounding box center [83, 123] width 167 height 247
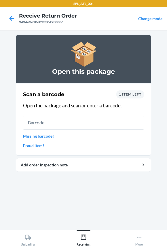
click at [41, 19] on h4 "Receive Return Order" at bounding box center [48, 15] width 58 height 7
click at [42, 20] on div "9434636106023304938886" at bounding box center [48, 22] width 58 height 5
click at [42, 22] on div "9434636106023304938886" at bounding box center [48, 22] width 58 height 5
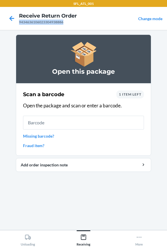
click at [46, 24] on div "9434636106023304938886" at bounding box center [48, 22] width 58 height 5
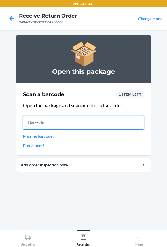
click at [43, 126] on input "text" at bounding box center [83, 123] width 121 height 14
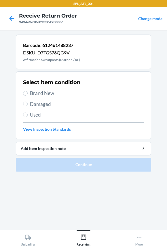
click at [38, 89] on div "Select item condition Brand New Damaged Used View Inspection Standards" at bounding box center [83, 105] width 121 height 57
click at [37, 89] on div "Select item condition Brand New Damaged Used View Inspection Standards" at bounding box center [83, 105] width 121 height 57
click at [40, 93] on span "Brand New" at bounding box center [87, 93] width 114 height 7
click at [28, 93] on input "Brand New" at bounding box center [25, 93] width 5 height 5
radio input "true"
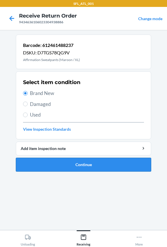
click at [61, 165] on button "Continue" at bounding box center [84, 165] width 136 height 14
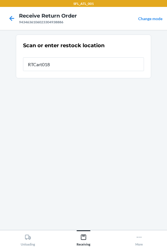
type input "RTCart018"
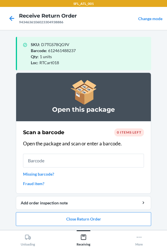
click at [45, 162] on input "text" at bounding box center [83, 161] width 121 height 14
click at [47, 163] on input "text" at bounding box center [83, 161] width 121 height 14
click at [52, 218] on button "Close Return Order" at bounding box center [84, 220] width 136 height 14
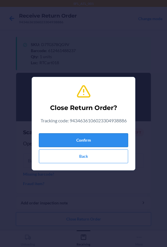
click at [50, 141] on button "Confirm" at bounding box center [83, 141] width 89 height 14
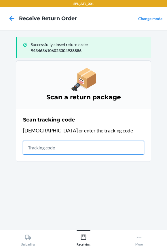
click at [45, 147] on input "text" at bounding box center [83, 148] width 121 height 14
type input "4203025994346361"
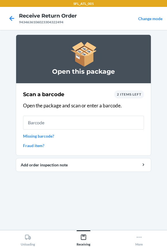
click at [42, 121] on input "text" at bounding box center [83, 123] width 121 height 14
click at [121, 90] on div "Scan a barcode 2 items left Open the package and scan or enter a barcode. Missi…" at bounding box center [83, 120] width 121 height 62
click at [123, 91] on div "2 items left" at bounding box center [130, 95] width 30 height 8
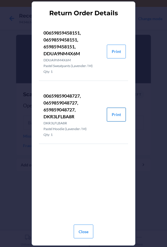
click at [108, 116] on button "Print" at bounding box center [116, 115] width 19 height 14
click at [121, 51] on button "Print" at bounding box center [116, 52] width 19 height 14
drag, startPoint x: 87, startPoint y: 231, endPoint x: 86, endPoint y: 185, distance: 46.1
click at [87, 231] on button "Close" at bounding box center [84, 232] width 20 height 14
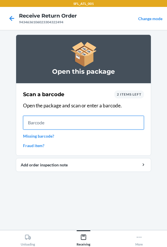
click at [69, 122] on input "text" at bounding box center [83, 123] width 121 height 14
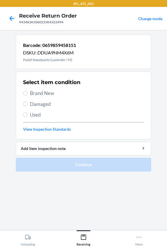
click at [43, 96] on span "Brand New" at bounding box center [87, 93] width 114 height 7
click at [28, 96] on input "Brand New" at bounding box center [25, 93] width 5 height 5
radio input "true"
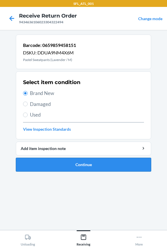
click at [56, 166] on button "Continue" at bounding box center [84, 165] width 136 height 14
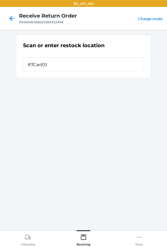
type input "RTCart018"
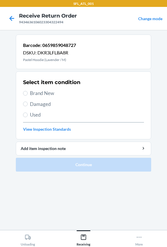
click at [38, 94] on span "Brand New" at bounding box center [87, 93] width 114 height 7
click at [28, 94] on input "Brand New" at bounding box center [25, 93] width 5 height 5
radio input "true"
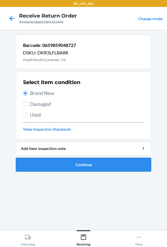
click at [61, 166] on button "Continue" at bounding box center [84, 165] width 136 height 14
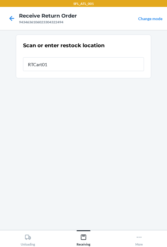
type input "RTCart018"
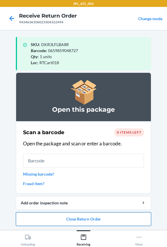
click at [65, 219] on button "Close Return Order" at bounding box center [84, 220] width 136 height 14
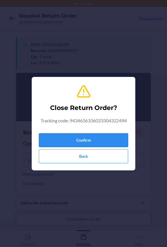
click at [71, 142] on button "Confirm" at bounding box center [83, 141] width 89 height 14
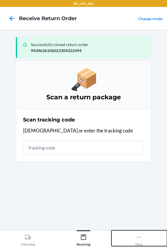
drag, startPoint x: 137, startPoint y: 237, endPoint x: 137, endPoint y: 234, distance: 3.5
click at [137, 237] on icon at bounding box center [139, 237] width 5 height 1
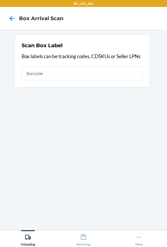
click at [73, 78] on input "text" at bounding box center [82, 74] width 121 height 14
type input "420302599434636106023302862909"
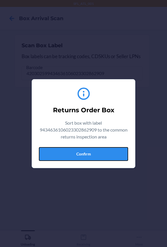
drag, startPoint x: 66, startPoint y: 158, endPoint x: 78, endPoint y: 153, distance: 13.2
click at [66, 158] on button "Confirm" at bounding box center [83, 154] width 89 height 14
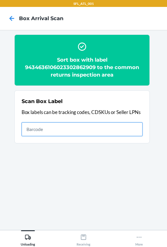
click at [113, 129] on input "text" at bounding box center [82, 130] width 121 height 14
type input "420302599434636106023304374424"
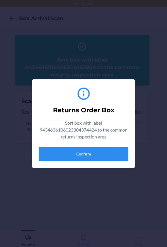
click at [92, 153] on button "Confirm" at bounding box center [83, 154] width 89 height 14
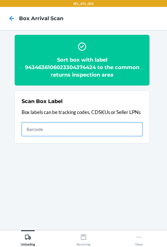
click at [98, 127] on input "text" at bounding box center [82, 130] width 121 height 14
click at [77, 130] on input "text" at bounding box center [82, 130] width 121 height 14
type input "420302599434636106023304483133"
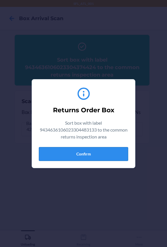
click at [85, 151] on button "Confirm" at bounding box center [83, 154] width 89 height 14
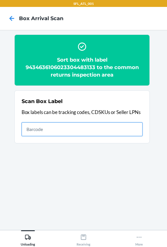
click at [114, 132] on input "text" at bounding box center [82, 130] width 121 height 14
type input "420302599434636106023304030863"
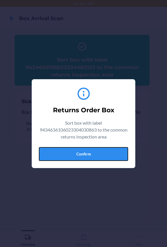
drag, startPoint x: 100, startPoint y: 153, endPoint x: 160, endPoint y: 138, distance: 61.9
click at [100, 153] on button "Confirm" at bounding box center [83, 154] width 89 height 14
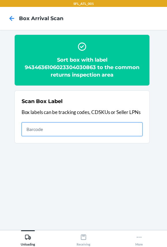
click at [124, 130] on input "text" at bounding box center [82, 130] width 121 height 14
type input "420302599434636106023304794932"
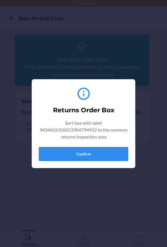
click at [87, 153] on button "Confirm" at bounding box center [83, 154] width 89 height 14
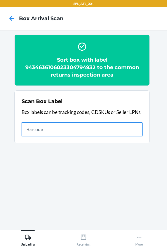
click at [121, 131] on input "text" at bounding box center [82, 130] width 121 height 14
type input "420302599434636106023304888471"
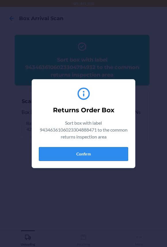
click at [105, 155] on button "Confirm" at bounding box center [83, 154] width 89 height 14
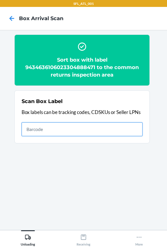
click at [128, 126] on input "text" at bounding box center [82, 130] width 121 height 14
type input "420302599434636106023304445575"
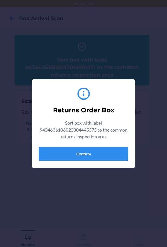
click at [95, 160] on button "Confirm" at bounding box center [83, 154] width 89 height 14
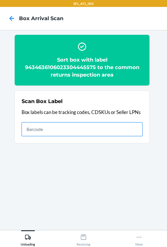
click at [81, 131] on input "text" at bounding box center [82, 130] width 121 height 14
type input "420302599434636106023303830297"
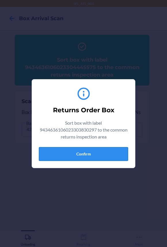
click at [77, 148] on button "Confirm" at bounding box center [83, 154] width 89 height 14
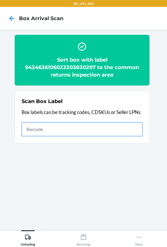
click at [125, 125] on input "text" at bounding box center [82, 130] width 121 height 14
type input "420302599434636106023305090224"
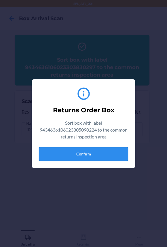
click at [90, 151] on button "Confirm" at bounding box center [83, 154] width 89 height 14
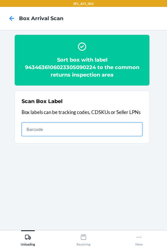
click at [128, 129] on input "text" at bounding box center [82, 130] width 121 height 14
click at [105, 128] on input "text" at bounding box center [82, 130] width 121 height 14
type input "420302599434636106023304099921"
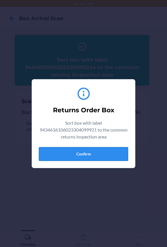
click at [84, 156] on button "Confirm" at bounding box center [83, 154] width 89 height 14
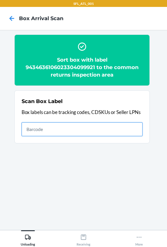
click at [129, 129] on input "text" at bounding box center [82, 130] width 121 height 14
type input "420302599434636106023303666841"
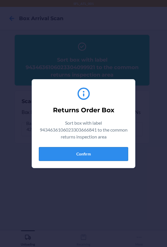
click at [91, 153] on button "Confirm" at bounding box center [83, 154] width 89 height 14
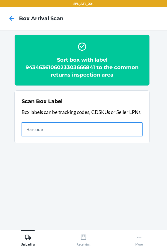
click at [97, 128] on input "text" at bounding box center [82, 130] width 121 height 14
click at [79, 127] on input "text" at bounding box center [82, 130] width 121 height 14
type input "420302599434636106023304586186"
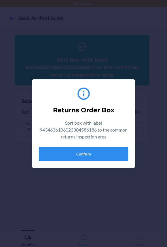
click at [86, 153] on button "Confirm" at bounding box center [83, 154] width 89 height 14
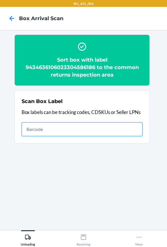
click at [100, 124] on input "text" at bounding box center [82, 130] width 121 height 14
click at [86, 135] on input "text" at bounding box center [82, 130] width 121 height 14
type input "420302599434636106023304162489"
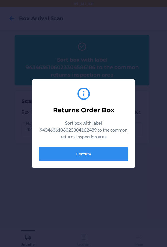
click at [66, 147] on div "Returns Order Box Sort box with label 9434636106023304162489 to the common retu…" at bounding box center [83, 123] width 89 height 79
click at [66, 154] on button "Confirm" at bounding box center [83, 154] width 89 height 14
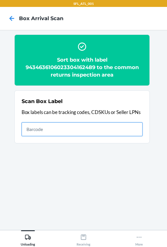
click at [80, 127] on input "text" at bounding box center [82, 130] width 121 height 14
click at [53, 134] on input "text" at bounding box center [82, 130] width 121 height 14
type input "420302599434636106023304418791"
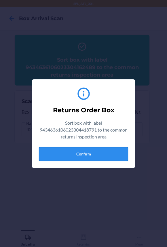
click at [53, 156] on button "Confirm" at bounding box center [83, 154] width 89 height 14
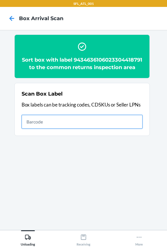
click at [120, 129] on input "text" at bounding box center [82, 122] width 121 height 14
type input "420302599434636106023304686206"
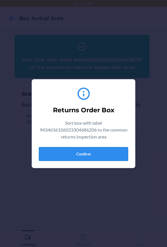
click at [88, 154] on button "Confirm" at bounding box center [83, 154] width 89 height 14
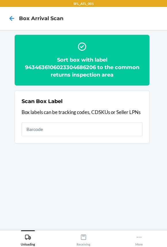
click at [81, 136] on div "Scan Box Label Box labels can be tracking codes, CDSKUs or Seller LPNs" at bounding box center [82, 117] width 121 height 42
type input "4203025900299434636106023302982270"
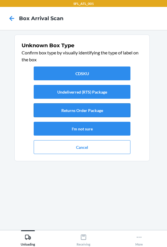
click at [101, 113] on button "Returns Order Package" at bounding box center [82, 111] width 97 height 14
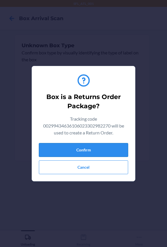
click at [116, 147] on button "Confirm" at bounding box center [83, 150] width 89 height 14
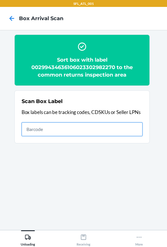
click at [112, 130] on input "text" at bounding box center [82, 130] width 121 height 14
click at [131, 127] on input "text" at bounding box center [82, 130] width 121 height 14
type input "420302599434636106023304519283"
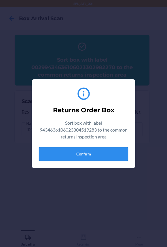
click at [107, 154] on button "Confirm" at bounding box center [83, 154] width 89 height 14
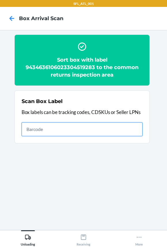
click at [128, 132] on input "text" at bounding box center [82, 130] width 121 height 14
type input "420302599434636106023304367419"
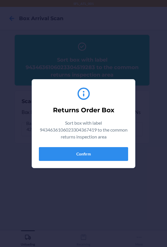
click at [86, 131] on p "Sort box with label 9434636106023304367419 to the common returns inspection area" at bounding box center [83, 130] width 89 height 21
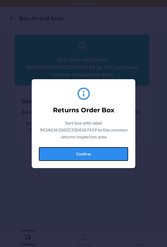
drag, startPoint x: 87, startPoint y: 155, endPoint x: 90, endPoint y: 152, distance: 4.5
click at [87, 155] on button "Confirm" at bounding box center [83, 154] width 89 height 14
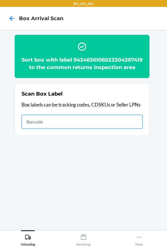
click at [86, 129] on input "text" at bounding box center [82, 122] width 121 height 14
type input "420302599434636106023303927195"
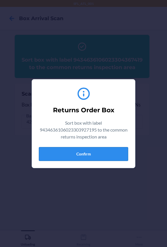
click at [88, 155] on button "Confirm" at bounding box center [83, 154] width 89 height 14
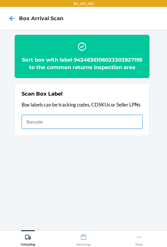
click at [98, 128] on input "text" at bounding box center [82, 122] width 121 height 14
type input "420302599434636106023304596413"
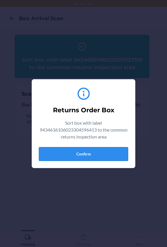
click at [85, 155] on button "Confirm" at bounding box center [83, 154] width 89 height 14
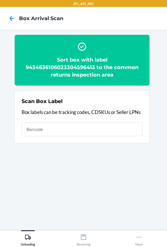
click at [116, 122] on div "Scan Box Label Box labels can be tracking codes, CDSKUs or Seller LPNs" at bounding box center [82, 117] width 121 height 42
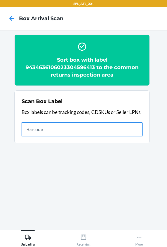
click at [111, 134] on input "text" at bounding box center [82, 130] width 121 height 14
type input "420302599434636106023304917102"
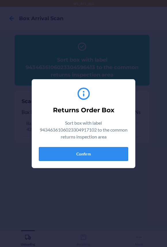
click at [96, 156] on button "Confirm" at bounding box center [83, 154] width 89 height 14
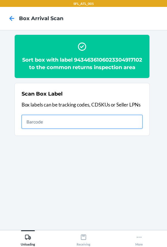
click at [115, 129] on input "text" at bounding box center [82, 122] width 121 height 14
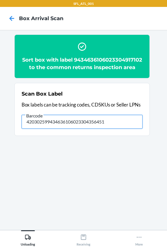
type input "420302599434636106023304356451"
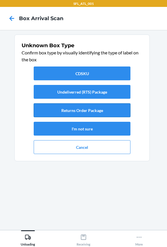
click at [85, 110] on button "Returns Order Package" at bounding box center [82, 111] width 97 height 14
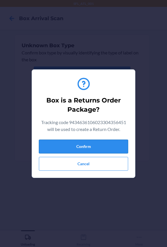
click at [94, 148] on button "Confirm" at bounding box center [83, 147] width 89 height 14
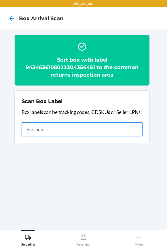
click at [78, 129] on input "text" at bounding box center [82, 130] width 121 height 14
type input "420302599434636106023304364616"
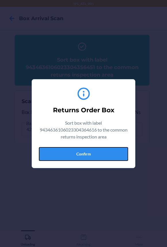
click at [77, 150] on button "Confirm" at bounding box center [83, 154] width 89 height 14
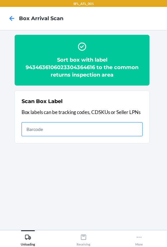
click at [124, 131] on input "text" at bounding box center [82, 130] width 121 height 14
type input "420302599434636106023302742249"
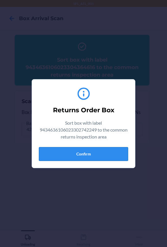
click at [77, 154] on button "Confirm" at bounding box center [83, 154] width 89 height 14
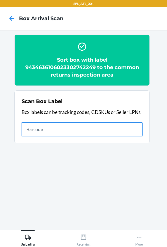
click at [76, 128] on input "text" at bounding box center [82, 130] width 121 height 14
type input "420302599434636106023304695413"
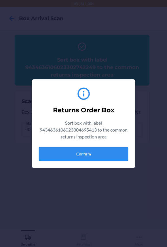
click at [93, 151] on button "Confirm" at bounding box center [83, 154] width 89 height 14
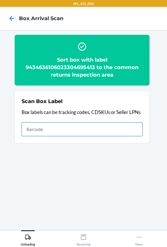
drag, startPoint x: 89, startPoint y: 130, endPoint x: 100, endPoint y: 130, distance: 11.3
click at [89, 130] on input "text" at bounding box center [82, 130] width 121 height 14
click at [118, 130] on input "text" at bounding box center [82, 130] width 121 height 14
type input "420302599434636106023304485007"
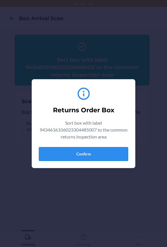
click at [104, 154] on button "Confirm" at bounding box center [83, 154] width 89 height 14
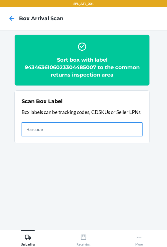
click at [111, 129] on input "text" at bounding box center [82, 130] width 121 height 14
type input "420302599434636106023303757761"
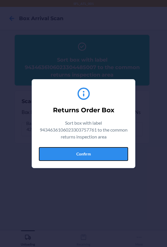
drag, startPoint x: 72, startPoint y: 151, endPoint x: 166, endPoint y: 156, distance: 93.8
click at [76, 154] on button "Confirm" at bounding box center [83, 154] width 89 height 14
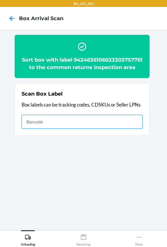
click at [57, 129] on input "text" at bounding box center [82, 122] width 121 height 14
type input "420302599434636106023304783028"
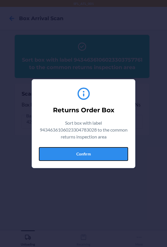
drag, startPoint x: 59, startPoint y: 150, endPoint x: 93, endPoint y: 144, distance: 33.7
click at [59, 150] on button "Confirm" at bounding box center [83, 154] width 89 height 14
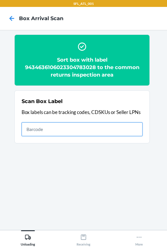
click at [106, 128] on input "text" at bounding box center [82, 130] width 121 height 14
type input "420302599434636106023301274420"
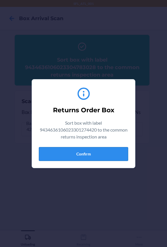
click at [113, 153] on button "Confirm" at bounding box center [83, 154] width 89 height 14
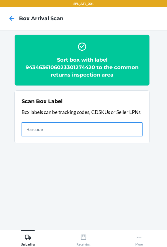
click at [123, 132] on input "text" at bounding box center [82, 130] width 121 height 14
type input "420302599434636106023304388070"
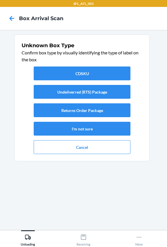
click at [99, 119] on div "CDSKU Undeliverred (RTS) Package Returns Order Package I'm not sure Cancel" at bounding box center [82, 110] width 121 height 92
click at [100, 115] on button "Returns Order Package" at bounding box center [82, 111] width 97 height 14
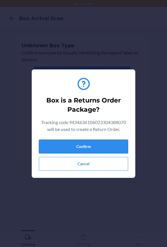
click at [87, 147] on button "Confirm" at bounding box center [83, 147] width 89 height 14
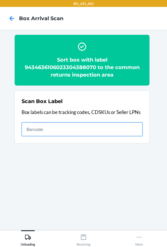
click at [86, 133] on input "text" at bounding box center [82, 130] width 121 height 14
type input "420302599434636106023304938886"
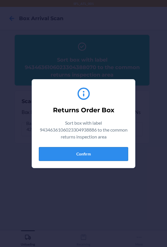
click at [89, 157] on button "Confirm" at bounding box center [83, 154] width 89 height 14
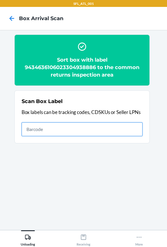
click at [106, 130] on input "text" at bounding box center [82, 130] width 121 height 14
type input "612461488237"
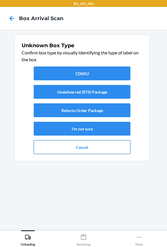
click at [81, 147] on button "Cancel" at bounding box center [82, 147] width 97 height 14
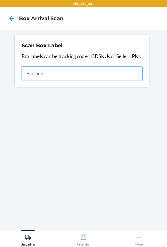
type input "9434636106023304938886"
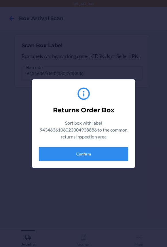
click at [87, 155] on button "Confirm" at bounding box center [83, 154] width 89 height 14
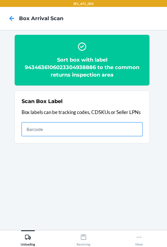
click at [129, 131] on input "text" at bounding box center [82, 130] width 121 height 14
type input "420302599434636106023304322494"
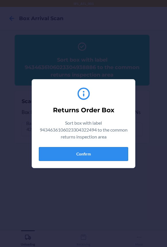
click at [89, 155] on button "Confirm" at bounding box center [83, 154] width 89 height 14
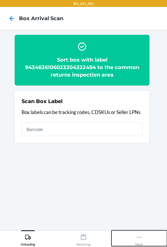
drag, startPoint x: 139, startPoint y: 242, endPoint x: 140, endPoint y: 231, distance: 11.3
click at [139, 242] on div "More" at bounding box center [139, 239] width 7 height 14
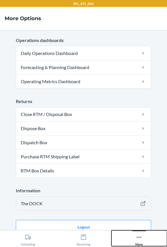
scroll to position [170, 0]
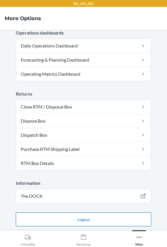
click at [124, 218] on button "Logout" at bounding box center [84, 220] width 136 height 14
